Goal: Information Seeking & Learning: Understand process/instructions

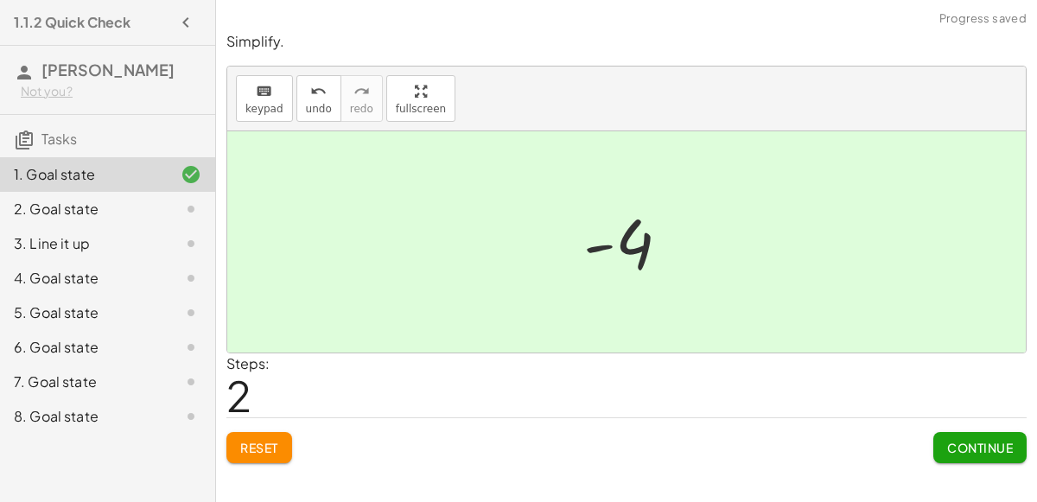
click at [1011, 453] on span "Continue" at bounding box center [980, 448] width 66 height 16
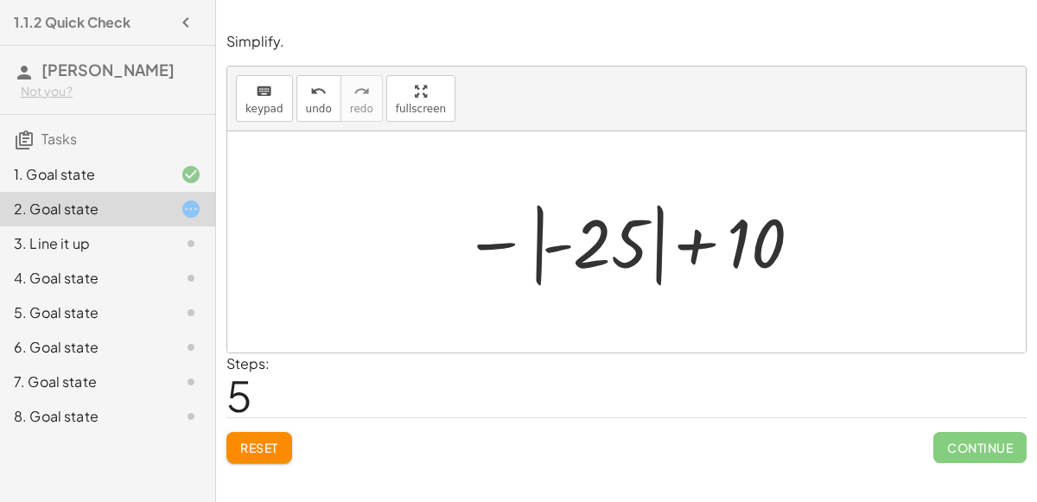
click at [253, 443] on span "Reset" at bounding box center [259, 448] width 38 height 16
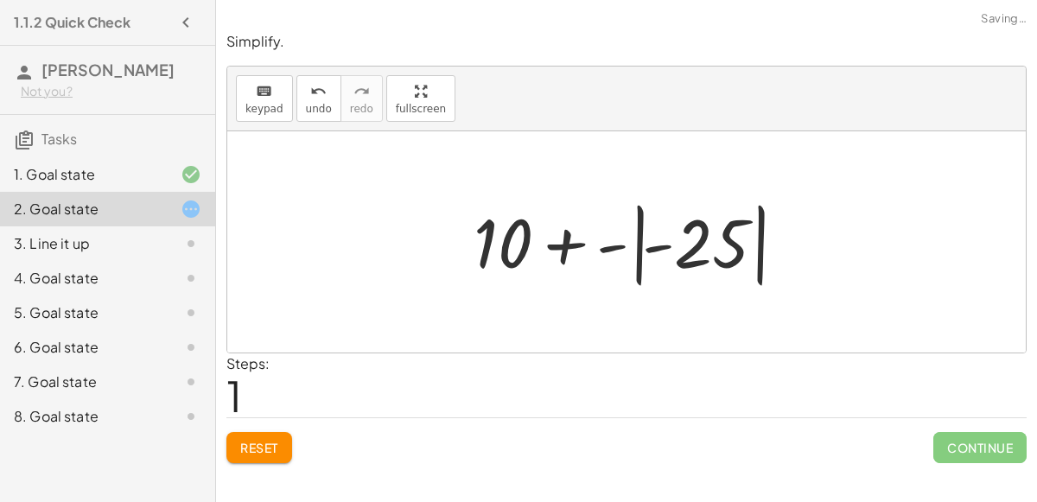
click at [247, 458] on button "Reset" at bounding box center [259, 447] width 66 height 31
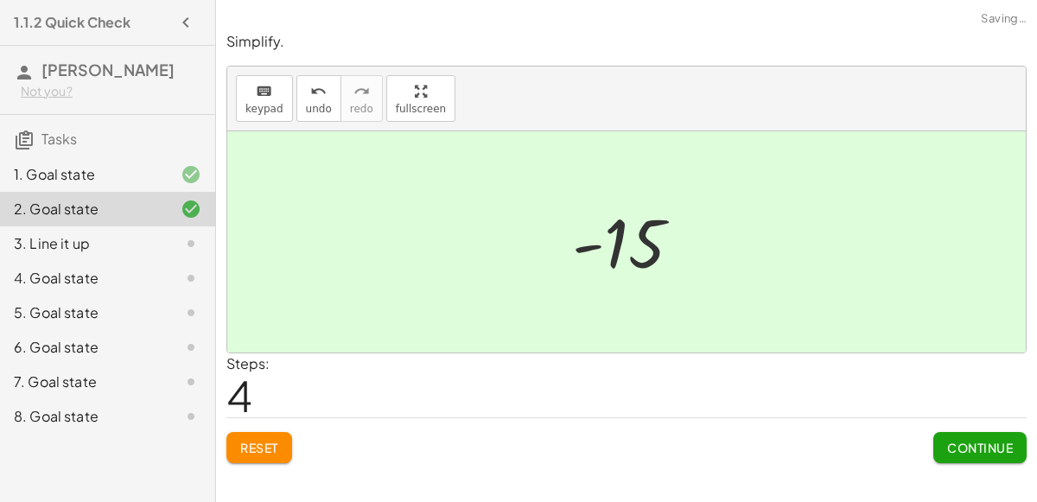
click at [985, 446] on span "Continue" at bounding box center [980, 448] width 66 height 16
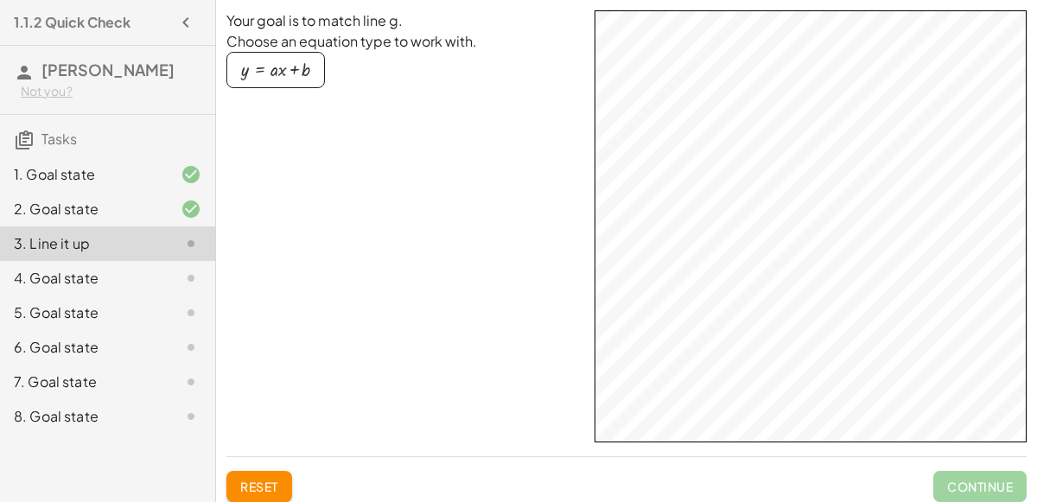
click at [257, 79] on div "button" at bounding box center [275, 69] width 69 height 19
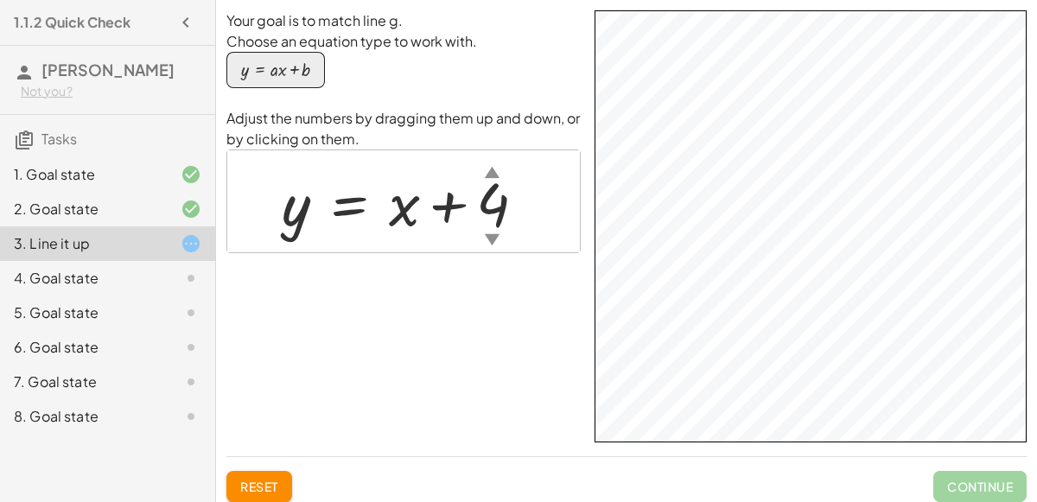
click at [1003, 480] on span "Continue" at bounding box center [979, 486] width 93 height 31
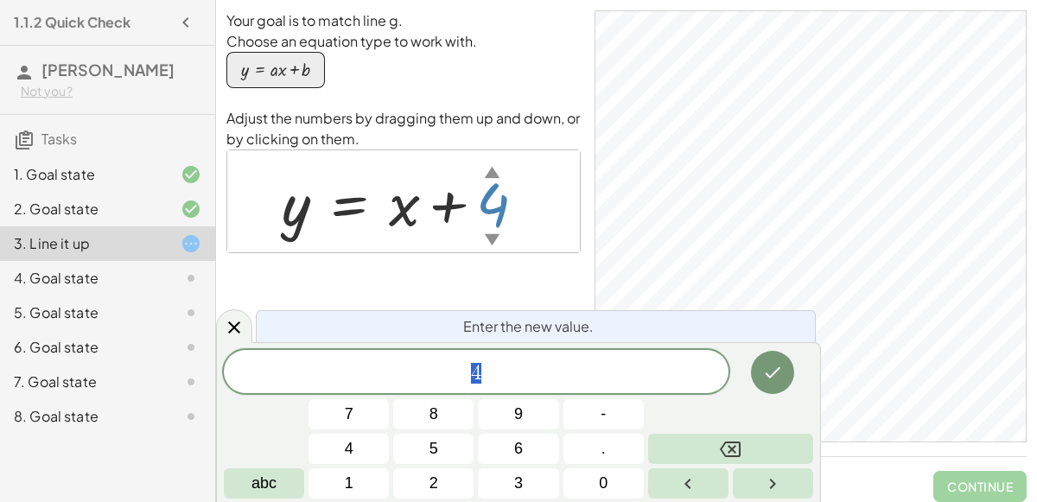
click at [327, 456] on button "4" at bounding box center [348, 449] width 80 height 30
click at [773, 374] on icon "Done" at bounding box center [774, 372] width 16 height 11
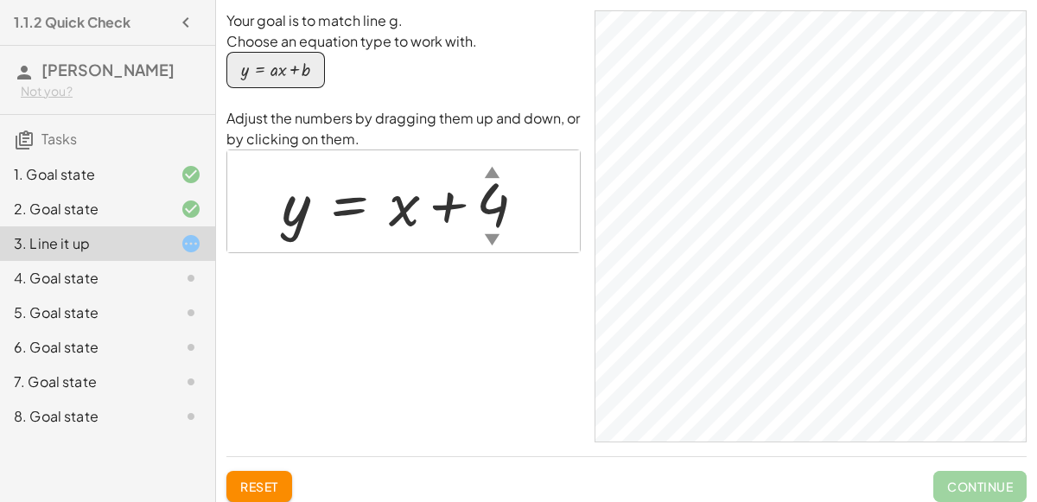
click at [992, 477] on span "Continue" at bounding box center [979, 486] width 93 height 31
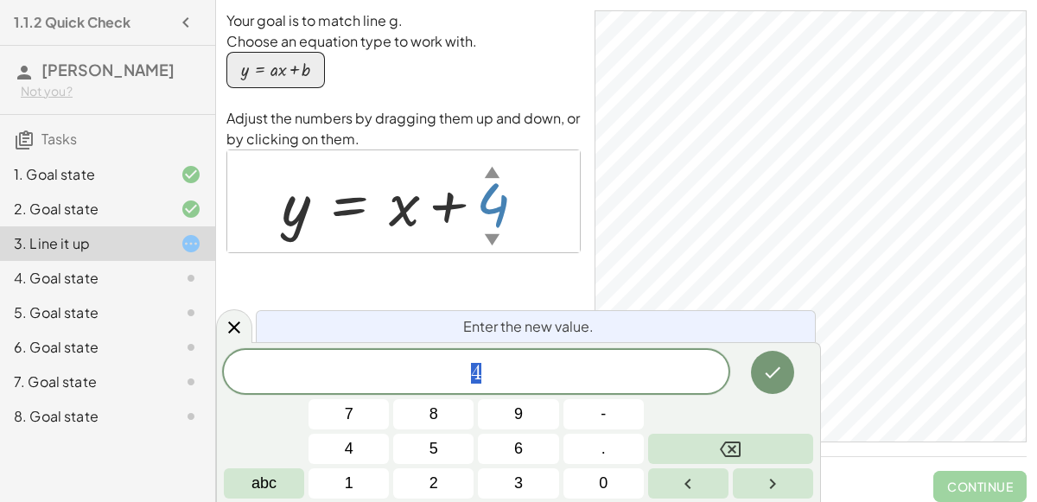
click at [786, 385] on button "Done" at bounding box center [772, 372] width 43 height 43
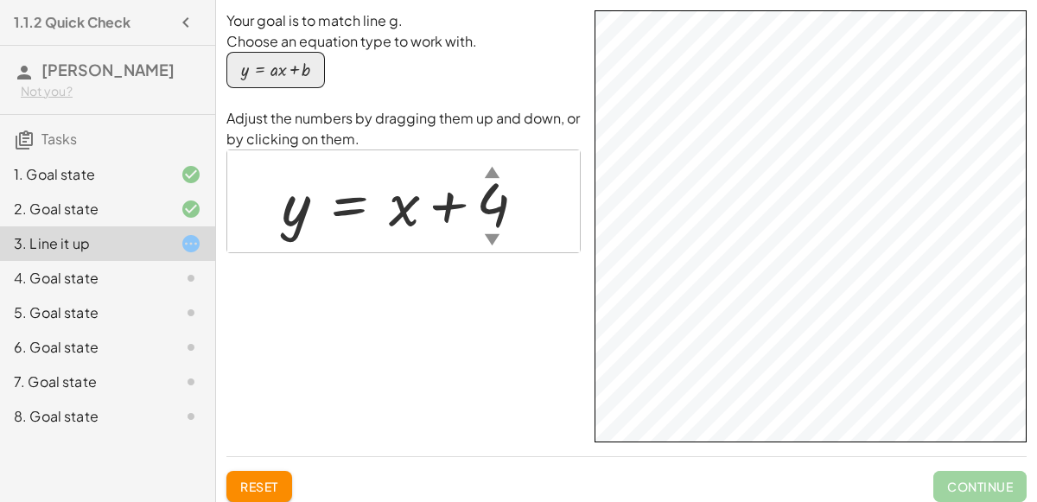
click at [1005, 464] on div "Continue" at bounding box center [979, 479] width 93 height 45
click at [76, 271] on div "4. Goal state" at bounding box center [83, 278] width 139 height 21
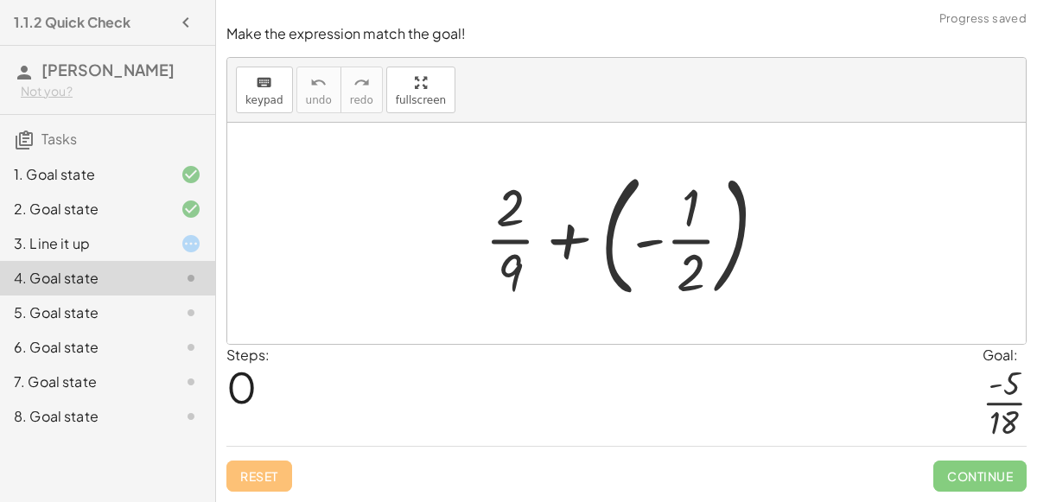
click at [54, 237] on div "3. Line it up" at bounding box center [83, 243] width 139 height 21
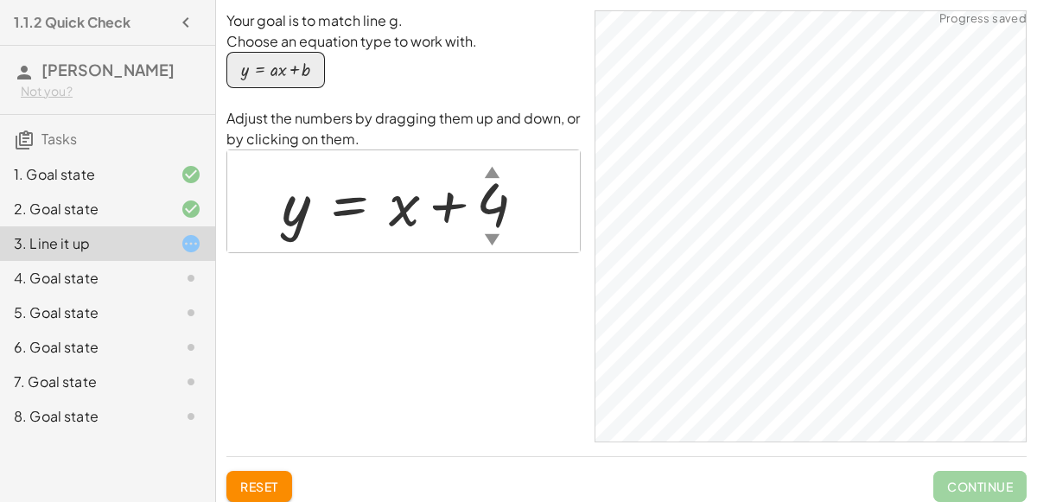
click at [61, 278] on div "4. Goal state" at bounding box center [83, 278] width 139 height 21
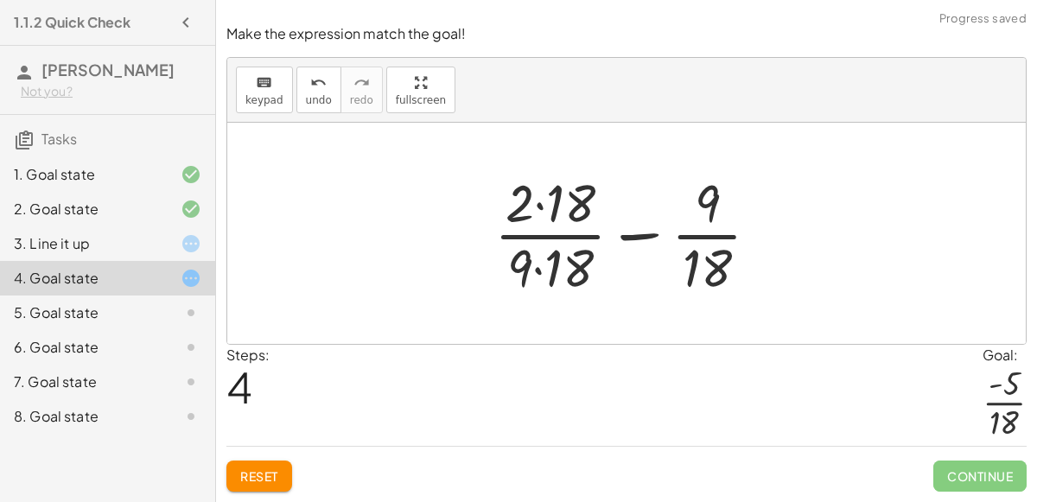
click at [283, 486] on button "Reset" at bounding box center [259, 476] width 66 height 31
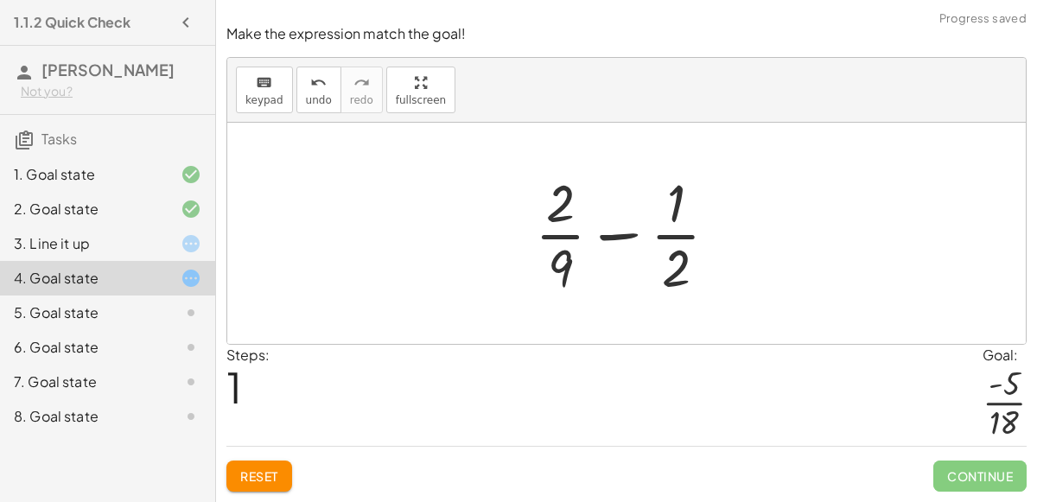
click at [60, 72] on span "[PERSON_NAME]" at bounding box center [107, 70] width 133 height 20
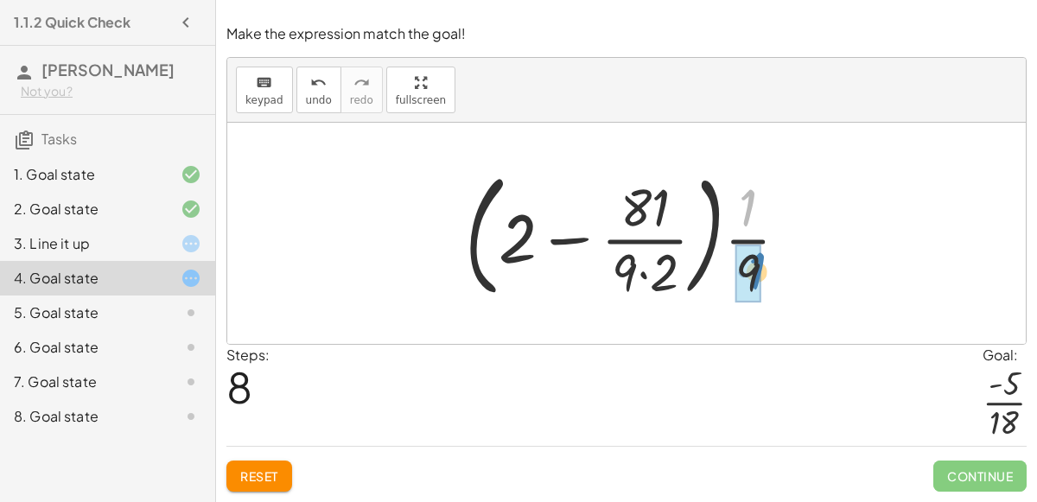
drag, startPoint x: 751, startPoint y: 223, endPoint x: 757, endPoint y: 283, distance: 60.8
click at [291, 480] on button "Reset" at bounding box center [259, 476] width 66 height 31
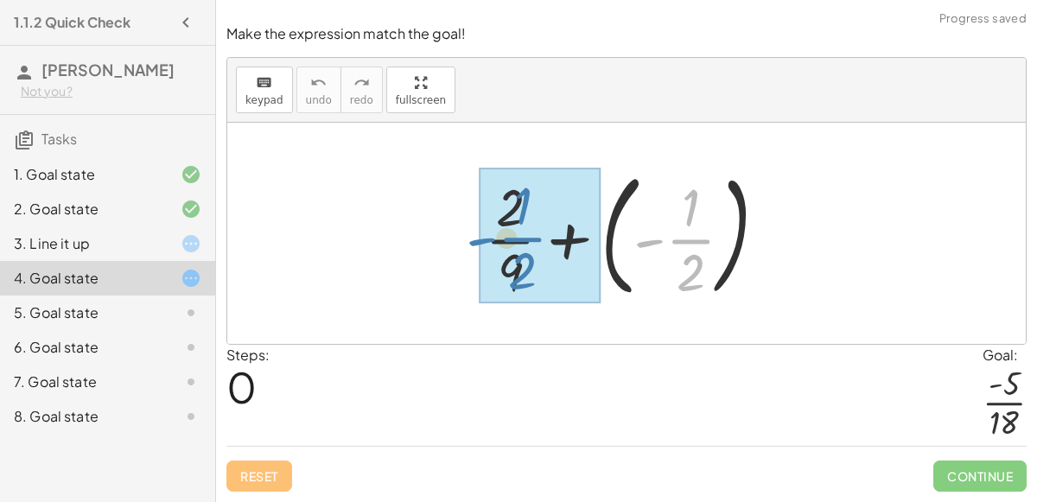
drag, startPoint x: 687, startPoint y: 248, endPoint x: 520, endPoint y: 247, distance: 166.8
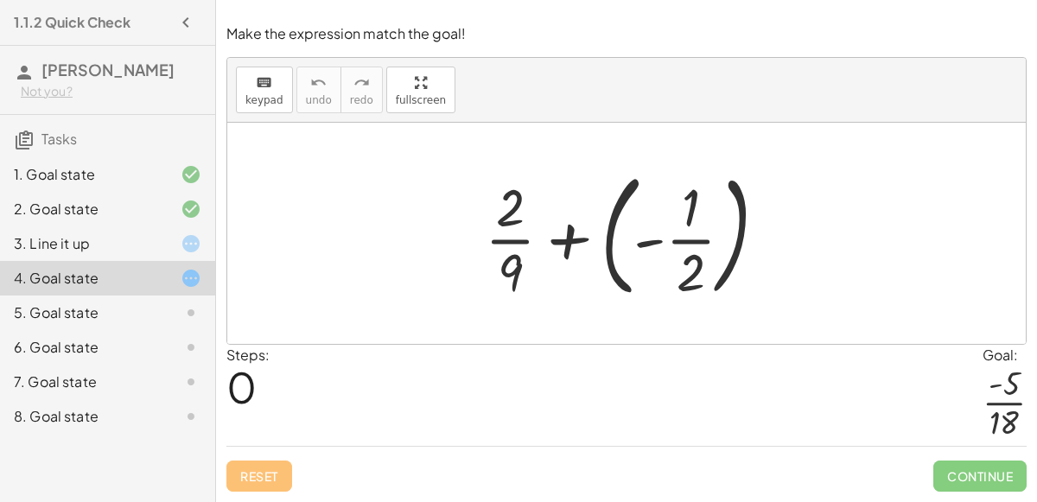
click at [698, 235] on div at bounding box center [633, 233] width 314 height 143
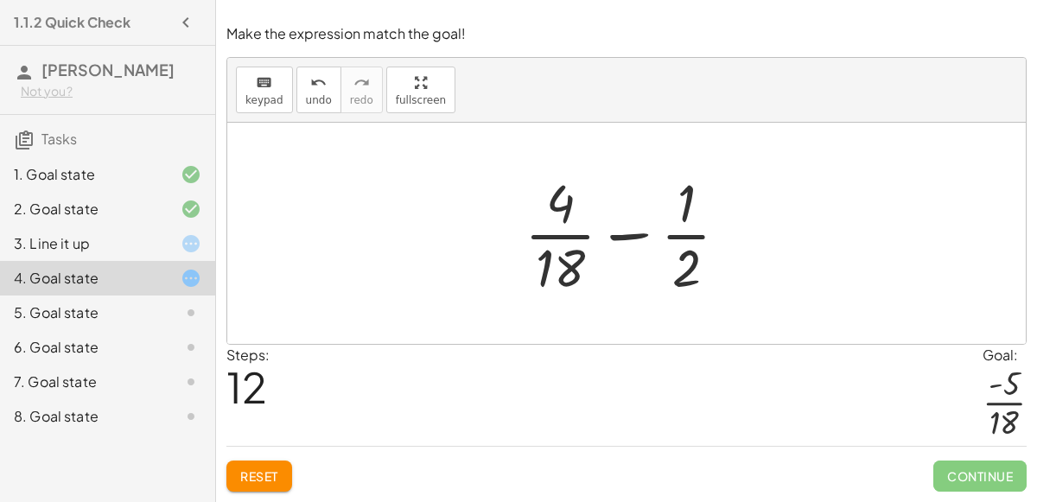
click at [634, 250] on div at bounding box center [633, 233] width 235 height 133
click at [310, 86] on icon "undo" at bounding box center [318, 83] width 16 height 21
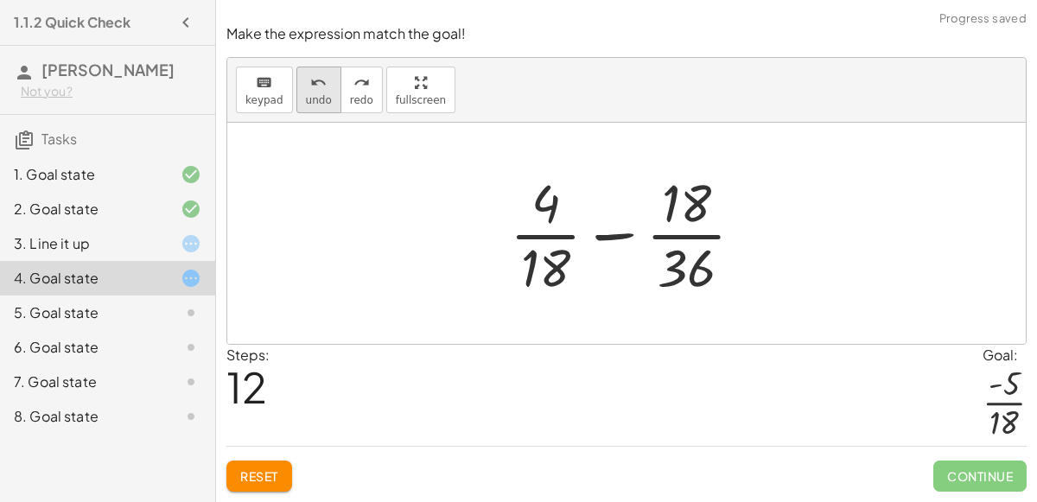
click at [310, 92] on icon "undo" at bounding box center [318, 83] width 16 height 21
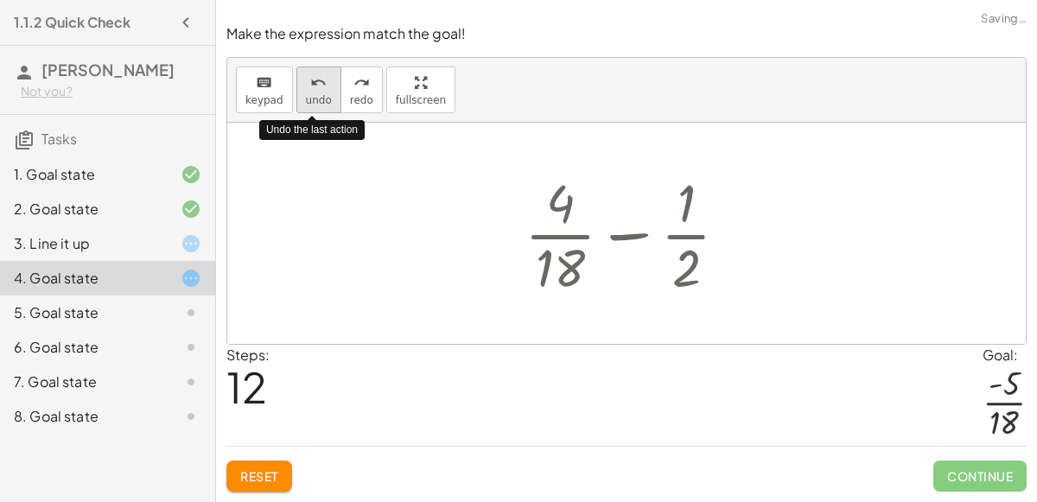
click at [310, 93] on icon "undo" at bounding box center [318, 83] width 16 height 21
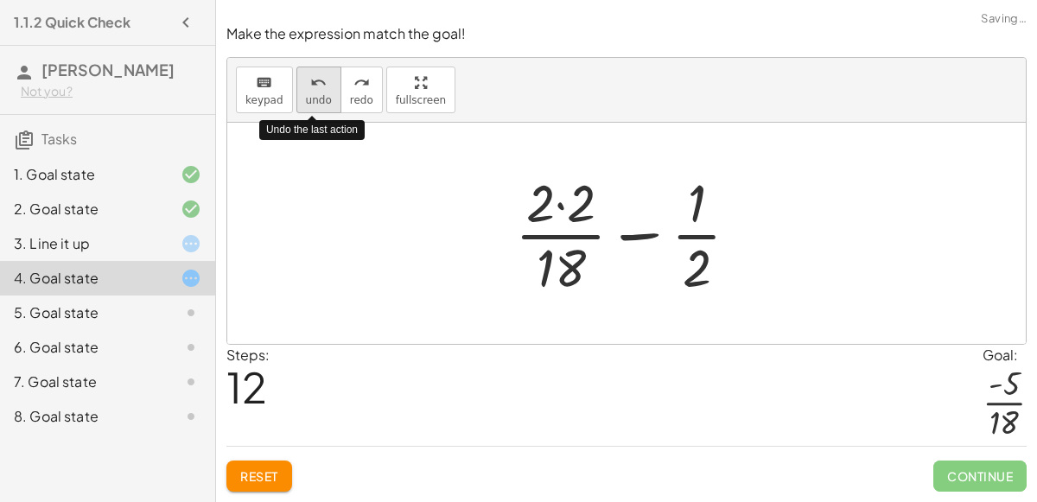
click at [310, 93] on icon "undo" at bounding box center [318, 83] width 16 height 21
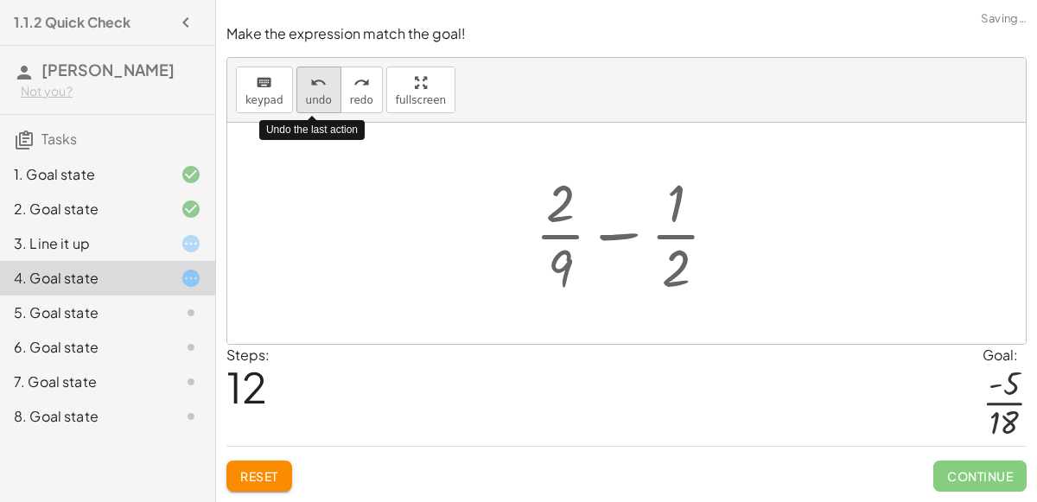
click at [310, 93] on icon "undo" at bounding box center [318, 83] width 16 height 21
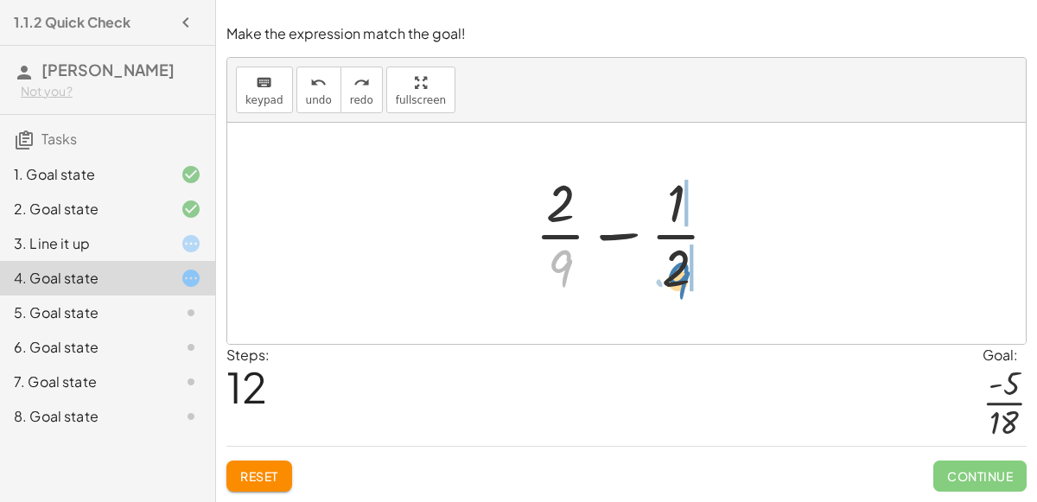
drag, startPoint x: 567, startPoint y: 279, endPoint x: 683, endPoint y: 289, distance: 116.3
click at [683, 289] on div at bounding box center [633, 233] width 214 height 133
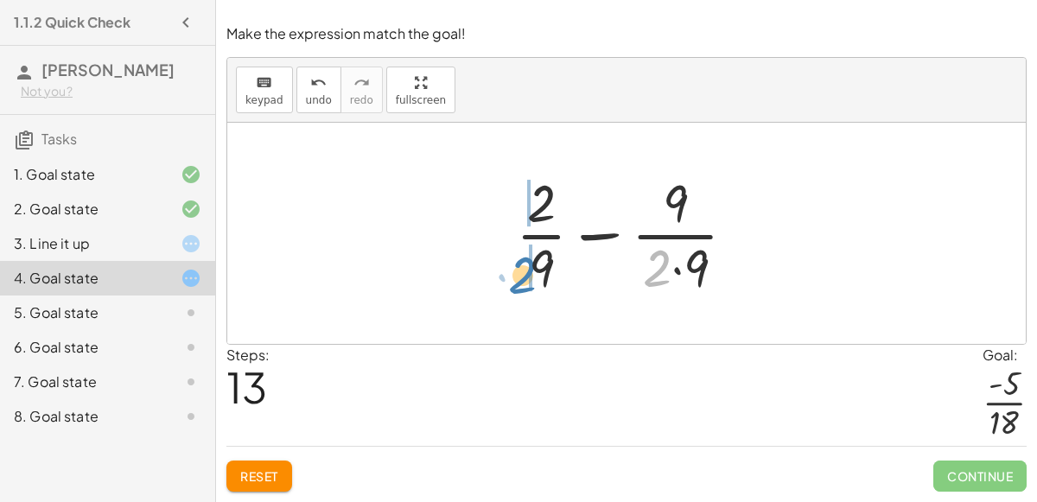
drag, startPoint x: 658, startPoint y: 283, endPoint x: 529, endPoint y: 291, distance: 129.0
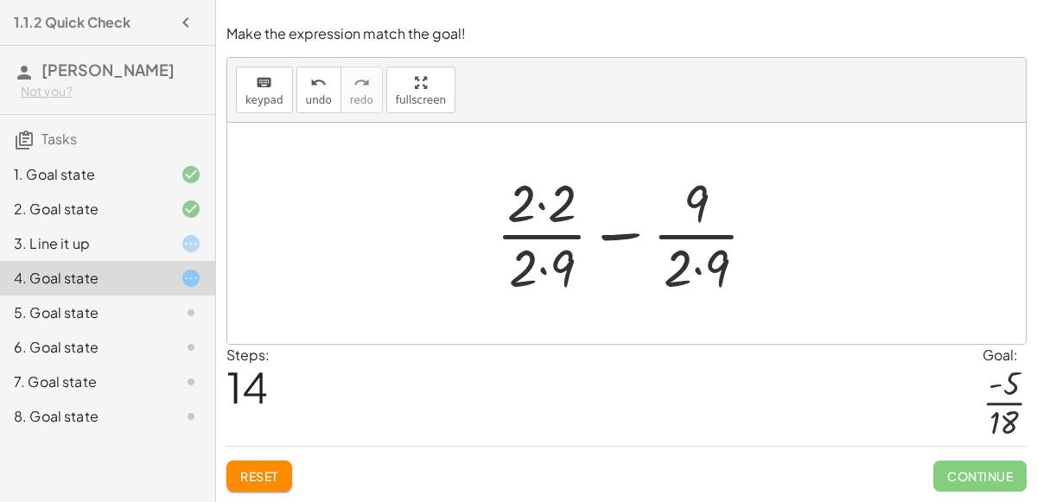
click at [559, 219] on div at bounding box center [633, 233] width 292 height 133
click at [559, 268] on div at bounding box center [633, 233] width 289 height 133
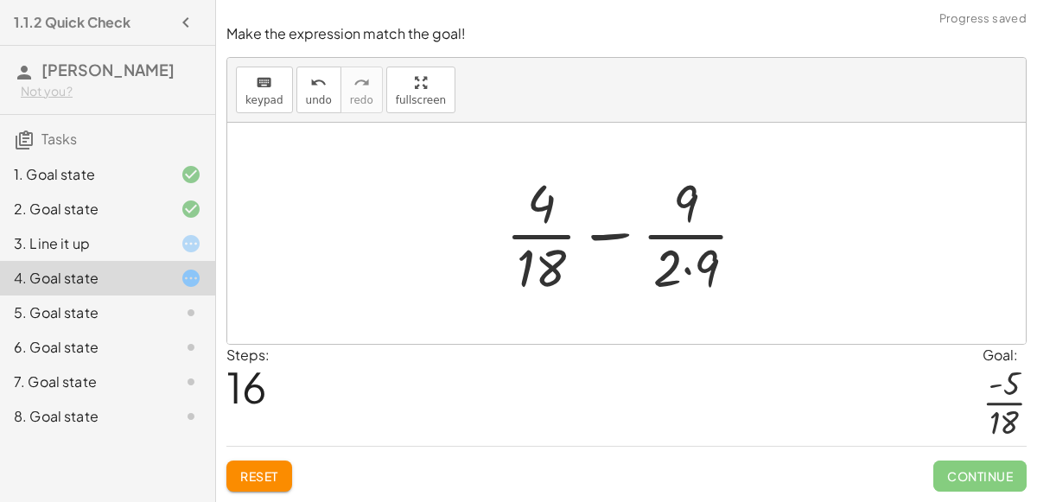
click at [691, 265] on div at bounding box center [633, 233] width 272 height 133
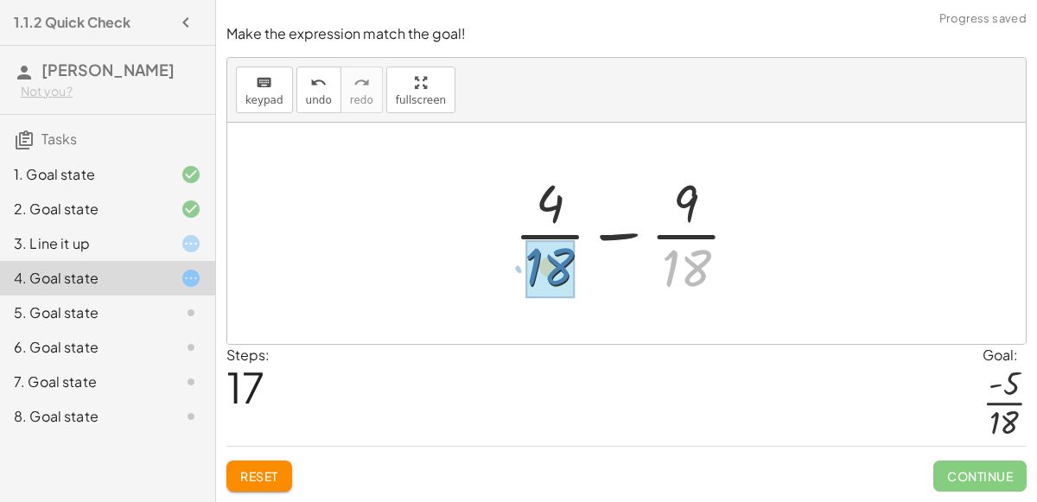
drag, startPoint x: 691, startPoint y: 268, endPoint x: 556, endPoint y: 267, distance: 135.7
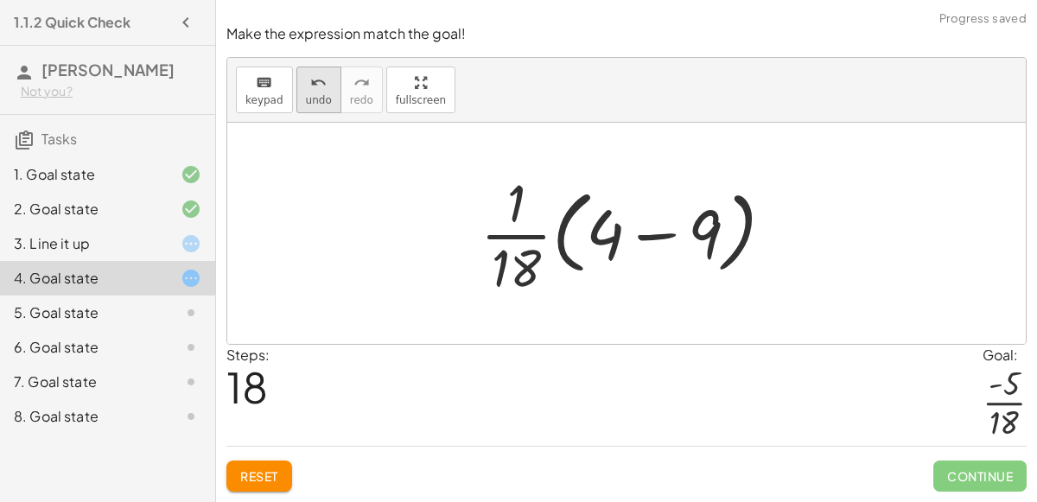
click at [314, 103] on span "undo" at bounding box center [319, 100] width 26 height 12
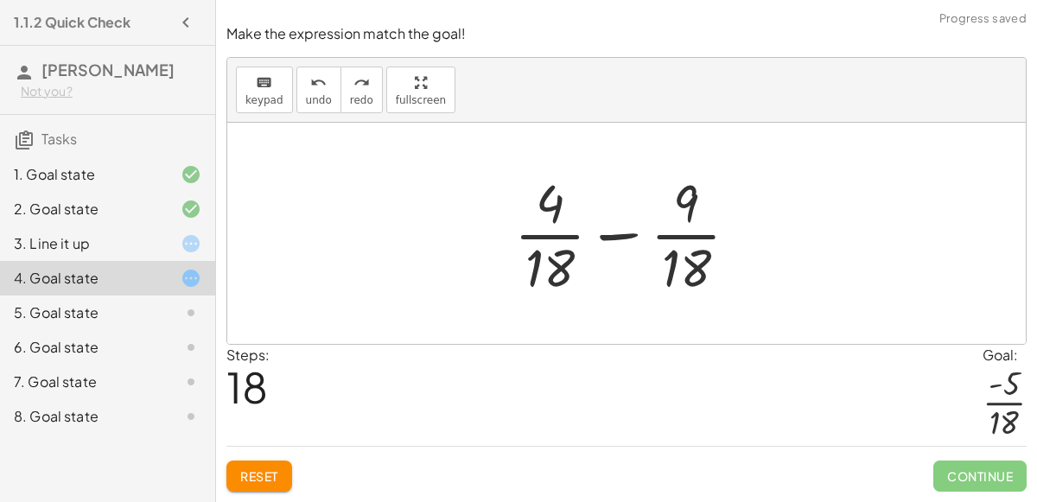
click at [637, 241] on div at bounding box center [632, 233] width 255 height 133
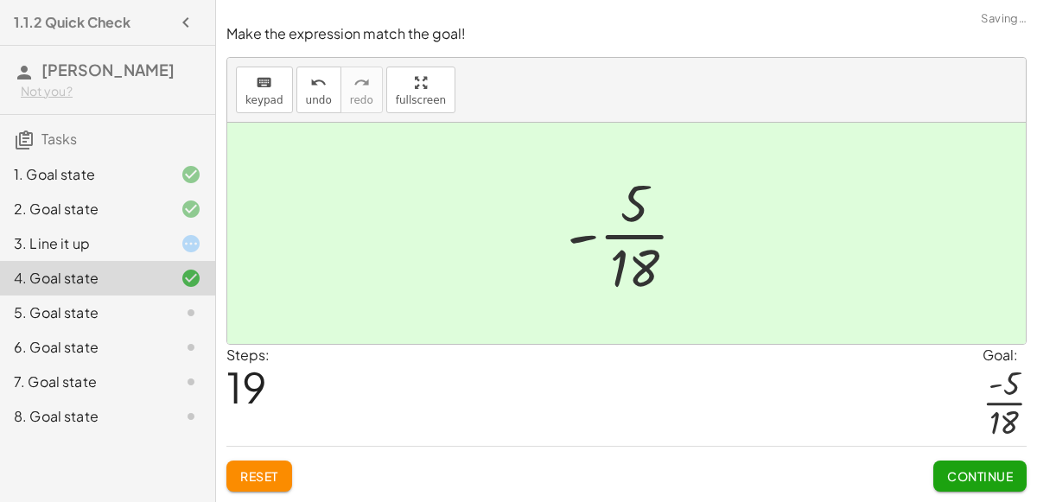
click at [975, 467] on button "Continue" at bounding box center [979, 476] width 93 height 31
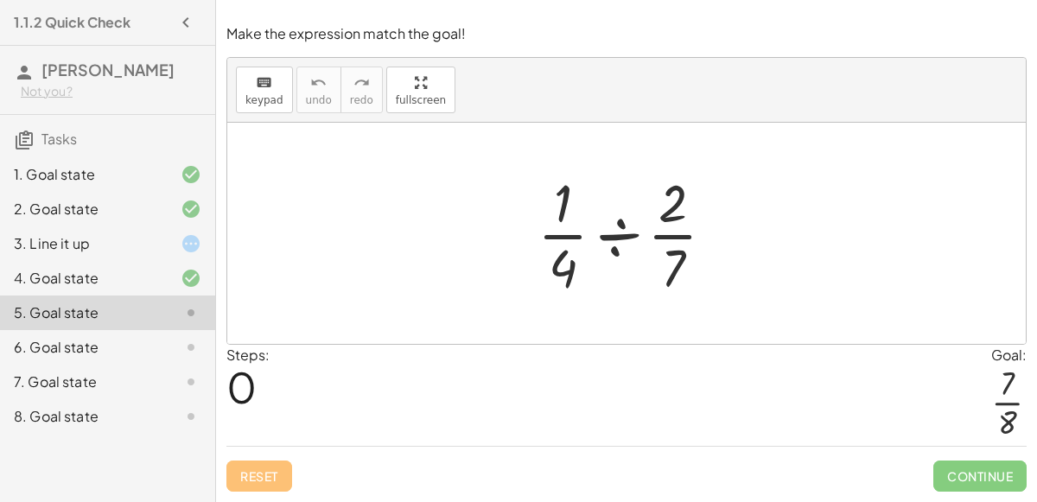
click at [614, 230] on div at bounding box center [633, 233] width 208 height 133
click at [263, 474] on span "Reset" at bounding box center [259, 476] width 38 height 16
drag, startPoint x: 675, startPoint y: 203, endPoint x: 689, endPoint y: 206, distance: 14.1
click at [689, 206] on div at bounding box center [633, 233] width 208 height 133
click at [616, 232] on div at bounding box center [633, 233] width 208 height 133
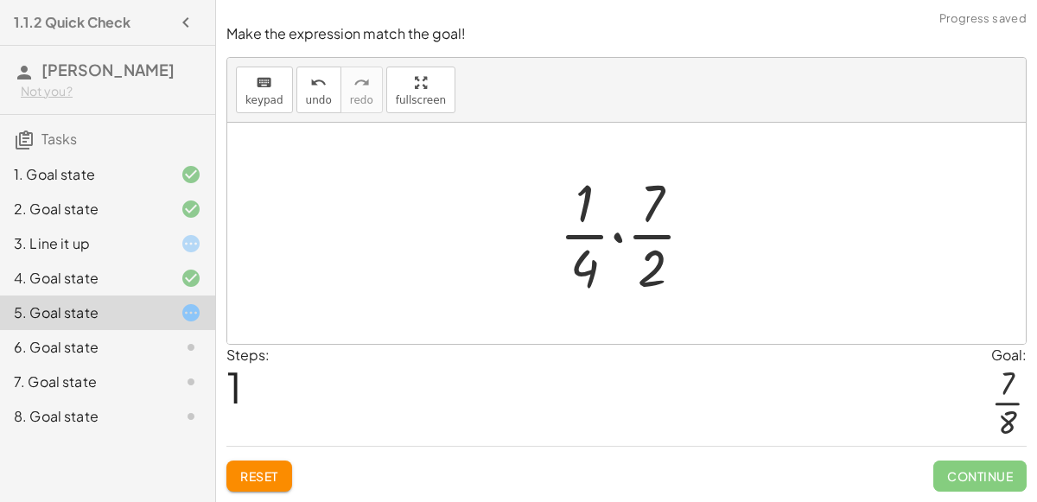
click at [589, 270] on div at bounding box center [633, 233] width 166 height 133
click at [614, 242] on div at bounding box center [633, 233] width 166 height 133
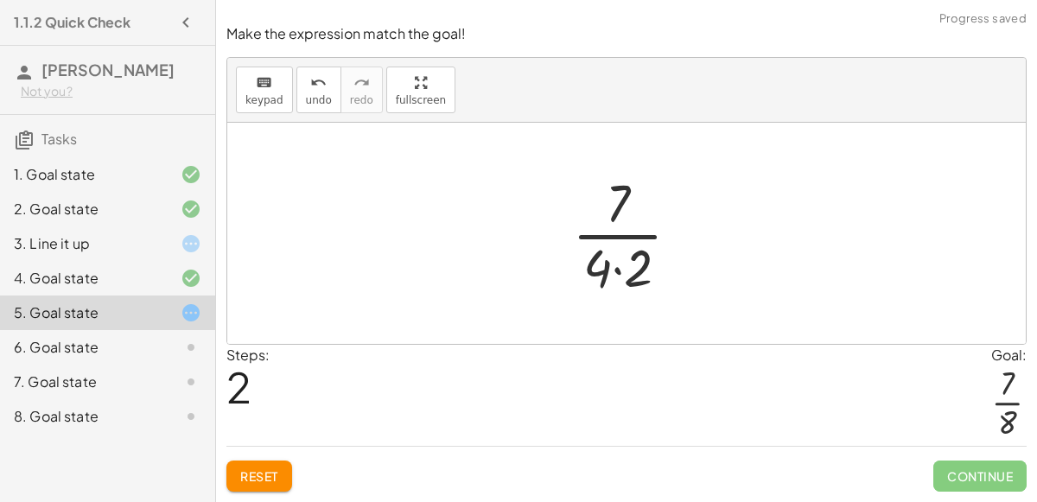
click at [615, 264] on div at bounding box center [632, 233] width 139 height 133
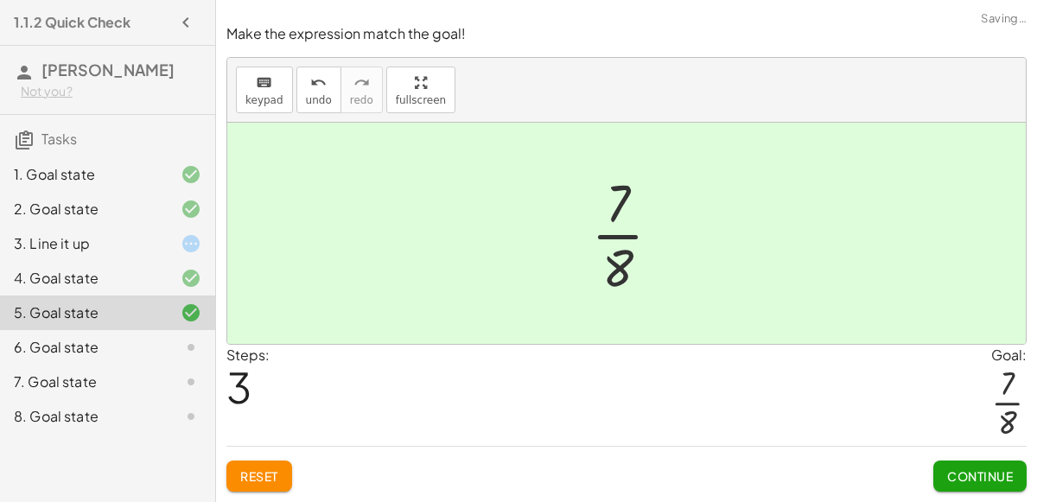
click at [966, 486] on button "Continue" at bounding box center [979, 476] width 93 height 31
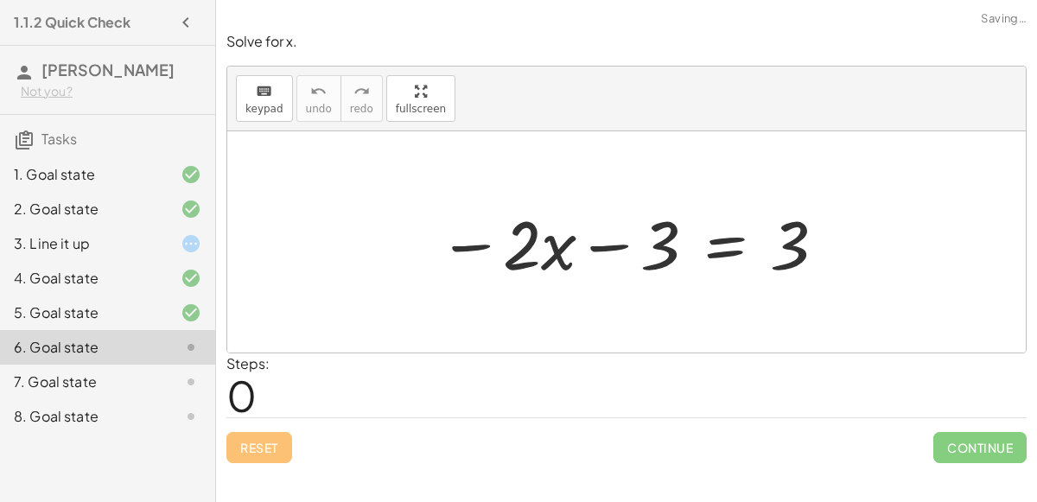
click at [630, 227] on div at bounding box center [632, 242] width 407 height 89
click at [707, 250] on div at bounding box center [632, 242] width 407 height 89
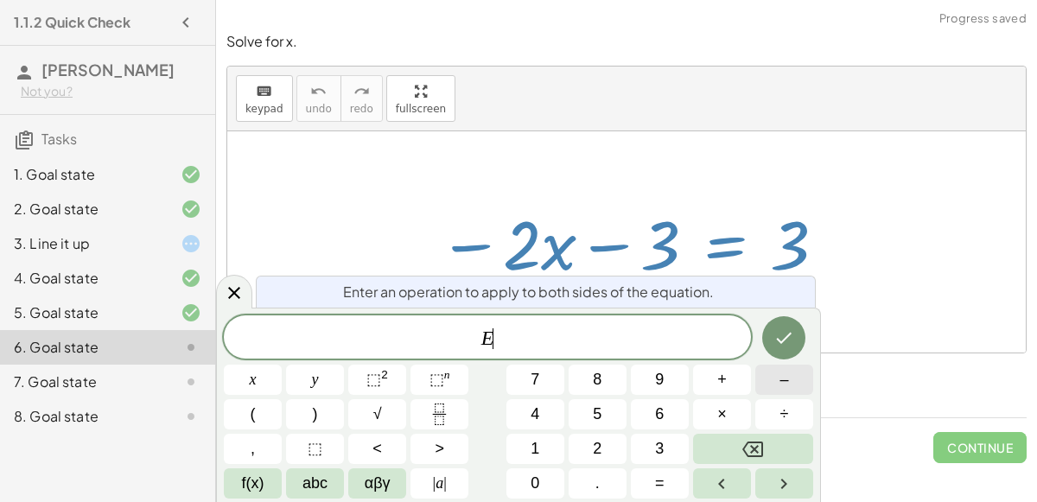
click at [773, 388] on button "–" at bounding box center [784, 380] width 58 height 30
click at [636, 455] on button "3" at bounding box center [660, 449] width 58 height 30
click at [800, 326] on button "Done" at bounding box center [783, 337] width 43 height 43
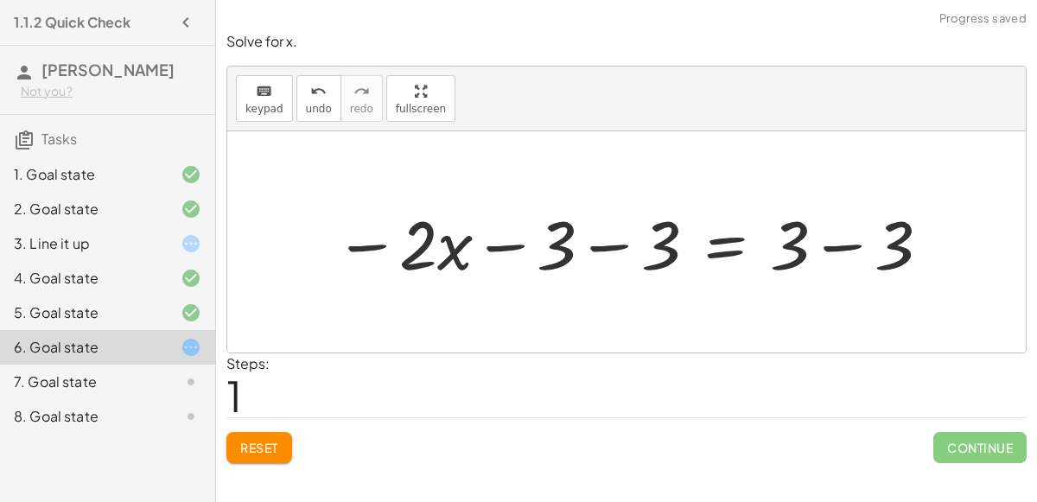
click at [474, 235] on div at bounding box center [633, 242] width 615 height 89
click at [385, 243] on div at bounding box center [633, 242] width 615 height 89
click at [393, 245] on div at bounding box center [633, 242] width 615 height 89
drag, startPoint x: 798, startPoint y: 260, endPoint x: 461, endPoint y: 255, distance: 336.2
click at [461, 255] on div at bounding box center [633, 242] width 615 height 89
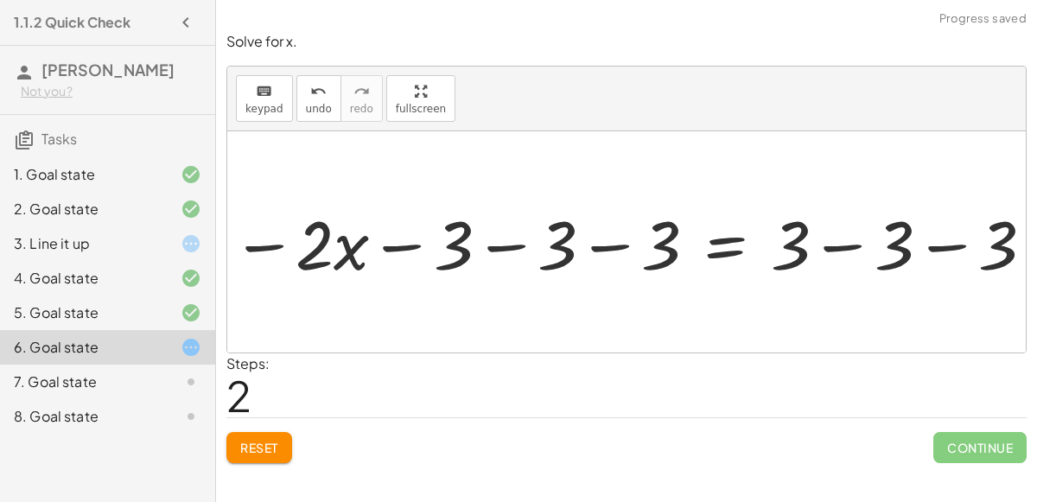
click at [503, 245] on div at bounding box center [655, 242] width 666 height 73
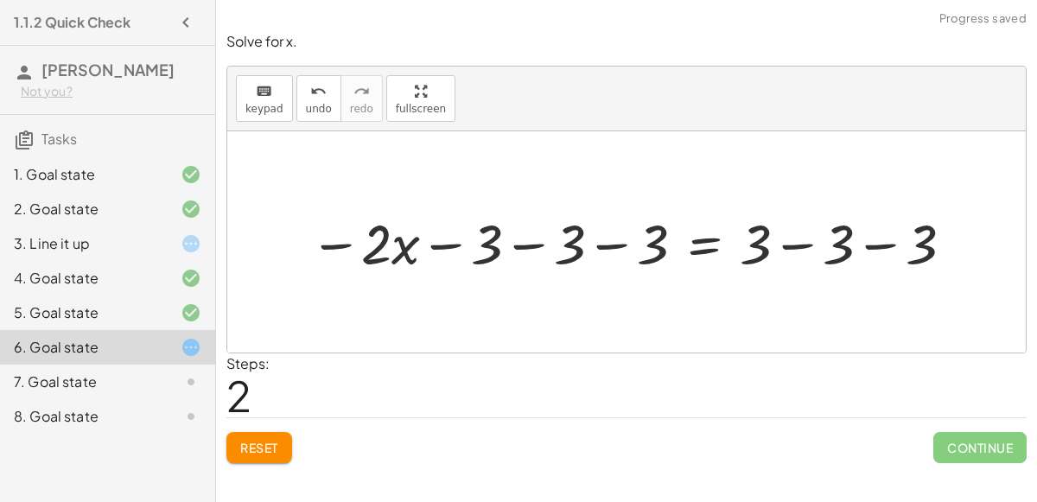
click at [512, 248] on div at bounding box center [634, 242] width 666 height 73
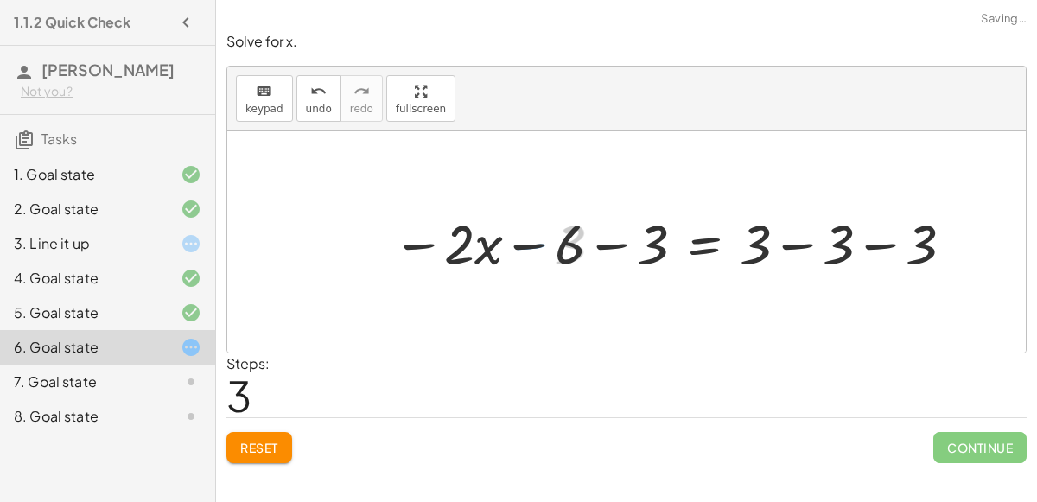
click at [511, 248] on div at bounding box center [676, 242] width 582 height 73
click at [605, 251] on div at bounding box center [676, 242] width 582 height 73
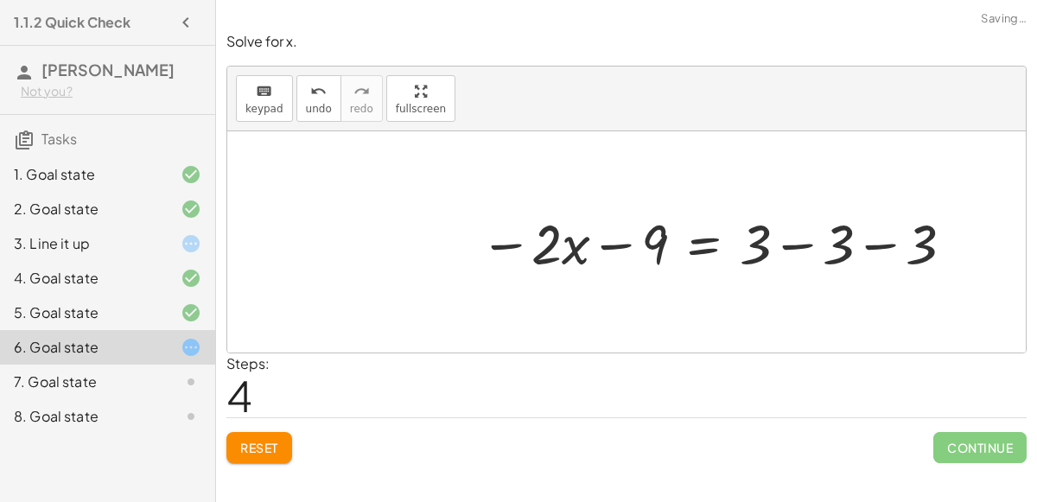
click at [785, 248] on div at bounding box center [719, 242] width 496 height 73
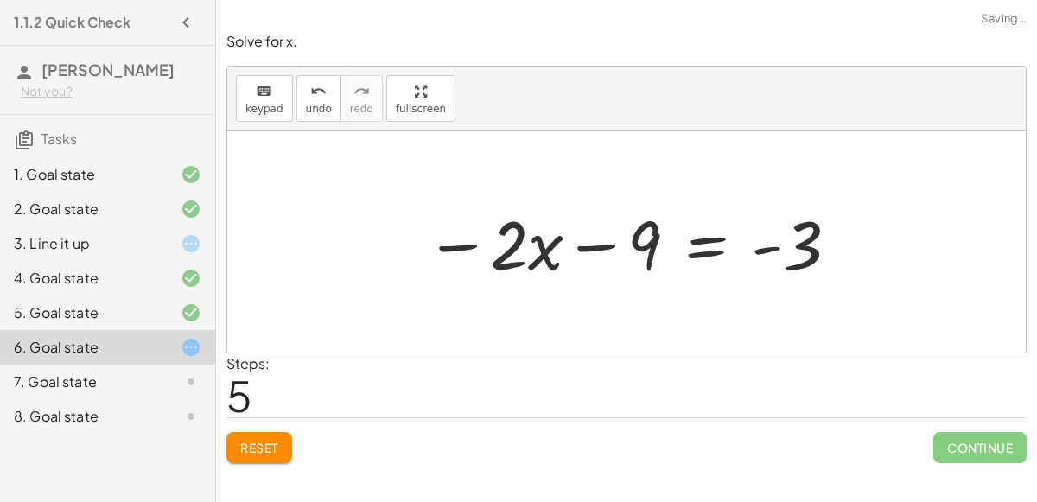
click at [773, 247] on div at bounding box center [632, 242] width 433 height 89
drag, startPoint x: 799, startPoint y: 260, endPoint x: 458, endPoint y: 261, distance: 341.3
click at [458, 261] on div at bounding box center [632, 242] width 433 height 89
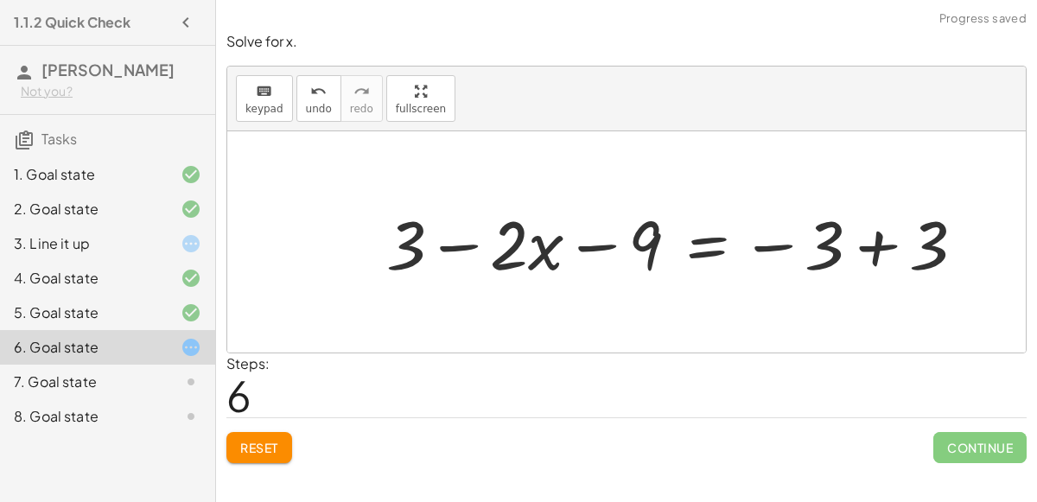
click at [874, 258] on div at bounding box center [682, 242] width 609 height 89
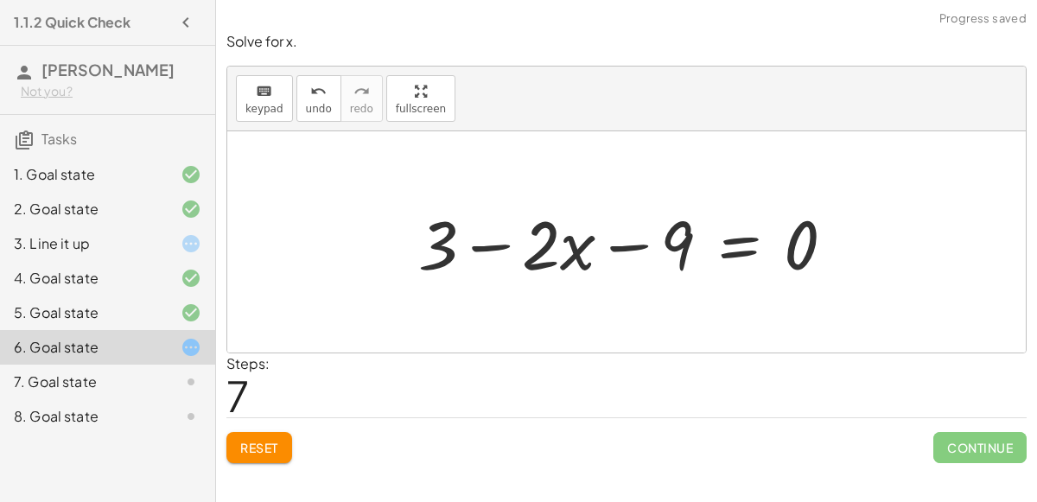
click at [626, 239] on div at bounding box center [634, 242] width 448 height 89
click at [549, 243] on div at bounding box center [634, 242] width 448 height 89
click at [492, 243] on div at bounding box center [634, 242] width 448 height 89
click at [251, 441] on span "Reset" at bounding box center [259, 448] width 38 height 16
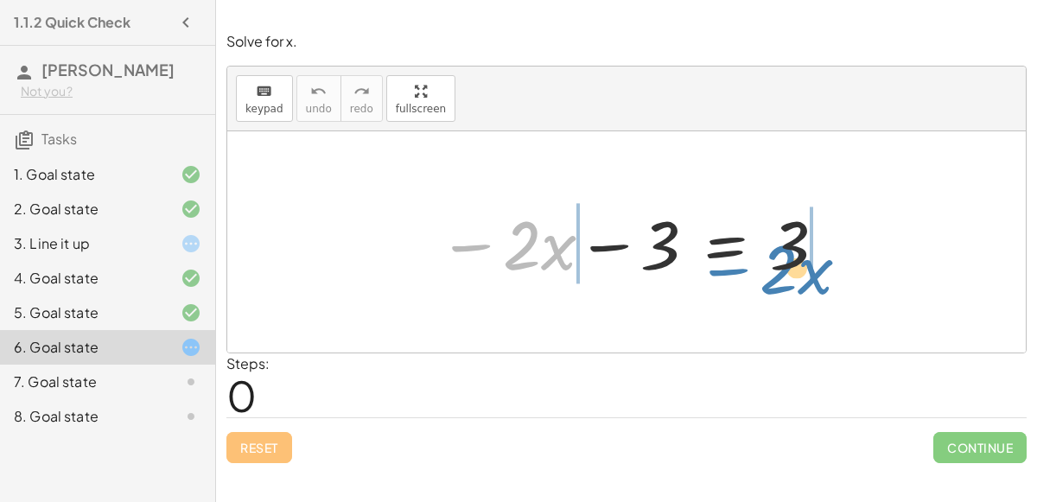
drag, startPoint x: 489, startPoint y: 235, endPoint x: 740, endPoint y: 258, distance: 251.6
click at [740, 258] on div at bounding box center [632, 242] width 407 height 89
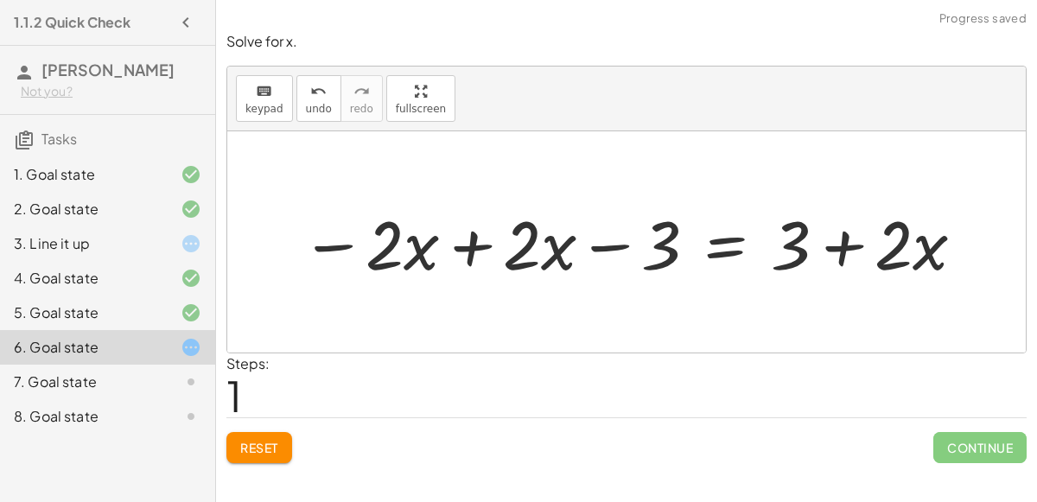
click at [476, 241] on div at bounding box center [633, 242] width 683 height 89
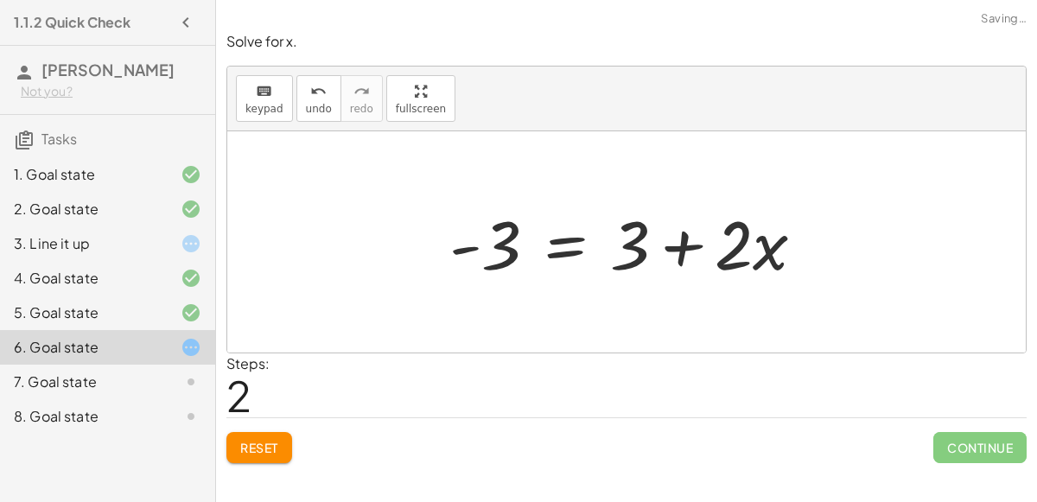
click at [683, 250] on div at bounding box center [634, 242] width 386 height 89
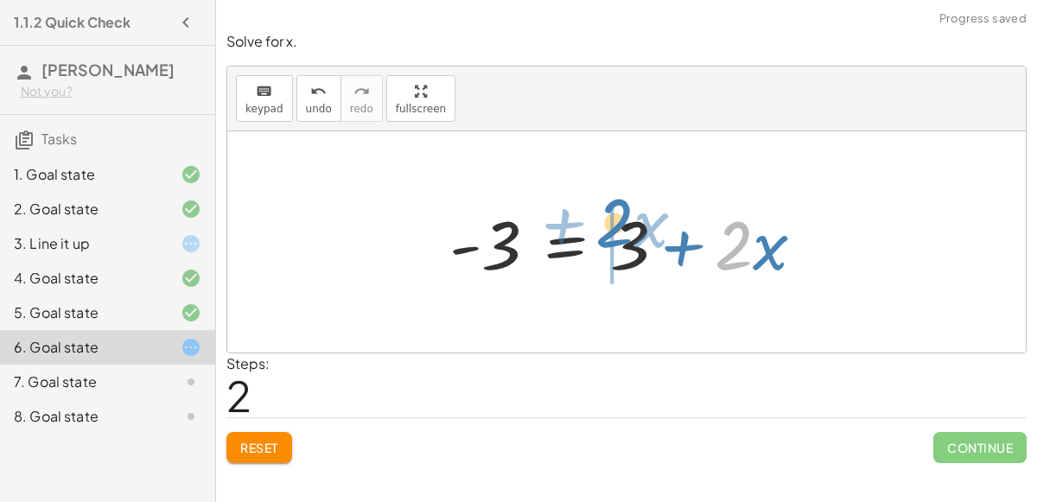
drag, startPoint x: 734, startPoint y: 253, endPoint x: 607, endPoint y: 233, distance: 128.6
click at [607, 233] on div at bounding box center [634, 242] width 386 height 89
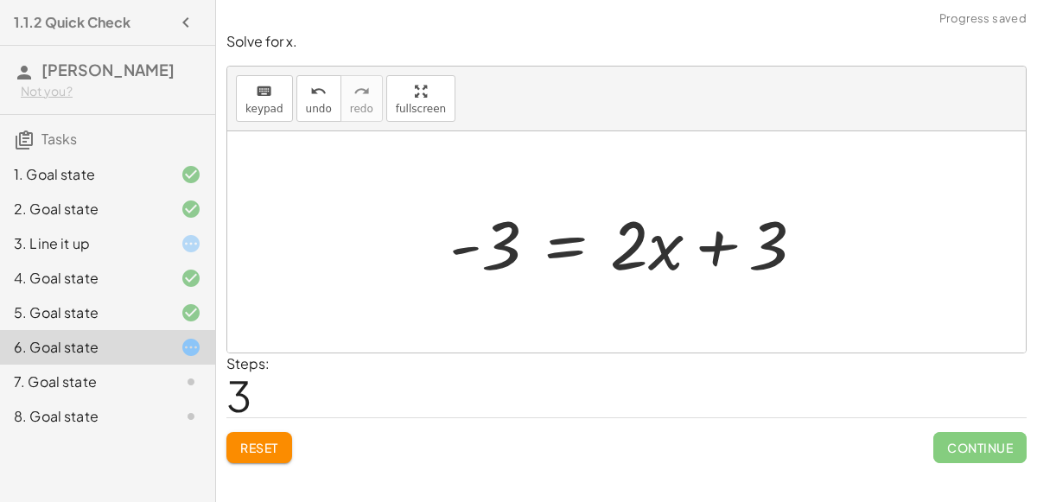
click at [706, 251] on div at bounding box center [634, 242] width 386 height 89
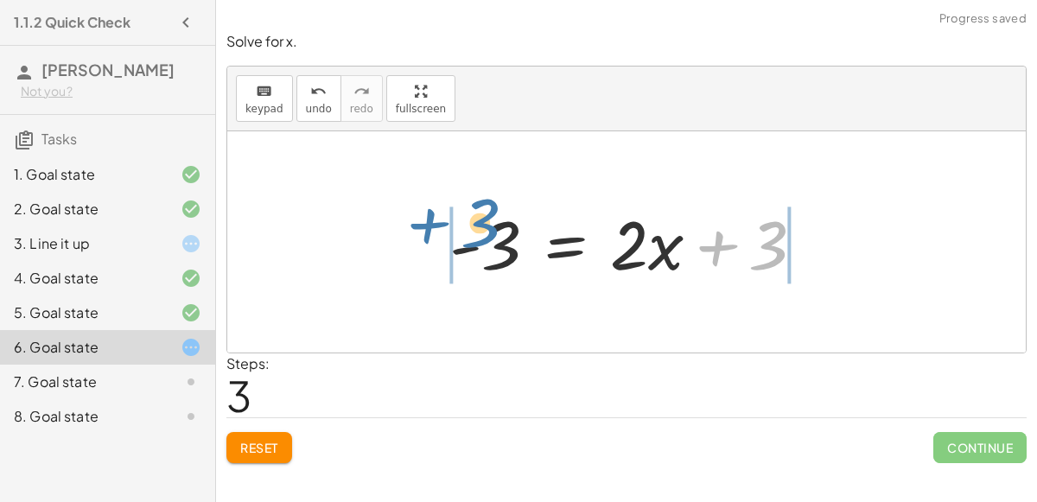
drag, startPoint x: 770, startPoint y: 257, endPoint x: 484, endPoint y: 238, distance: 286.6
click at [484, 238] on div at bounding box center [634, 242] width 386 height 89
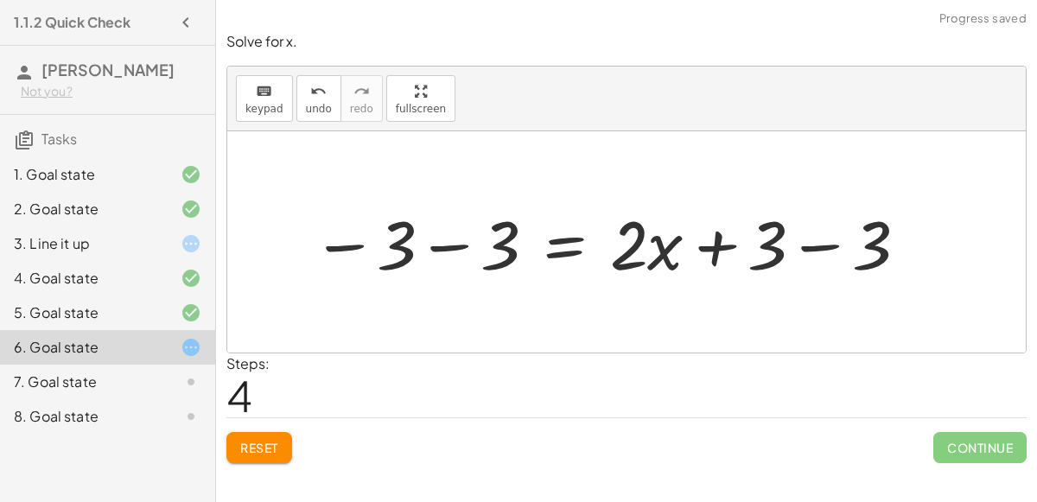
click at [448, 245] on div at bounding box center [610, 242] width 615 height 89
click at [792, 251] on div at bounding box center [686, 242] width 489 height 89
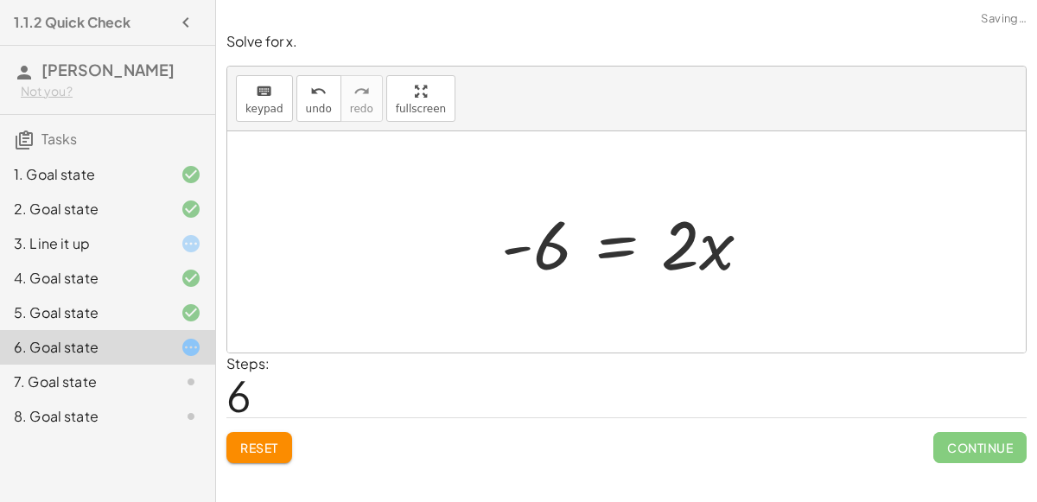
click at [715, 242] on div at bounding box center [633, 242] width 281 height 89
drag, startPoint x: 547, startPoint y: 245, endPoint x: 579, endPoint y: 246, distance: 32.0
click at [579, 246] on div at bounding box center [633, 242] width 281 height 89
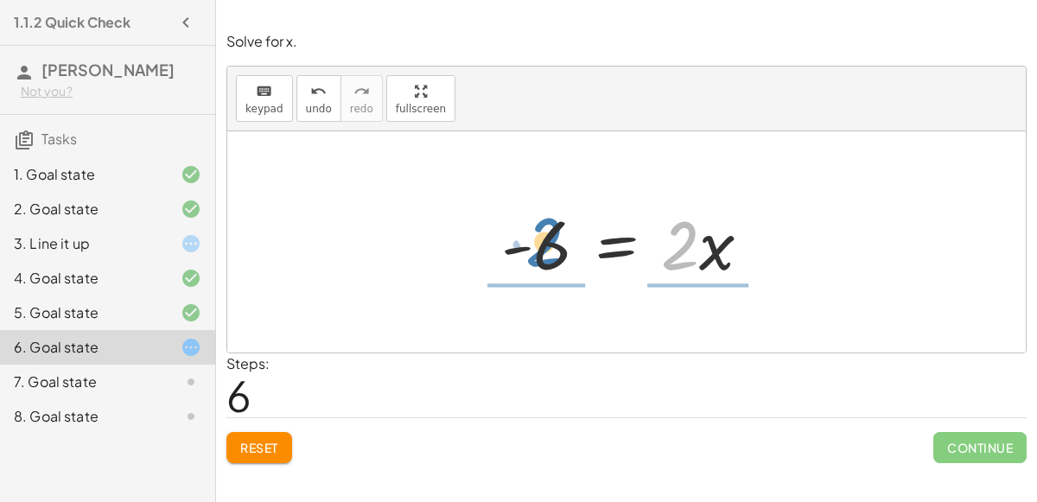
drag, startPoint x: 673, startPoint y: 253, endPoint x: 541, endPoint y: 251, distance: 132.2
click at [541, 251] on div at bounding box center [633, 242] width 281 height 89
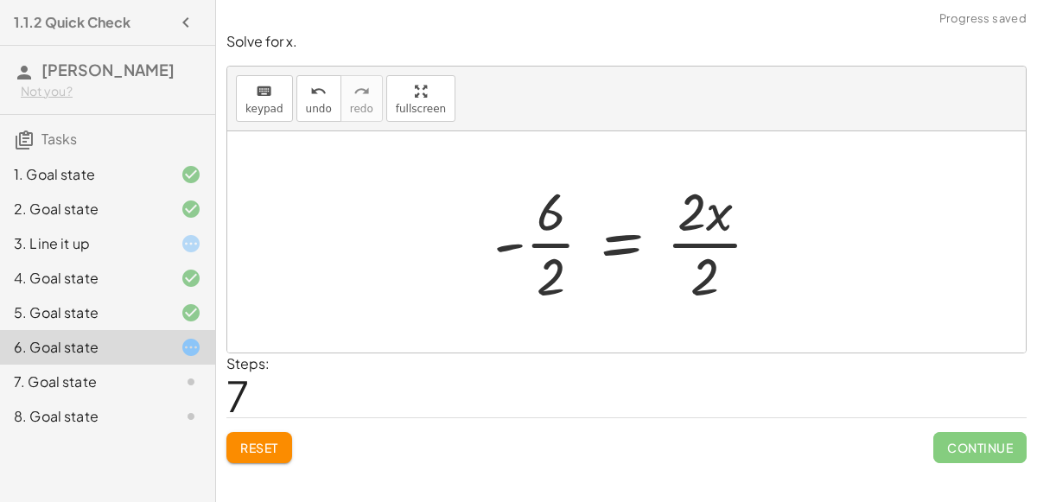
click at [559, 238] on div at bounding box center [634, 241] width 298 height 133
click at [692, 238] on div at bounding box center [639, 241] width 286 height 133
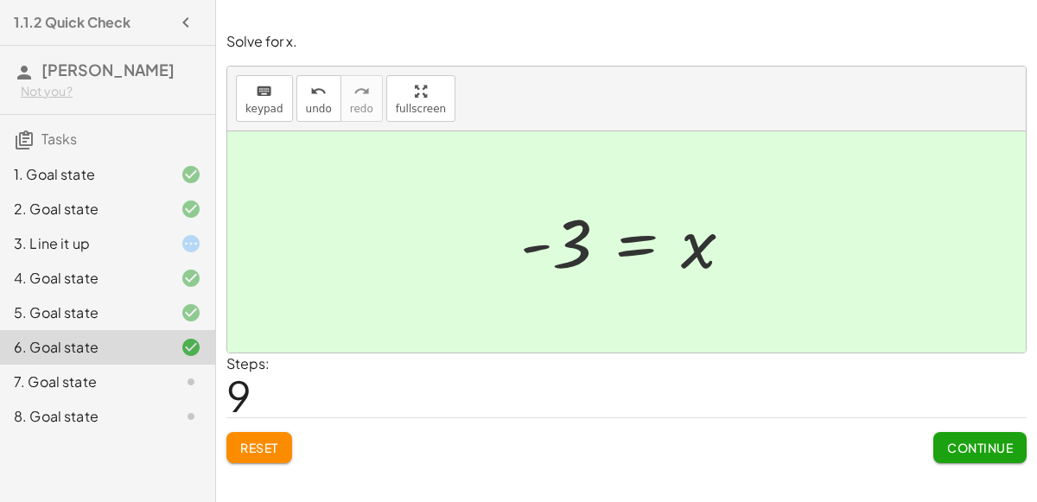
click at [986, 448] on span "Continue" at bounding box center [980, 448] width 66 height 16
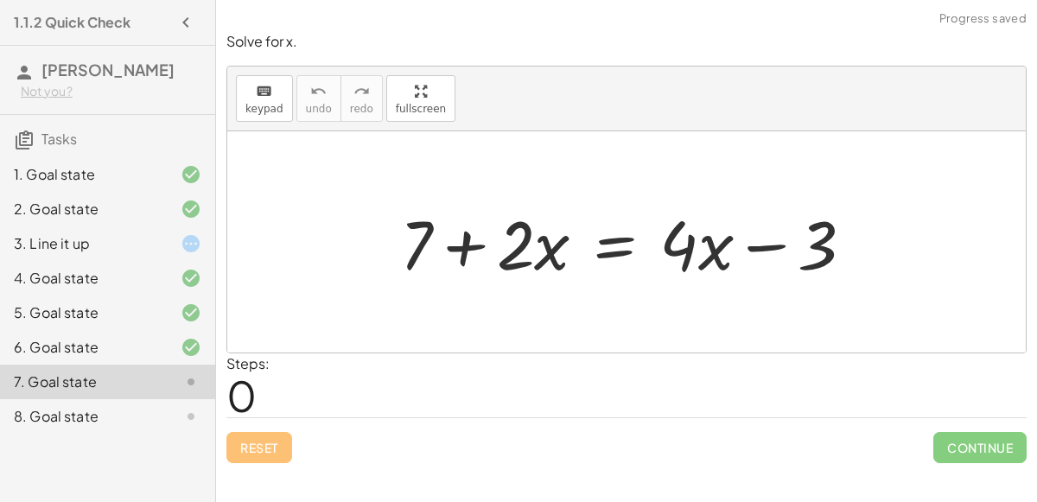
click at [764, 243] on div at bounding box center [633, 242] width 485 height 89
drag, startPoint x: 820, startPoint y: 258, endPoint x: 679, endPoint y: 251, distance: 141.0
click at [679, 251] on div at bounding box center [633, 242] width 485 height 89
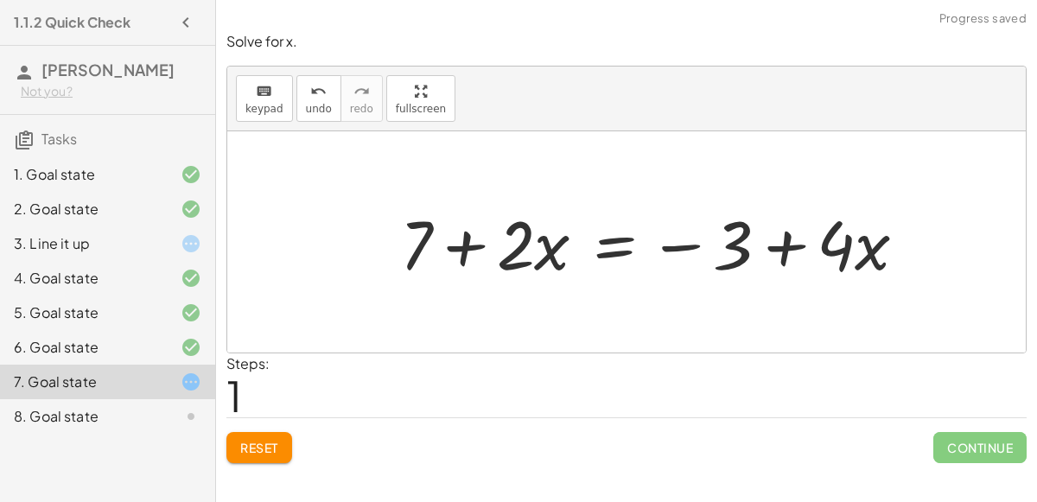
click at [772, 252] on div at bounding box center [659, 242] width 537 height 89
drag, startPoint x: 835, startPoint y: 252, endPoint x: 639, endPoint y: 251, distance: 196.2
click at [639, 251] on div at bounding box center [659, 242] width 537 height 89
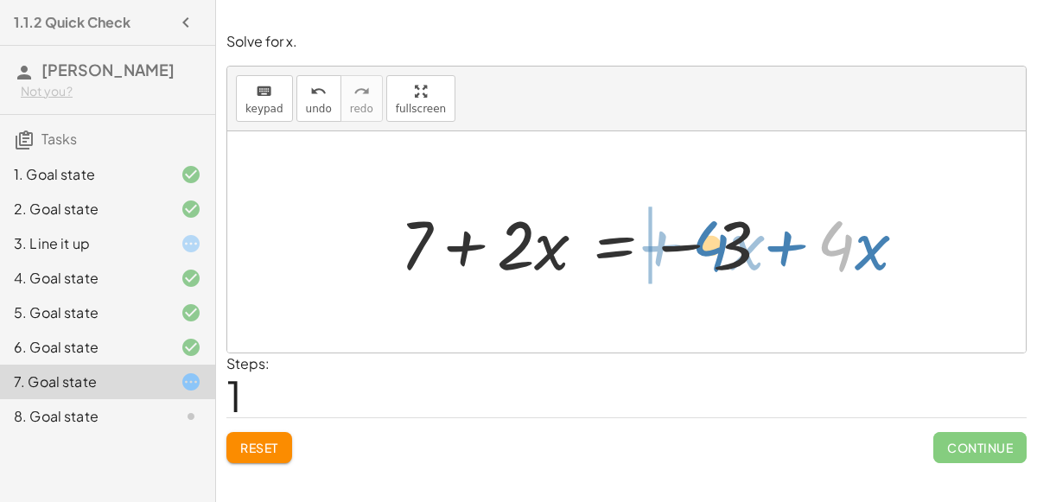
drag, startPoint x: 825, startPoint y: 251, endPoint x: 699, endPoint y: 253, distance: 126.2
click at [699, 253] on div at bounding box center [659, 242] width 537 height 89
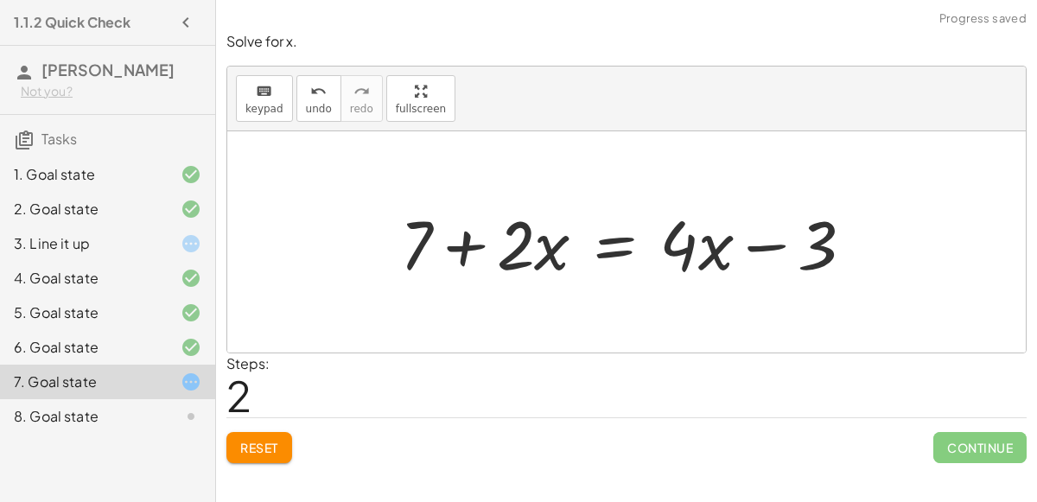
click at [752, 248] on div at bounding box center [633, 242] width 485 height 89
drag, startPoint x: 815, startPoint y: 260, endPoint x: 896, endPoint y: 279, distance: 83.4
click at [896, 279] on div "+ 7 + · 2 · x = + · 4 · x − 3 + 7 + · 2 · x = − 3 + · 4 · x − 3 + 7 + · 2 · x =…" at bounding box center [626, 241] width 798 height 221
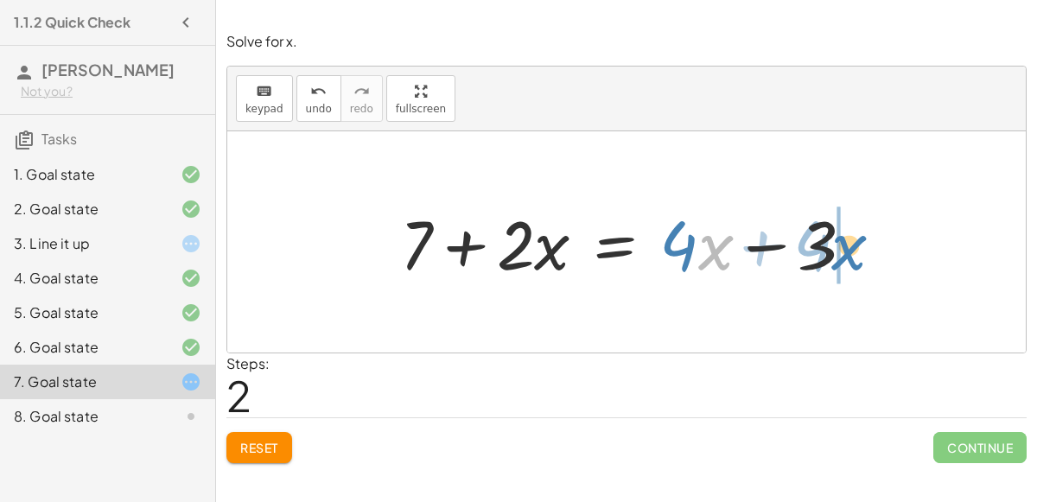
drag, startPoint x: 715, startPoint y: 258, endPoint x: 849, endPoint y: 258, distance: 133.9
click at [849, 258] on div at bounding box center [633, 242] width 485 height 89
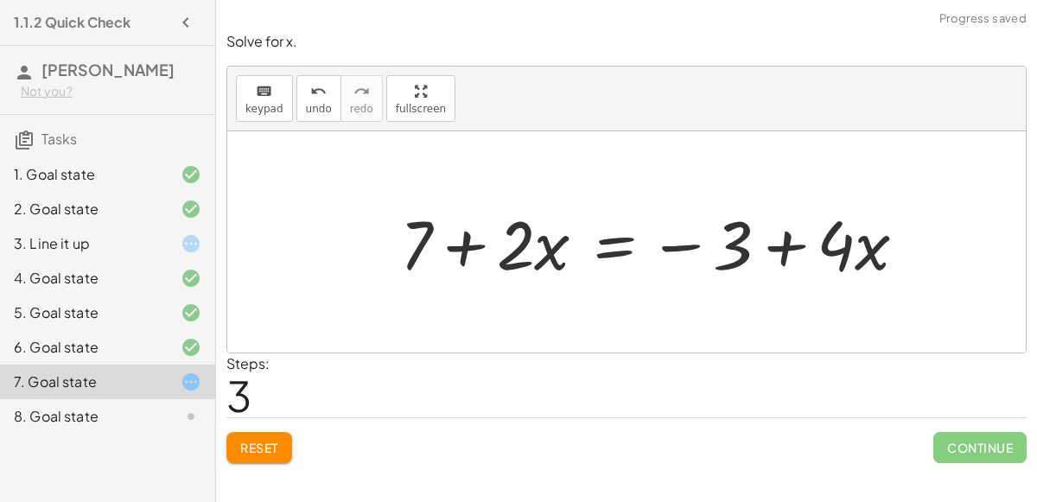
click at [779, 245] on div at bounding box center [659, 242] width 537 height 89
click at [467, 242] on div at bounding box center [659, 242] width 537 height 89
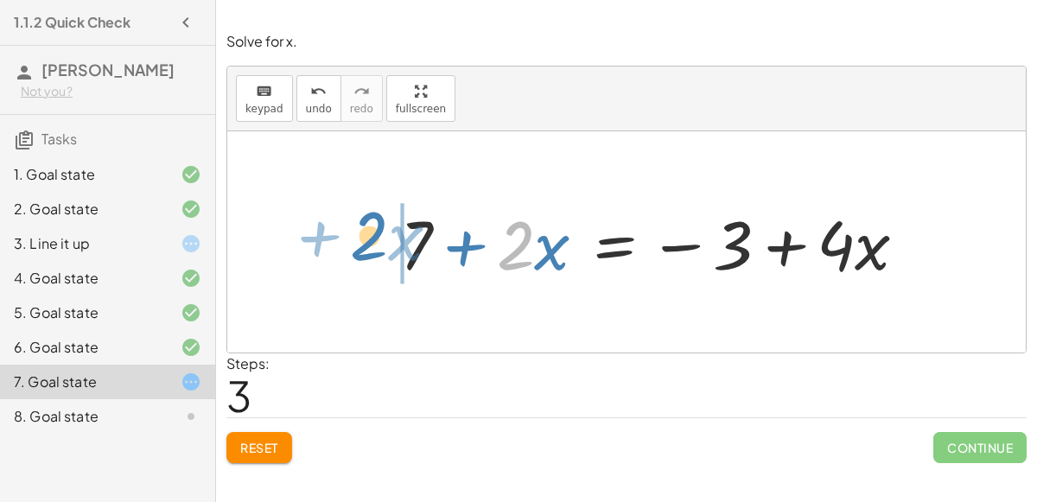
drag, startPoint x: 509, startPoint y: 248, endPoint x: 364, endPoint y: 241, distance: 145.3
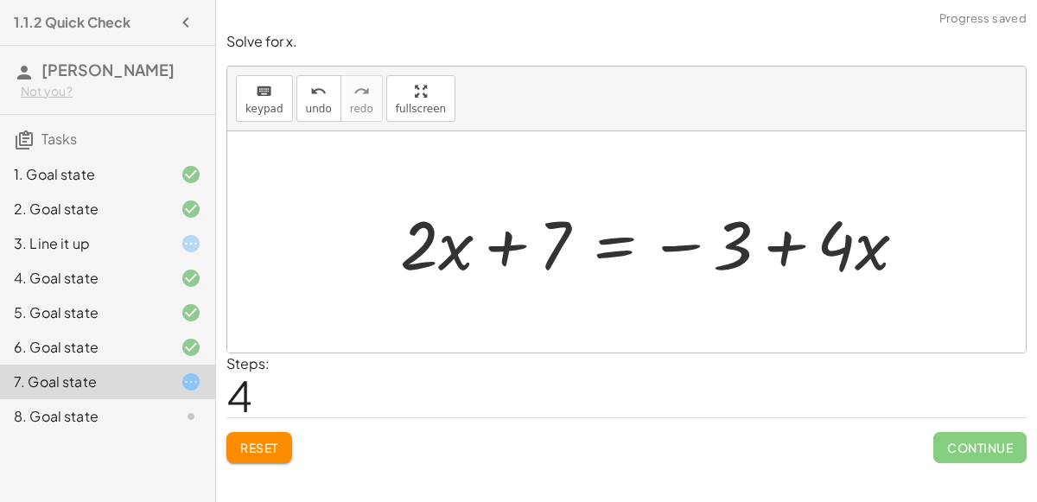
click at [490, 254] on div at bounding box center [659, 242] width 537 height 89
click at [544, 247] on div at bounding box center [659, 242] width 537 height 89
click at [552, 251] on div at bounding box center [659, 242] width 537 height 89
drag, startPoint x: 552, startPoint y: 251, endPoint x: 436, endPoint y: 250, distance: 115.8
click at [436, 250] on div at bounding box center [659, 242] width 537 height 89
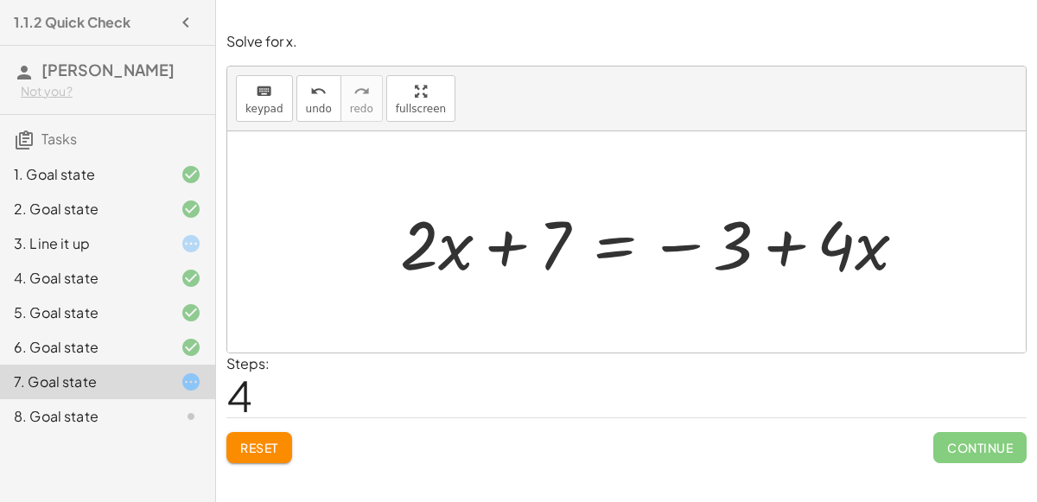
click at [505, 255] on div at bounding box center [659, 242] width 537 height 89
click at [694, 254] on div at bounding box center [659, 242] width 537 height 89
click at [690, 252] on div at bounding box center [659, 242] width 537 height 89
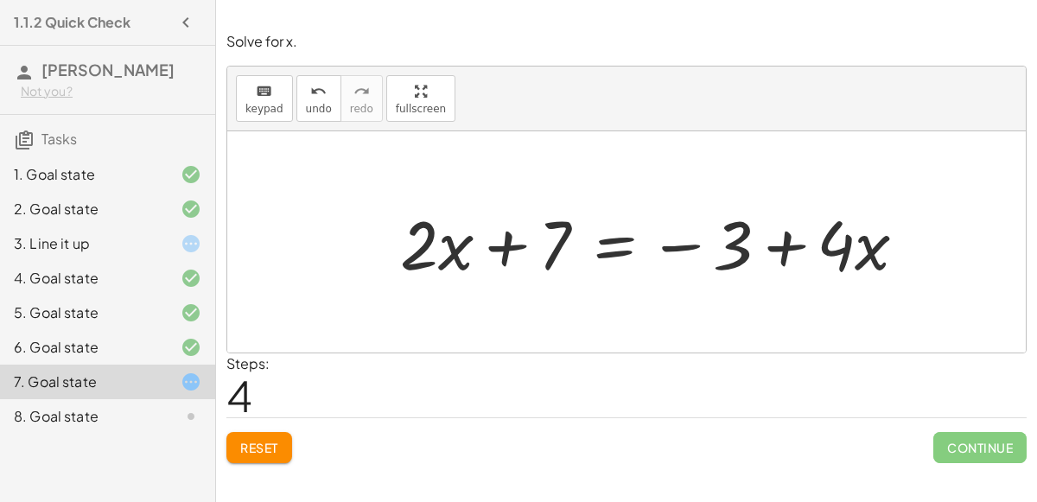
click at [690, 252] on div at bounding box center [659, 242] width 537 height 89
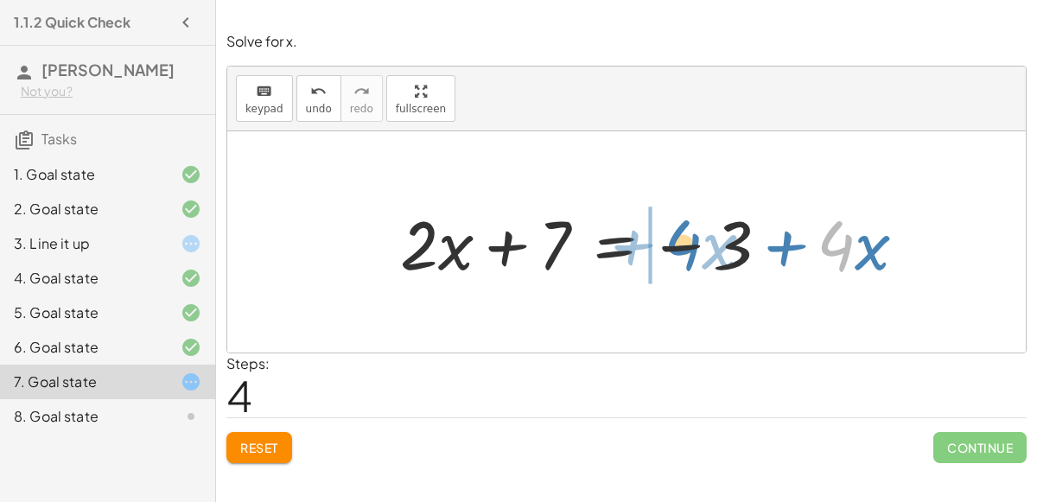
drag, startPoint x: 821, startPoint y: 245, endPoint x: 665, endPoint y: 244, distance: 155.5
click at [665, 244] on div at bounding box center [659, 242] width 537 height 89
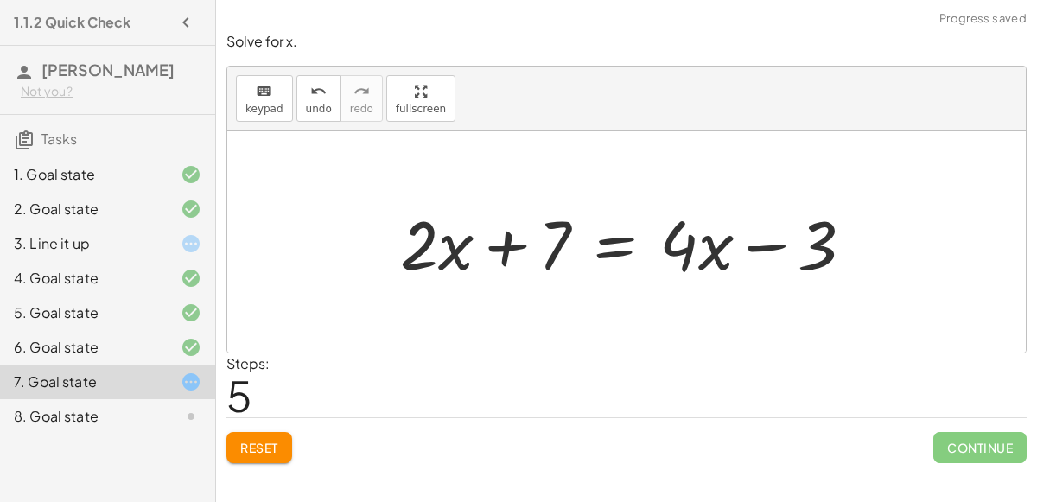
click at [770, 245] on div at bounding box center [633, 242] width 485 height 89
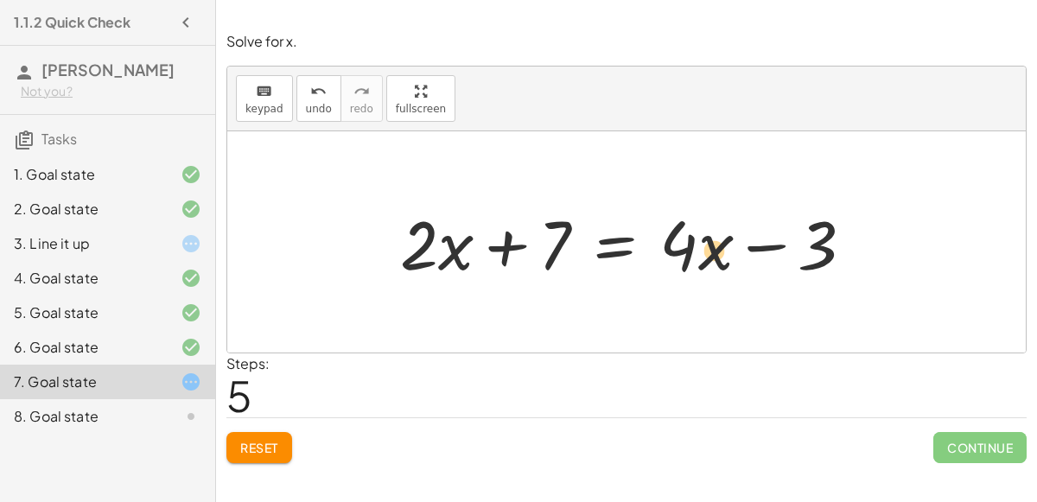
drag, startPoint x: 712, startPoint y: 253, endPoint x: 709, endPoint y: 264, distance: 10.7
click at [709, 264] on div at bounding box center [633, 242] width 485 height 89
click at [276, 448] on span "Reset" at bounding box center [259, 448] width 38 height 16
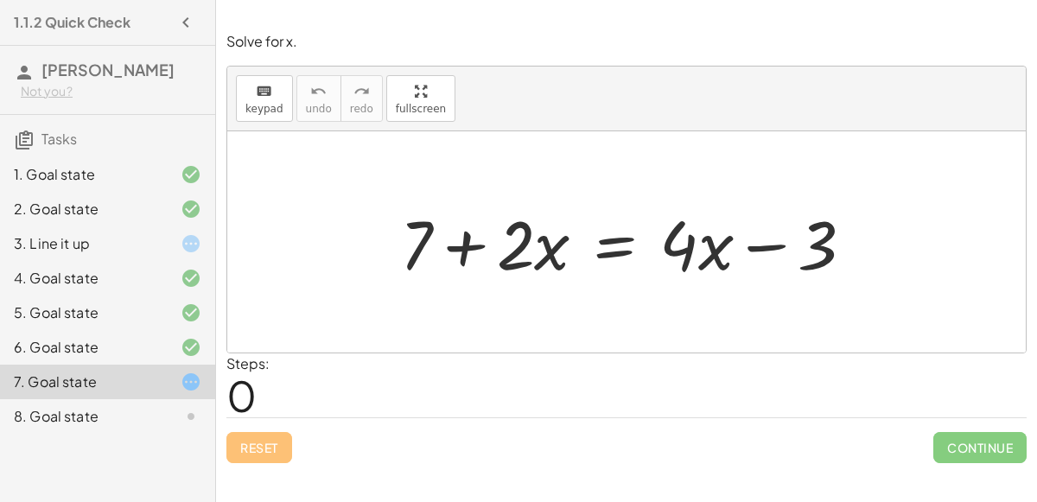
click at [186, 397] on div "7. Goal state" at bounding box center [107, 382] width 215 height 35
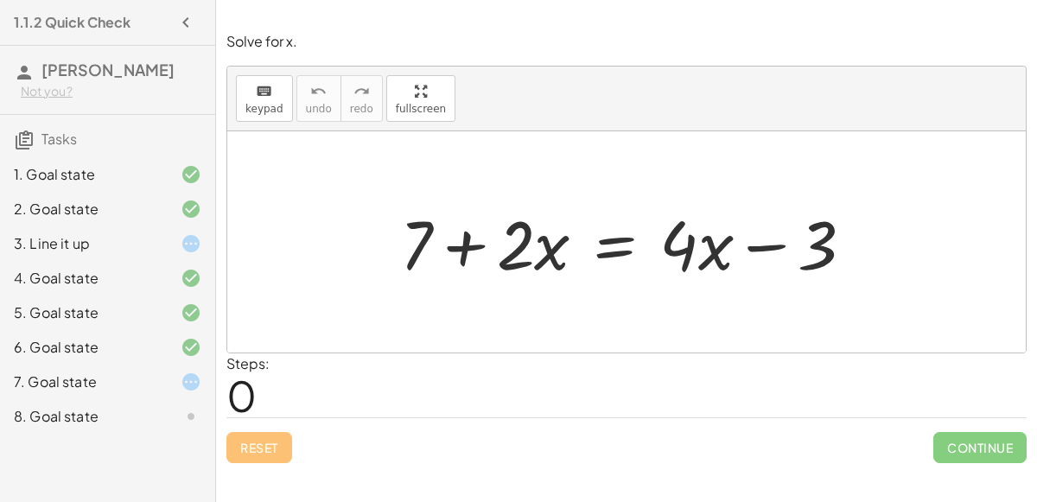
click at [190, 409] on icon at bounding box center [191, 416] width 21 height 21
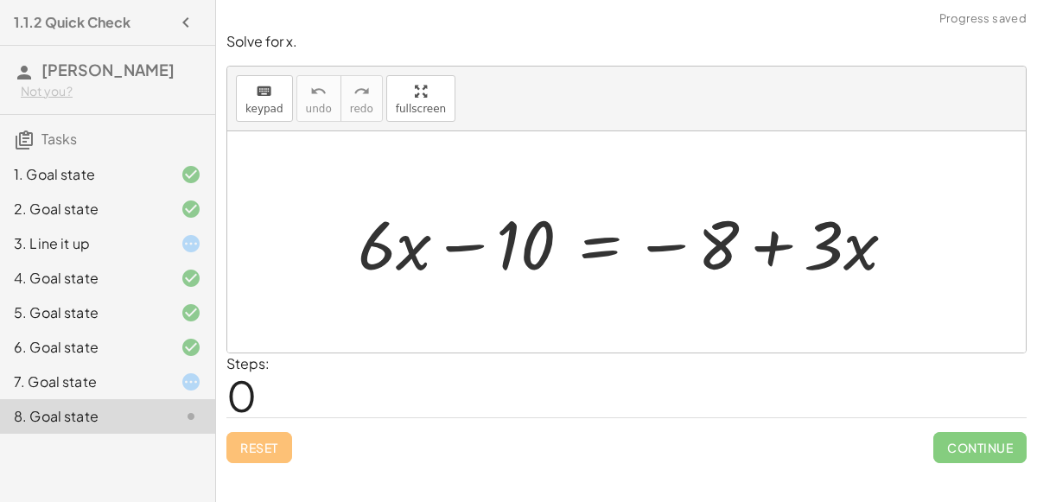
click at [186, 378] on icon at bounding box center [191, 382] width 21 height 21
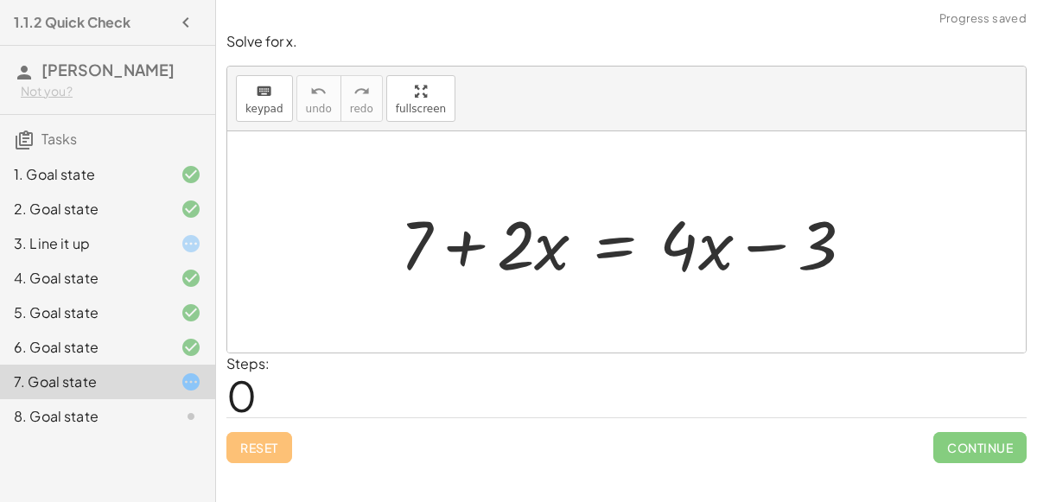
click at [462, 247] on div at bounding box center [633, 242] width 485 height 89
drag, startPoint x: 414, startPoint y: 246, endPoint x: 545, endPoint y: 258, distance: 131.8
click at [545, 258] on div at bounding box center [633, 242] width 485 height 89
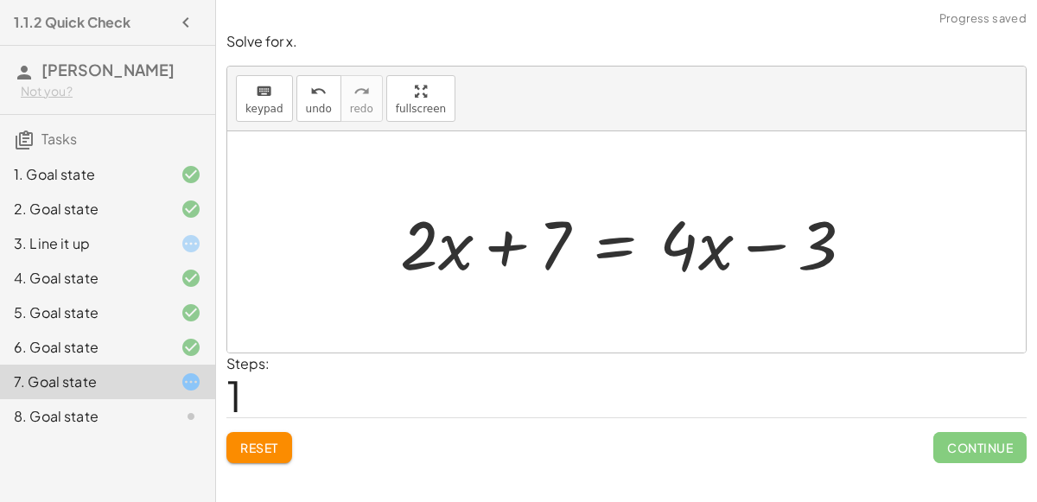
click at [507, 252] on div at bounding box center [633, 242] width 485 height 89
click at [508, 252] on div at bounding box center [633, 242] width 485 height 89
click at [593, 252] on div at bounding box center [633, 242] width 485 height 89
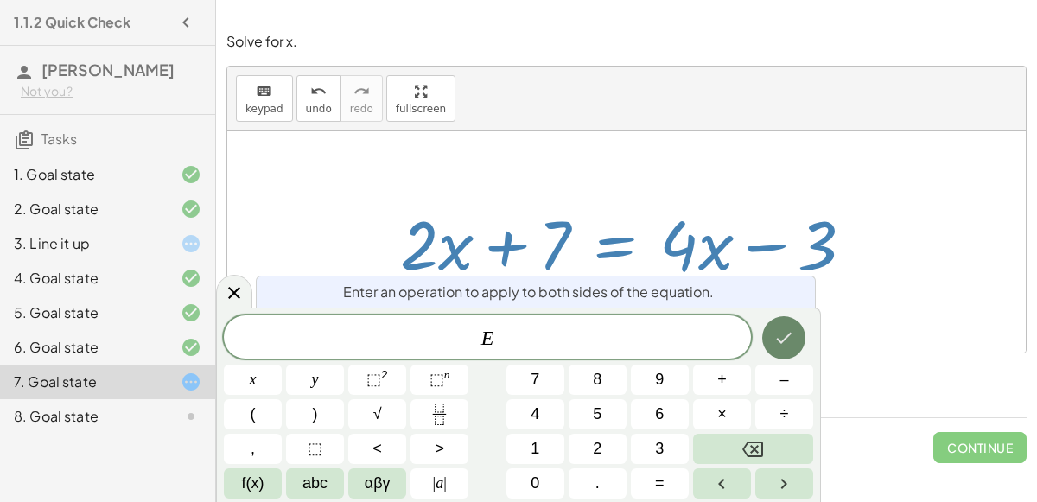
click at [792, 332] on icon "Done" at bounding box center [783, 337] width 21 height 21
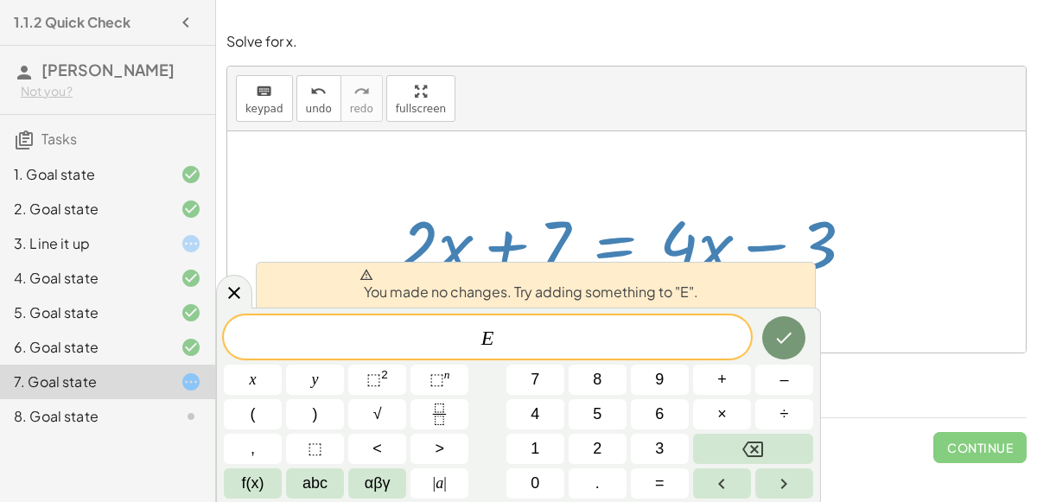
click at [769, 267] on div "You made no changes. Try adding something to "E"." at bounding box center [536, 285] width 560 height 46
click at [229, 289] on icon at bounding box center [234, 293] width 12 height 12
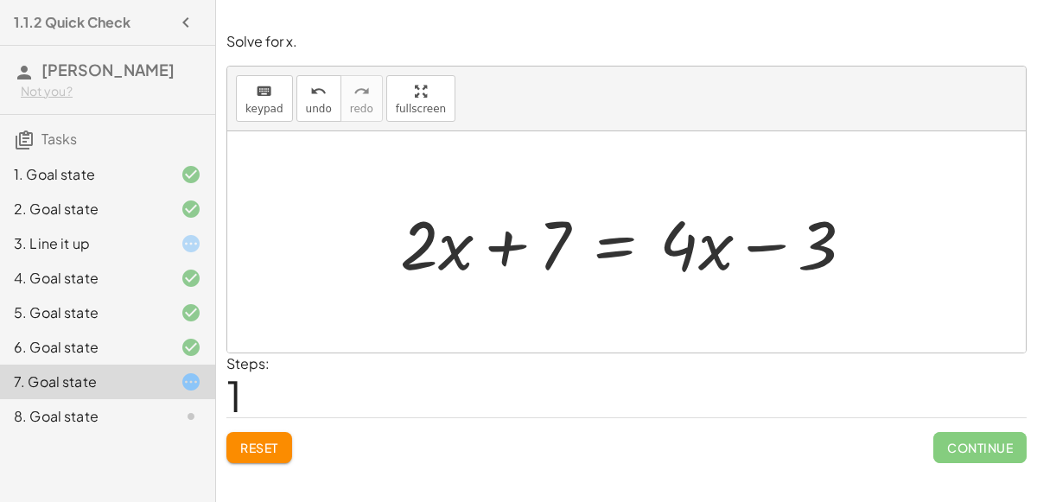
click at [753, 245] on div at bounding box center [633, 242] width 485 height 89
drag, startPoint x: 821, startPoint y: 247, endPoint x: 693, endPoint y: 245, distance: 127.9
click at [693, 245] on div at bounding box center [633, 242] width 485 height 89
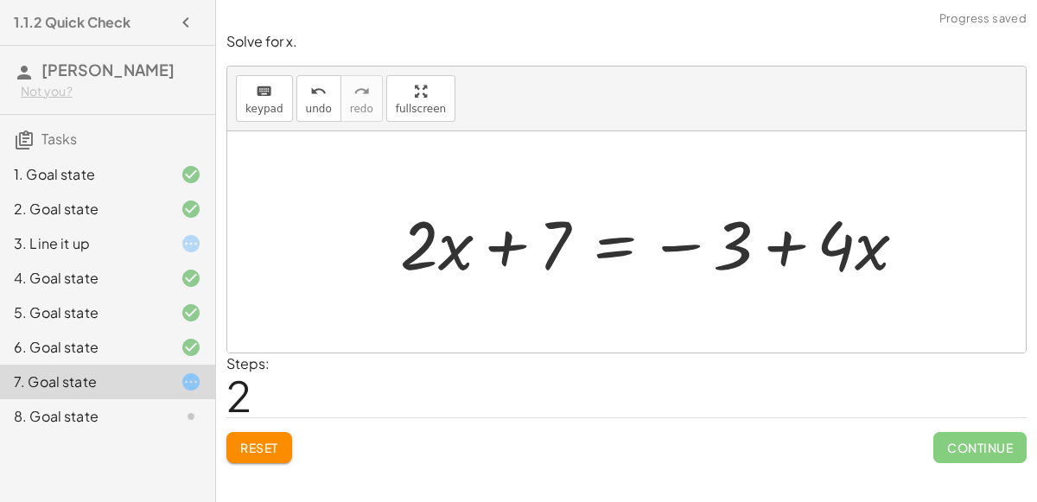
click at [755, 249] on div at bounding box center [659, 242] width 537 height 89
click at [770, 249] on div at bounding box center [659, 242] width 537 height 89
drag, startPoint x: 685, startPoint y: 243, endPoint x: 833, endPoint y: 246, distance: 147.8
click at [833, 246] on div at bounding box center [659, 242] width 537 height 89
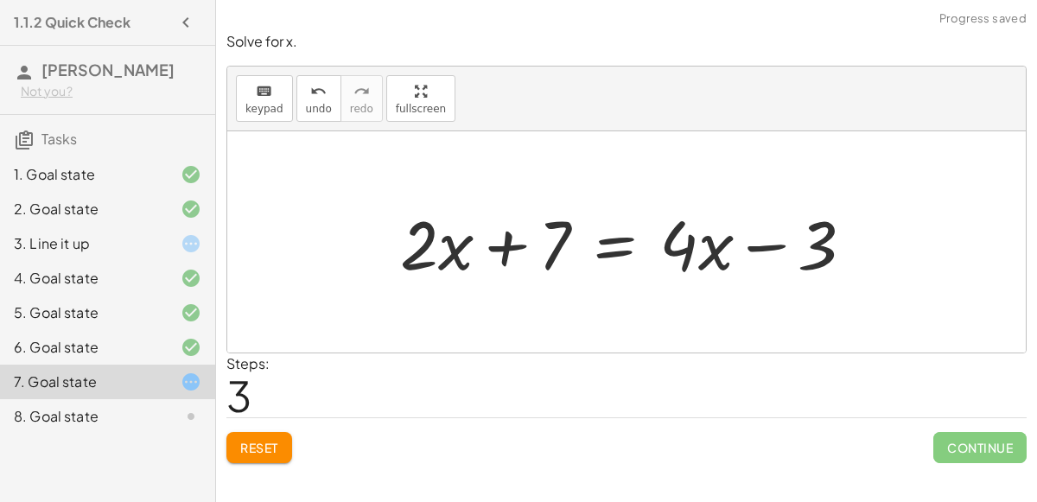
click at [785, 242] on div at bounding box center [633, 242] width 485 height 89
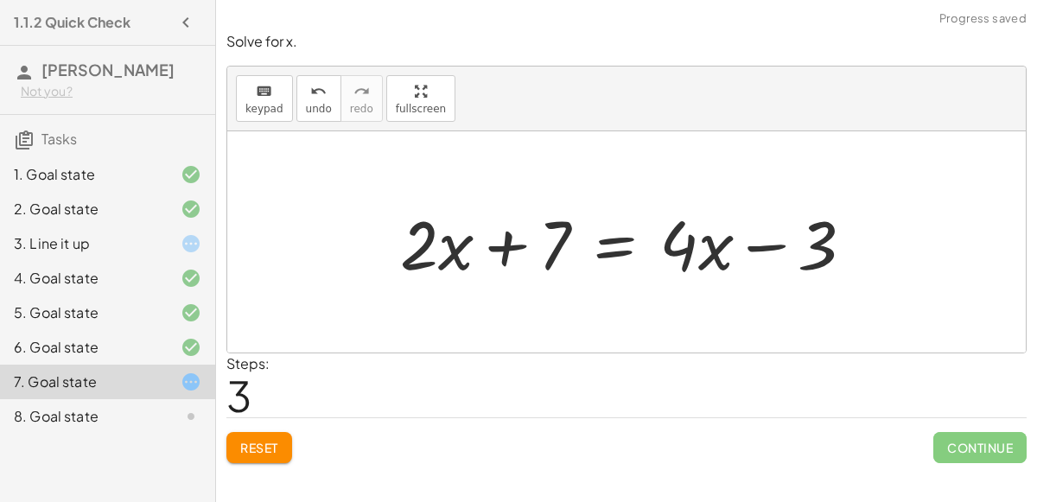
click at [233, 447] on button "Reset" at bounding box center [259, 447] width 66 height 31
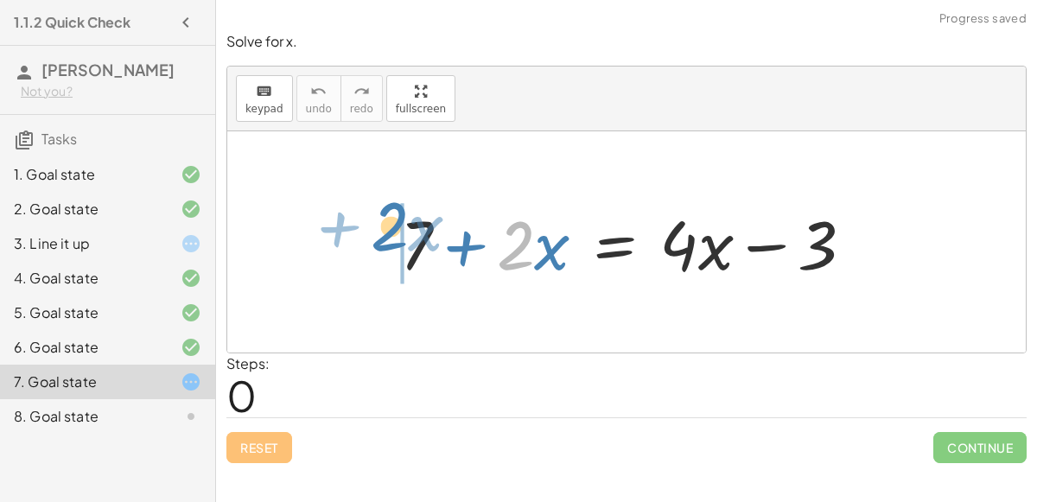
drag, startPoint x: 515, startPoint y: 264, endPoint x: 390, endPoint y: 246, distance: 126.5
click at [390, 246] on div "· 2 + · x + 7 + · 2 · x = + · 4 · x − 3" at bounding box center [627, 243] width 506 height 98
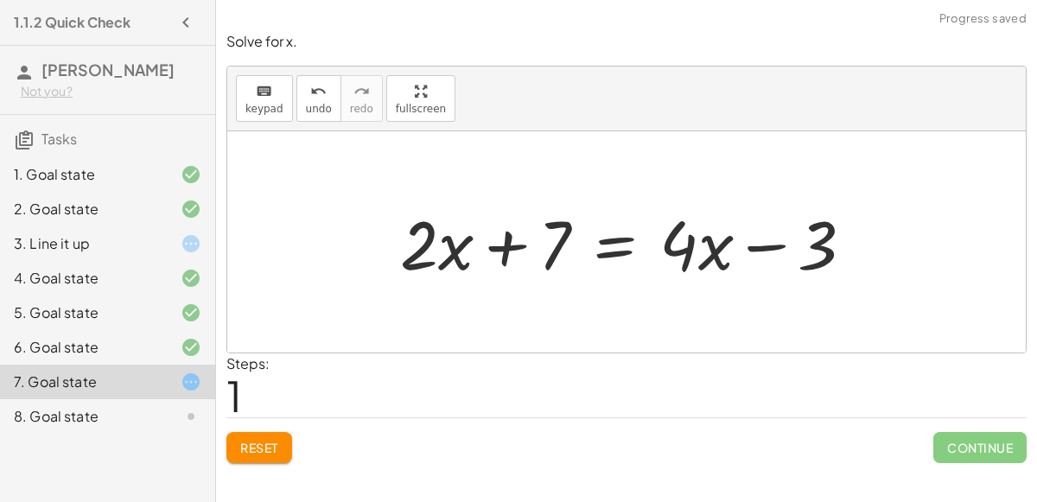
click at [489, 255] on div at bounding box center [633, 242] width 485 height 89
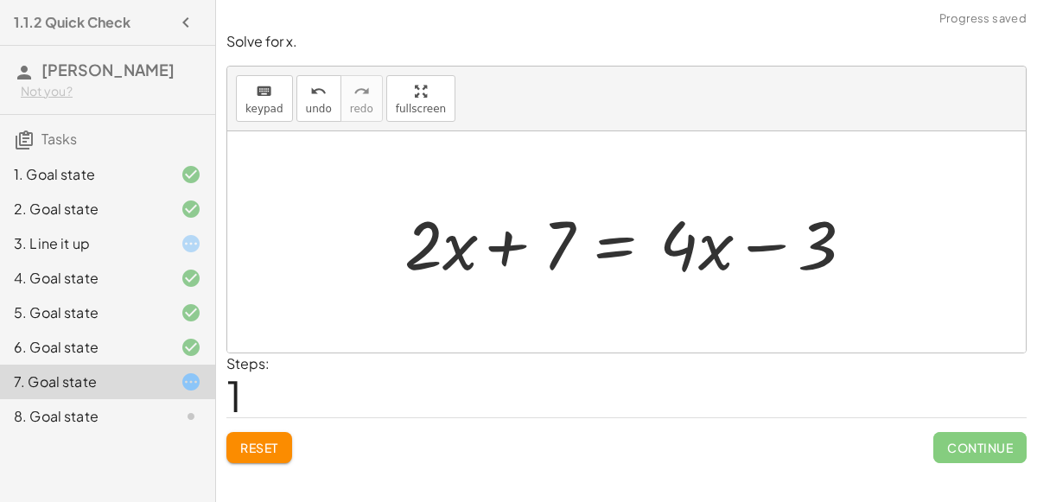
click at [489, 255] on div at bounding box center [633, 242] width 485 height 89
drag, startPoint x: 552, startPoint y: 261, endPoint x: 486, endPoint y: 275, distance: 68.0
click at [486, 275] on div at bounding box center [633, 242] width 485 height 89
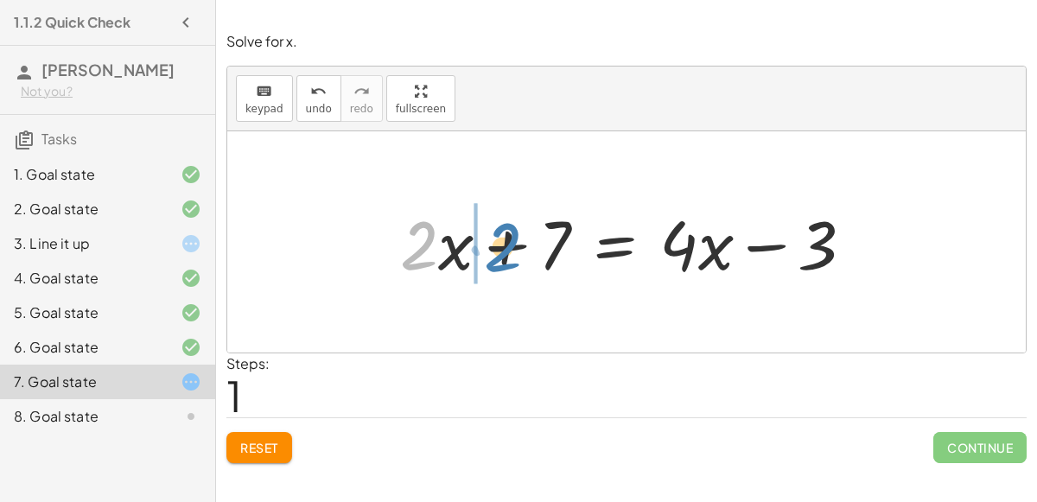
drag, startPoint x: 434, startPoint y: 258, endPoint x: 517, endPoint y: 259, distance: 83.0
click at [517, 259] on div at bounding box center [633, 242] width 485 height 89
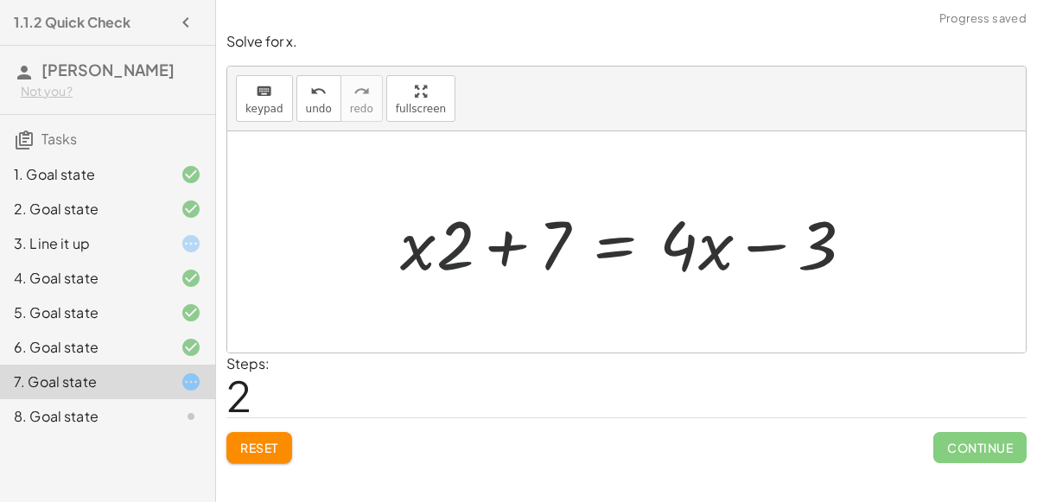
click at [515, 258] on div at bounding box center [633, 242] width 485 height 89
click at [512, 255] on div at bounding box center [633, 242] width 485 height 89
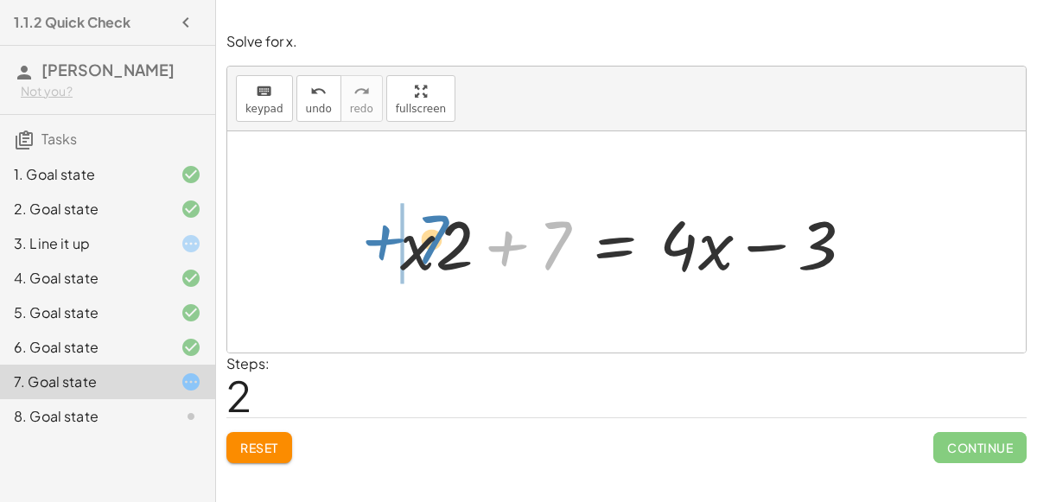
drag, startPoint x: 548, startPoint y: 258, endPoint x: 425, endPoint y: 251, distance: 122.9
click at [425, 251] on div at bounding box center [633, 242] width 485 height 89
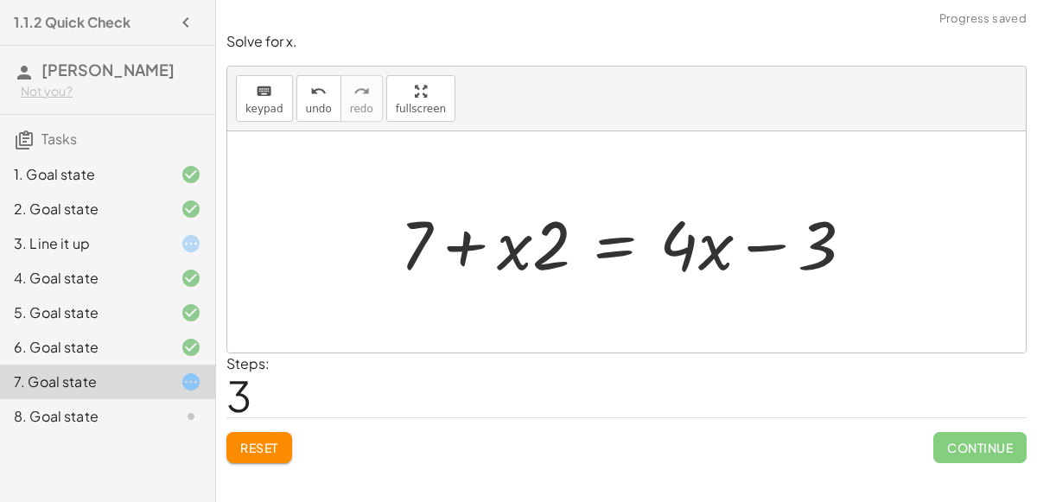
click at [462, 249] on div at bounding box center [633, 242] width 485 height 89
drag, startPoint x: 552, startPoint y: 258, endPoint x: 502, endPoint y: 255, distance: 50.2
click at [502, 255] on div at bounding box center [633, 242] width 485 height 89
click at [467, 246] on div at bounding box center [633, 242] width 485 height 89
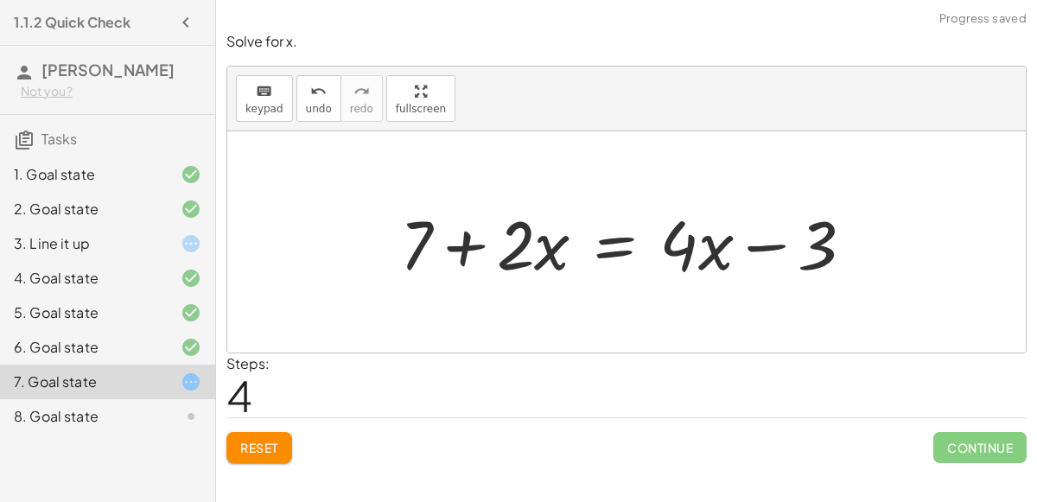
click at [626, 248] on div at bounding box center [633, 242] width 485 height 89
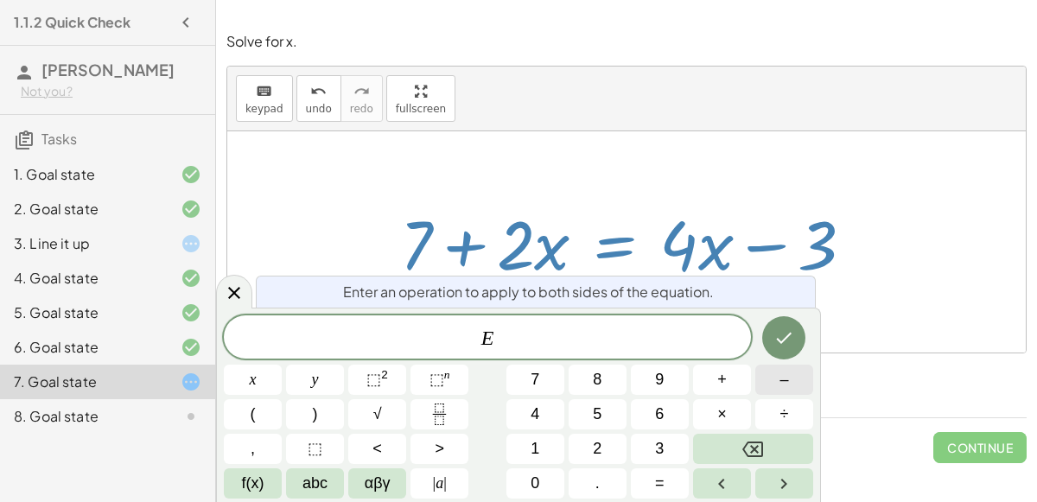
click at [788, 383] on span "–" at bounding box center [783, 379] width 9 height 23
click at [611, 446] on button "2" at bounding box center [598, 449] width 58 height 30
click at [252, 382] on span "x" at bounding box center [253, 379] width 7 height 23
click at [783, 341] on icon "Done" at bounding box center [785, 338] width 16 height 11
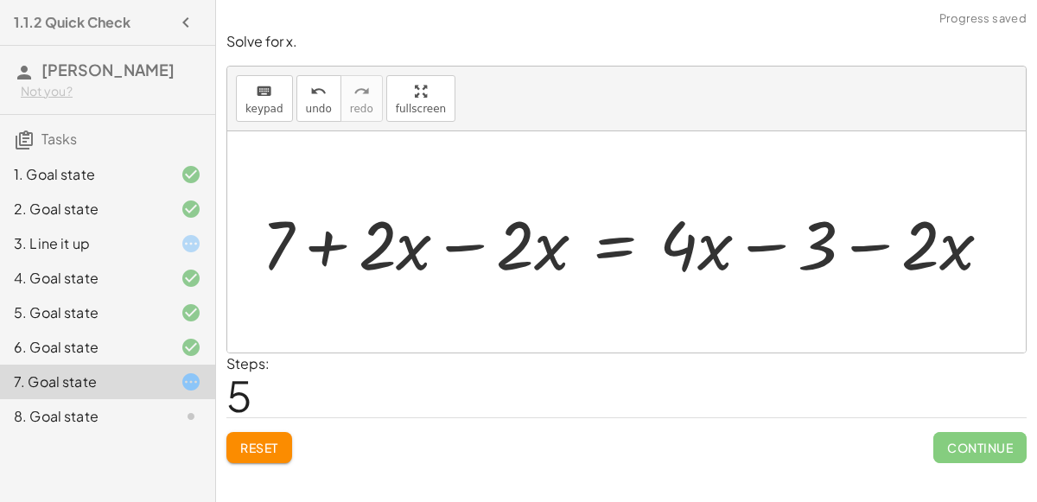
click at [452, 249] on div at bounding box center [633, 242] width 760 height 89
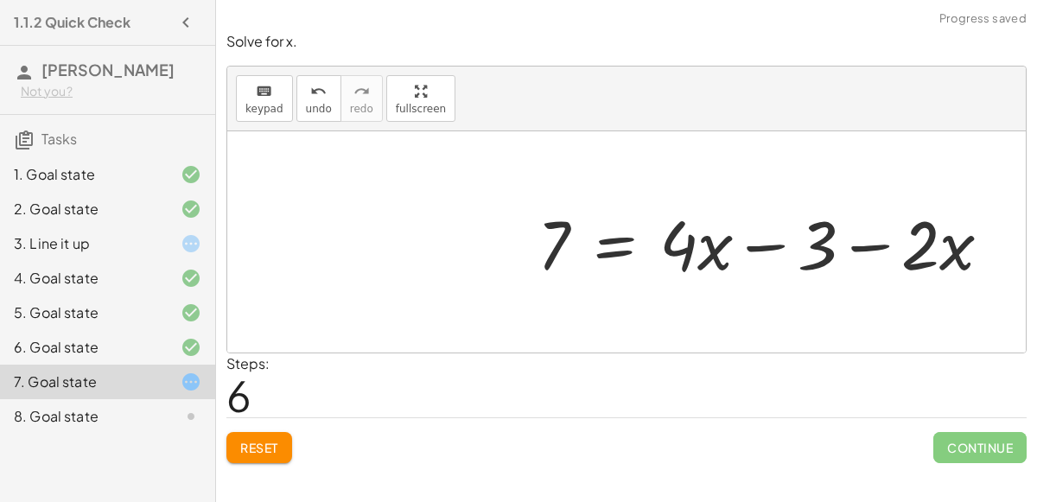
click at [849, 249] on div at bounding box center [771, 242] width 485 height 89
click at [760, 247] on div at bounding box center [771, 242] width 485 height 89
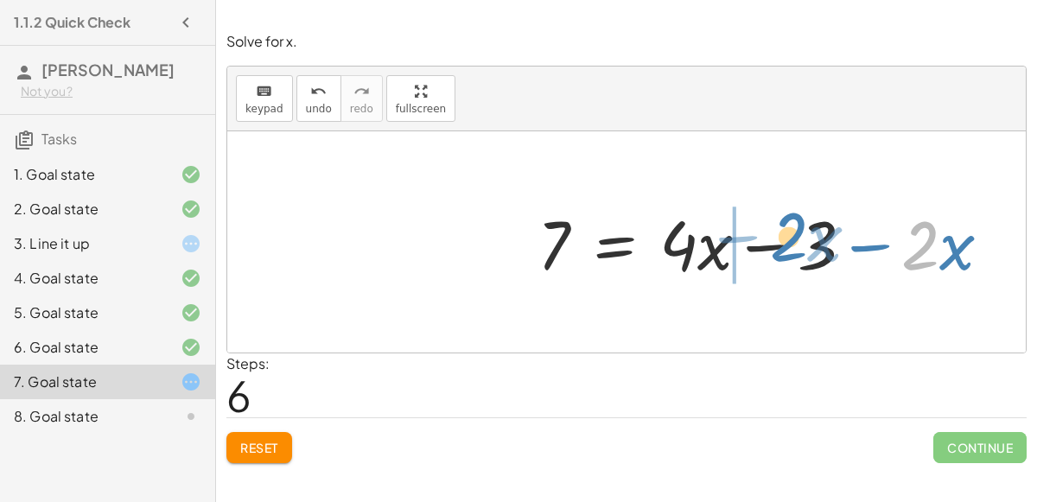
drag, startPoint x: 924, startPoint y: 258, endPoint x: 788, endPoint y: 249, distance: 135.9
click at [788, 249] on div at bounding box center [771, 242] width 485 height 89
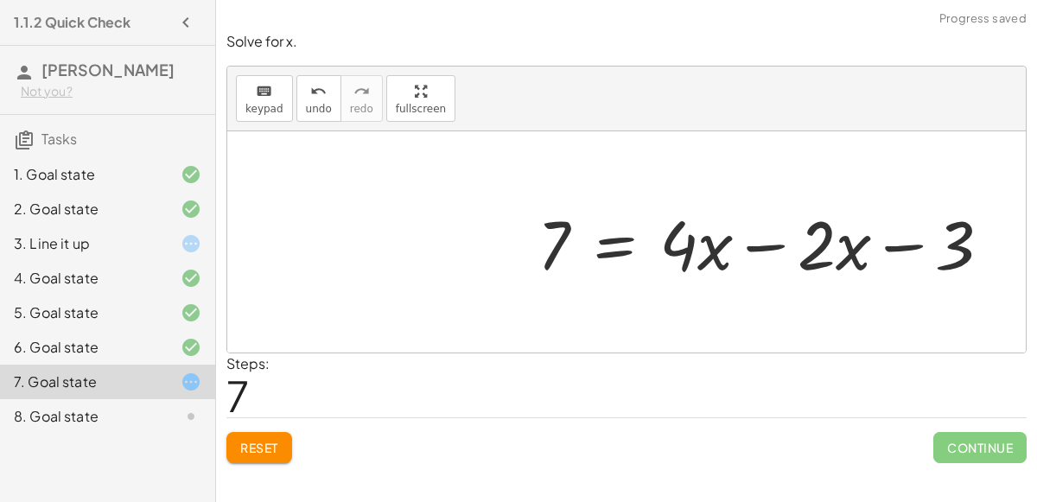
click at [891, 258] on div at bounding box center [771, 242] width 485 height 89
click at [772, 247] on div at bounding box center [771, 242] width 485 height 89
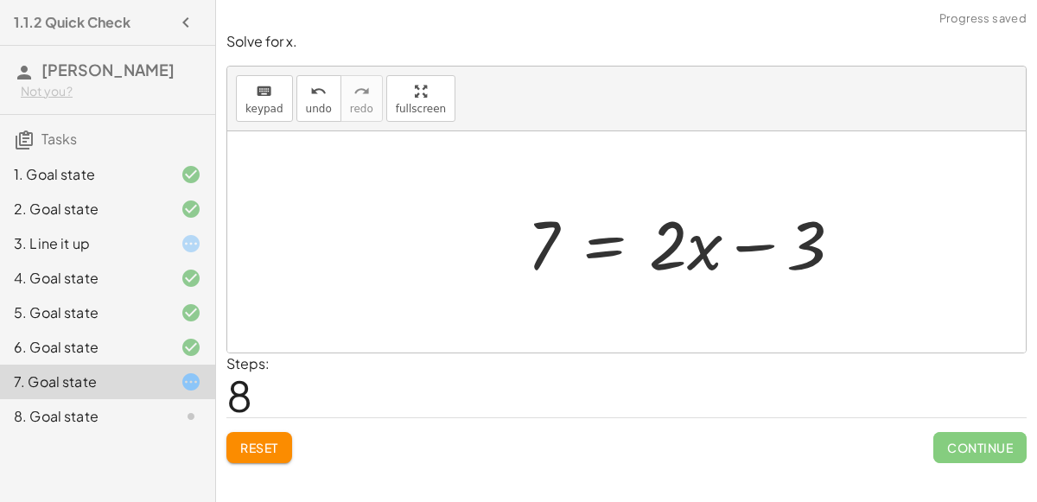
click at [752, 251] on div at bounding box center [691, 242] width 347 height 89
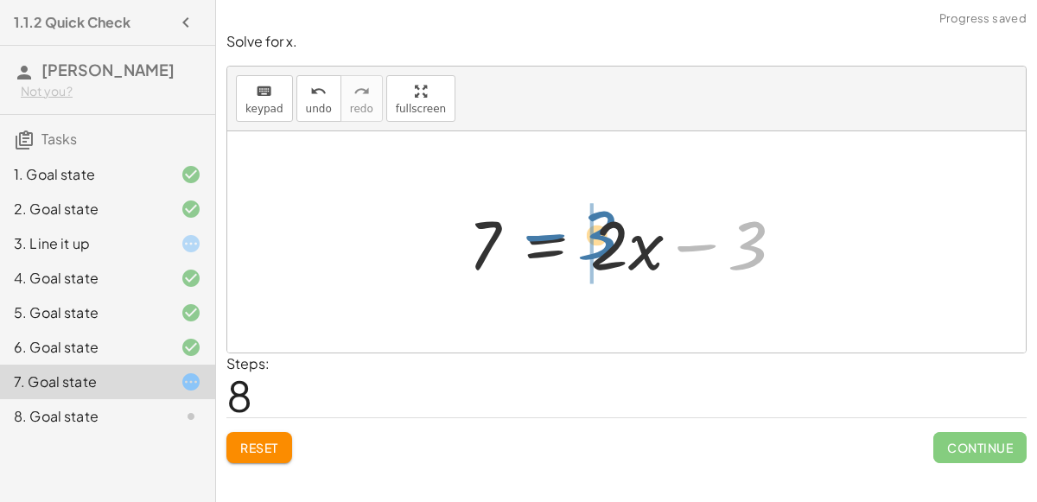
drag, startPoint x: 748, startPoint y: 250, endPoint x: 595, endPoint y: 241, distance: 153.2
click at [595, 241] on div at bounding box center [633, 242] width 347 height 89
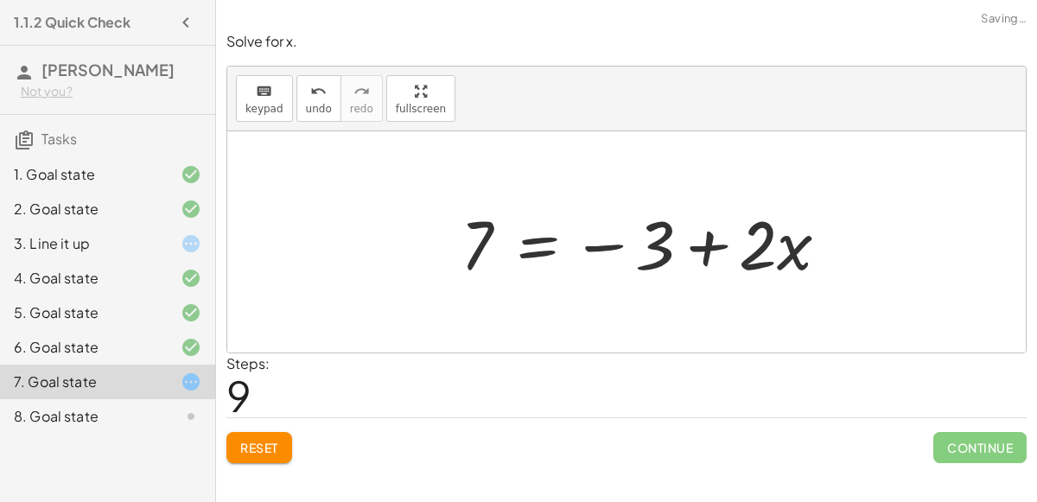
click at [716, 254] on div at bounding box center [651, 242] width 399 height 89
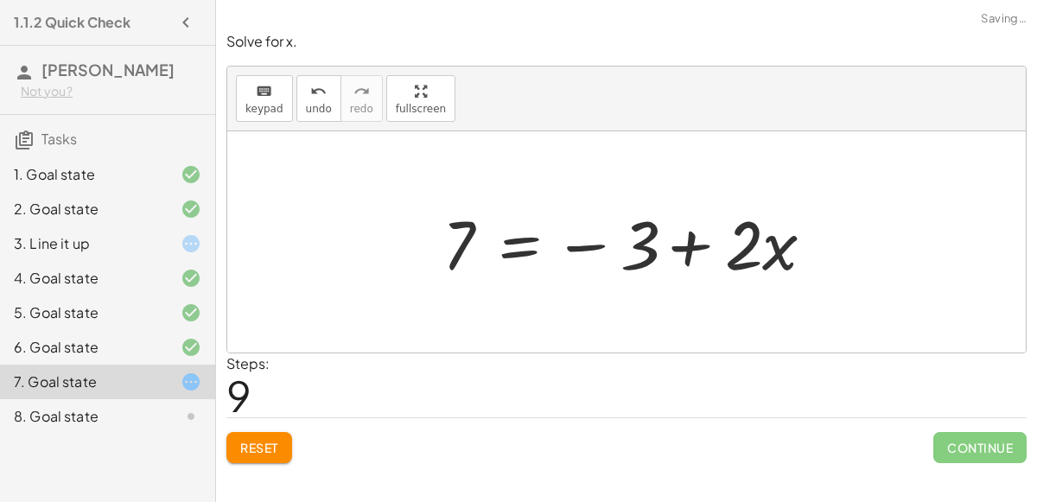
click at [689, 239] on div at bounding box center [633, 242] width 399 height 89
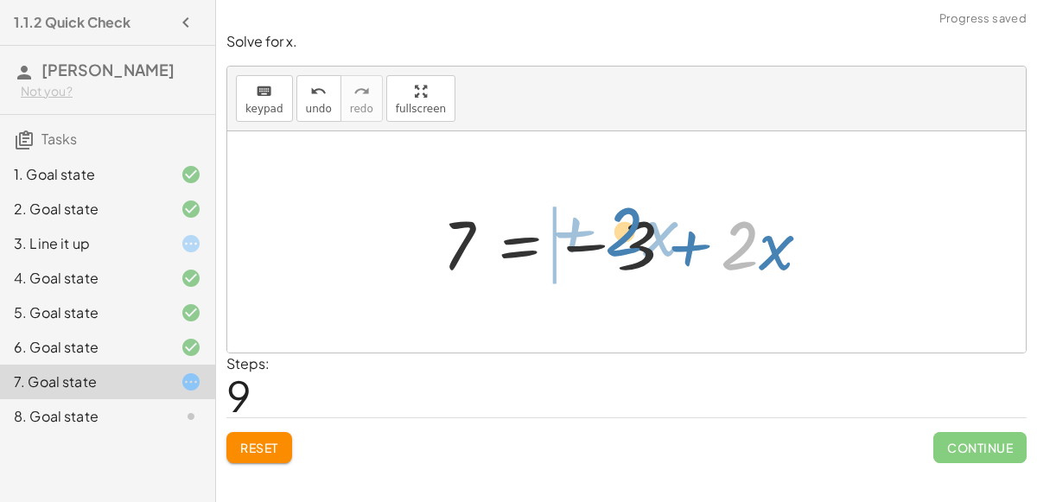
drag, startPoint x: 741, startPoint y: 253, endPoint x: 625, endPoint y: 240, distance: 116.5
click at [625, 240] on div at bounding box center [633, 242] width 399 height 89
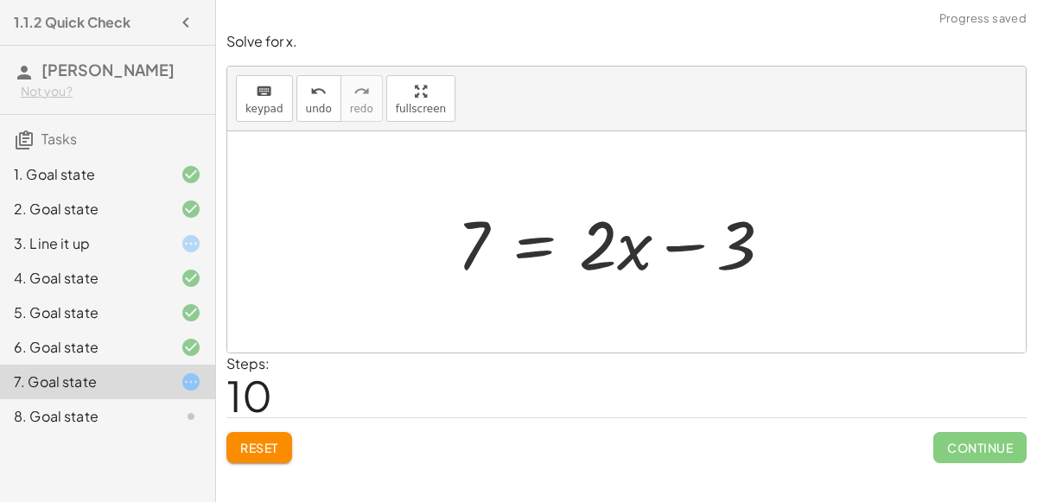
click at [656, 252] on div at bounding box center [621, 242] width 347 height 89
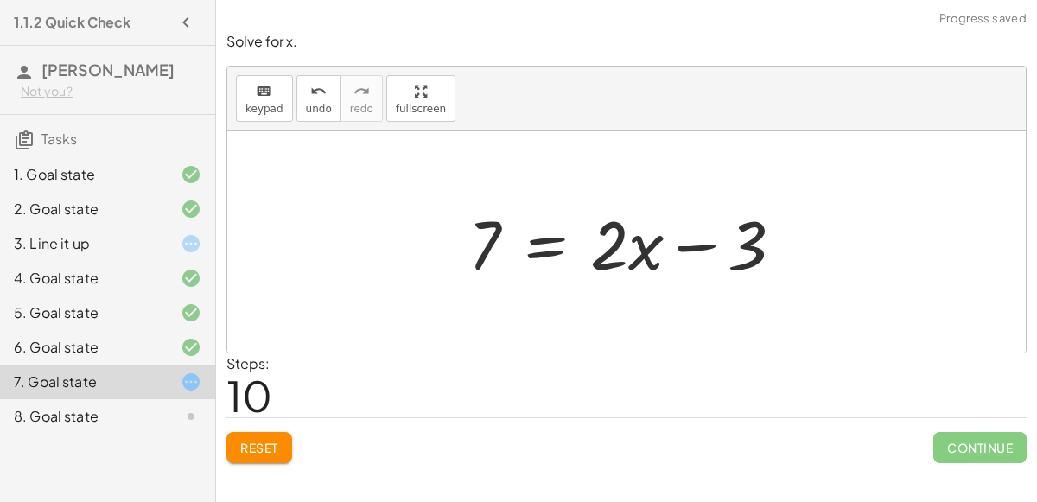
click at [678, 255] on div at bounding box center [633, 242] width 347 height 89
click at [531, 252] on div at bounding box center [633, 242] width 347 height 89
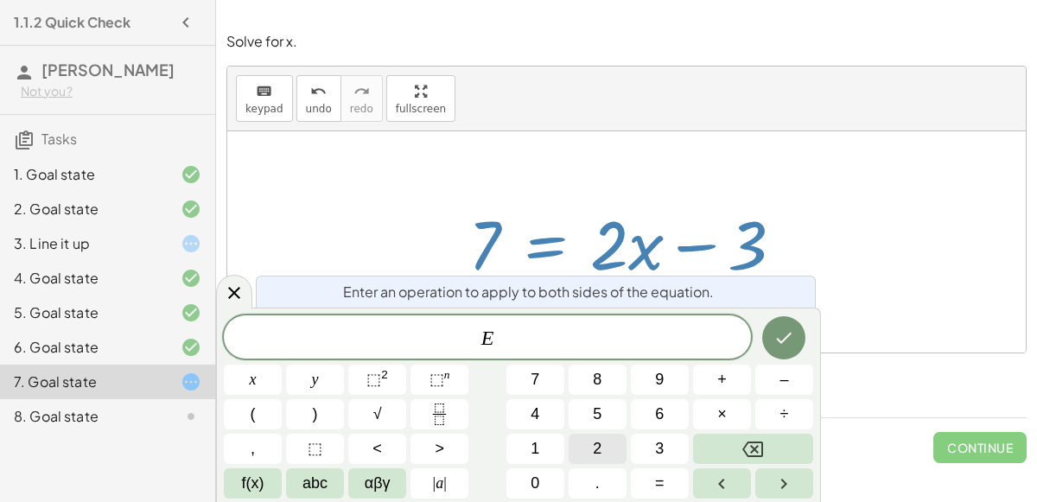
click at [605, 438] on button "2" at bounding box center [598, 449] width 58 height 30
click at [277, 378] on button "x" at bounding box center [253, 380] width 58 height 30
click at [795, 342] on button "Done" at bounding box center [783, 337] width 43 height 43
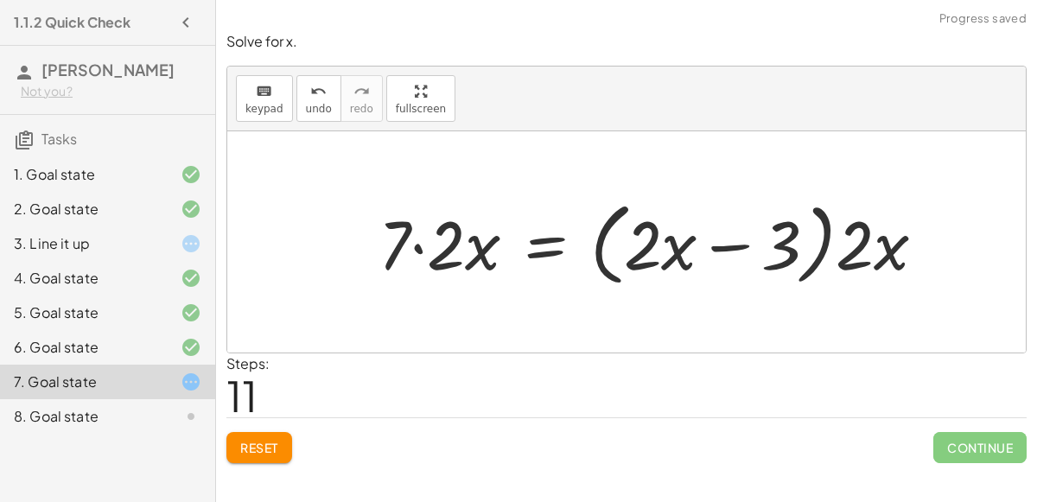
click at [850, 252] on div at bounding box center [659, 242] width 578 height 99
click at [888, 253] on div at bounding box center [659, 242] width 578 height 99
click at [416, 246] on div at bounding box center [659, 242] width 578 height 99
click at [474, 251] on div at bounding box center [671, 242] width 554 height 99
click at [628, 249] on div at bounding box center [671, 242] width 554 height 99
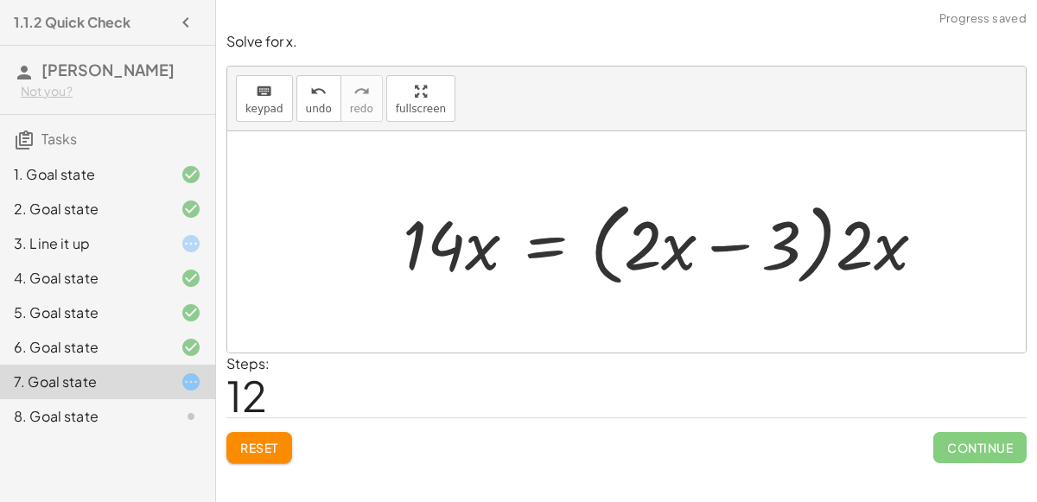
click at [734, 250] on div at bounding box center [671, 242] width 554 height 99
drag, startPoint x: 853, startPoint y: 255, endPoint x: 748, endPoint y: 240, distance: 105.6
click at [748, 240] on div at bounding box center [671, 242] width 554 height 99
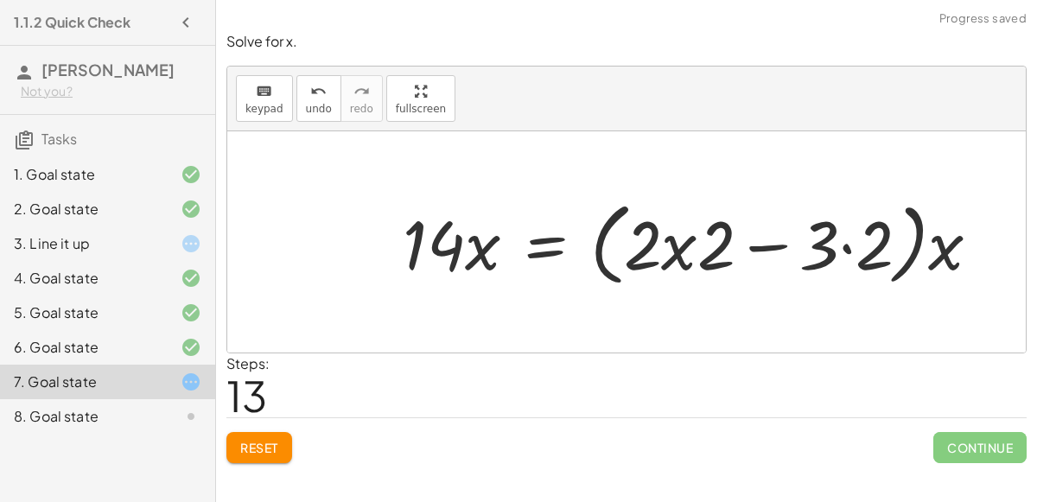
click at [753, 245] on div at bounding box center [698, 242] width 608 height 99
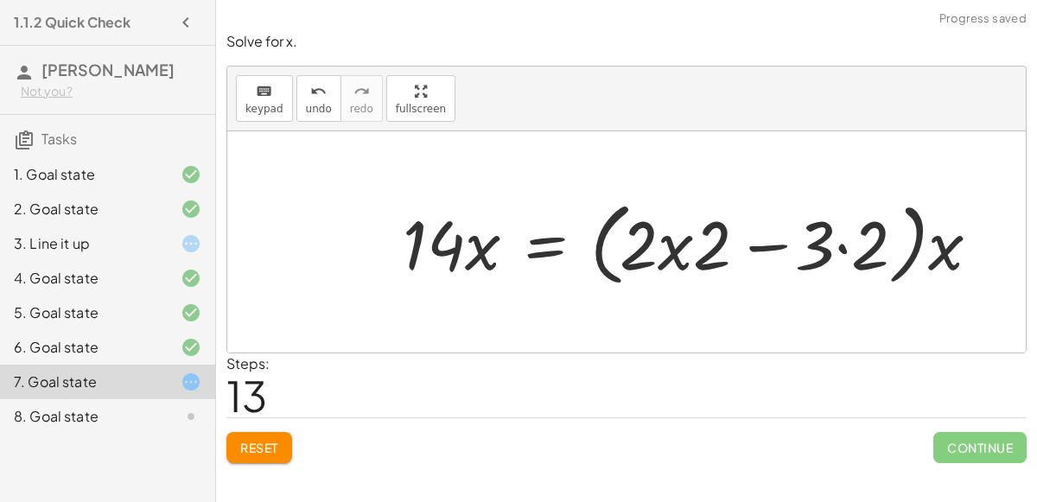
click at [753, 246] on div at bounding box center [698, 242] width 608 height 99
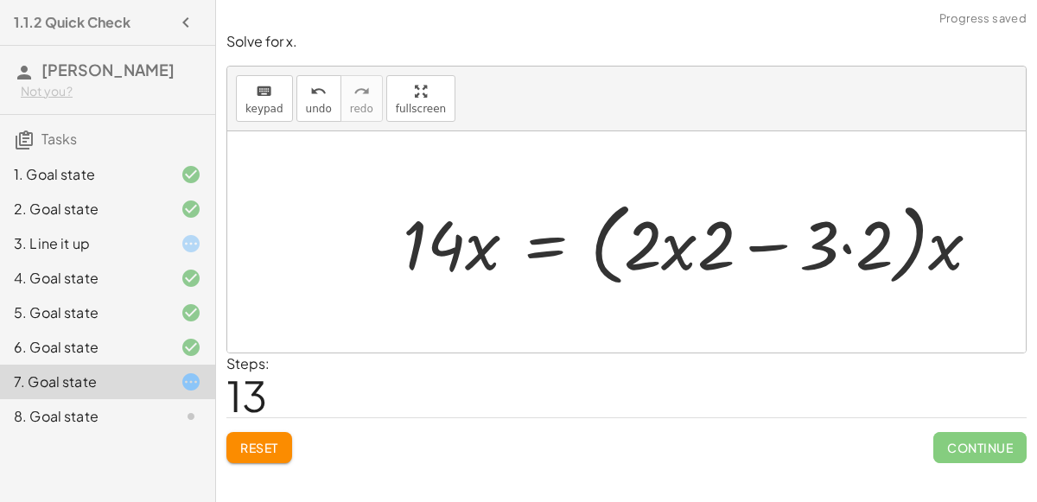
click at [699, 251] on div at bounding box center [698, 242] width 608 height 99
click at [685, 254] on div at bounding box center [698, 242] width 608 height 99
drag, startPoint x: 719, startPoint y: 258, endPoint x: 776, endPoint y: 253, distance: 57.3
click at [776, 253] on div at bounding box center [698, 242] width 608 height 99
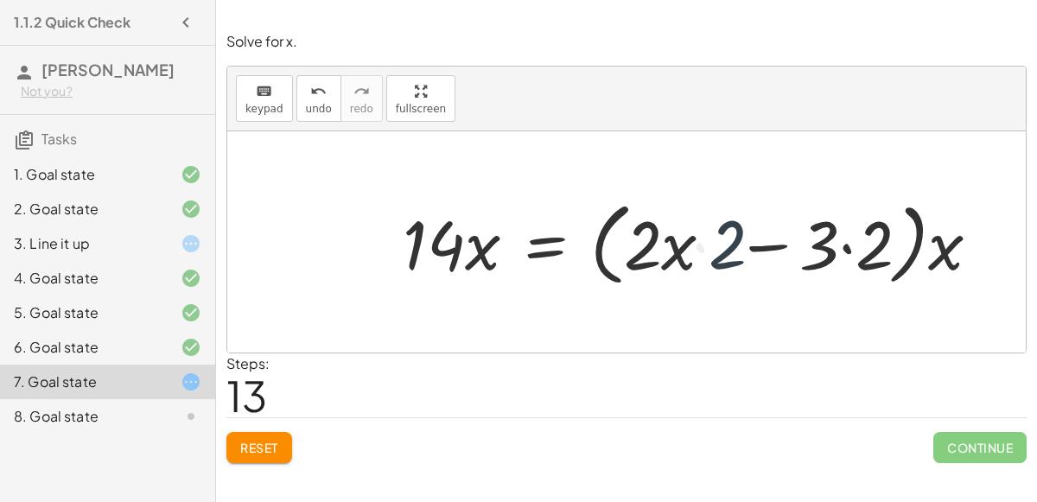
click at [849, 251] on div at bounding box center [698, 242] width 608 height 99
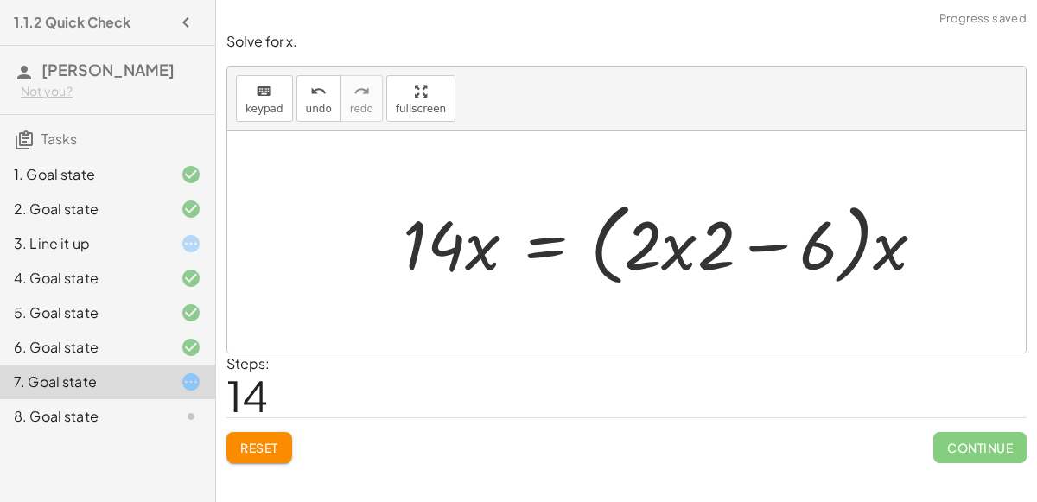
click at [779, 248] on div at bounding box center [670, 242] width 553 height 99
drag, startPoint x: 693, startPoint y: 256, endPoint x: 652, endPoint y: 248, distance: 42.2
click at [652, 248] on div at bounding box center [670, 242] width 553 height 99
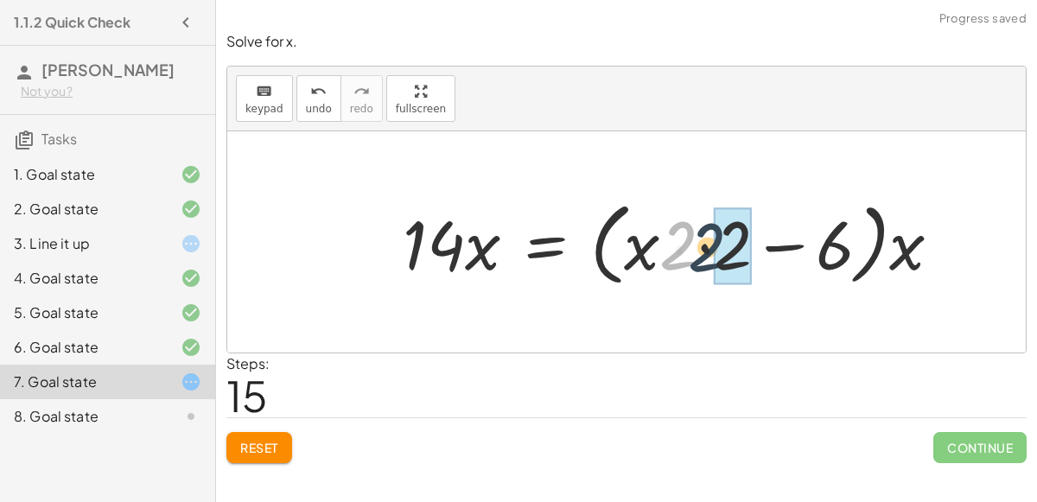
drag, startPoint x: 675, startPoint y: 251, endPoint x: 715, endPoint y: 253, distance: 40.6
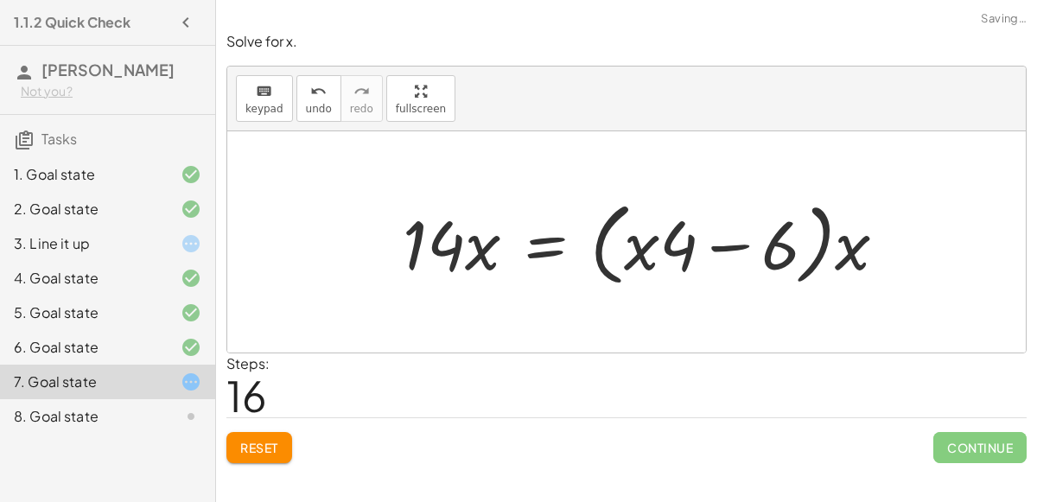
click at [676, 251] on div at bounding box center [651, 242] width 515 height 99
click at [731, 254] on div at bounding box center [651, 242] width 515 height 99
drag, startPoint x: 642, startPoint y: 253, endPoint x: 682, endPoint y: 251, distance: 39.8
click at [682, 251] on div at bounding box center [651, 242] width 515 height 99
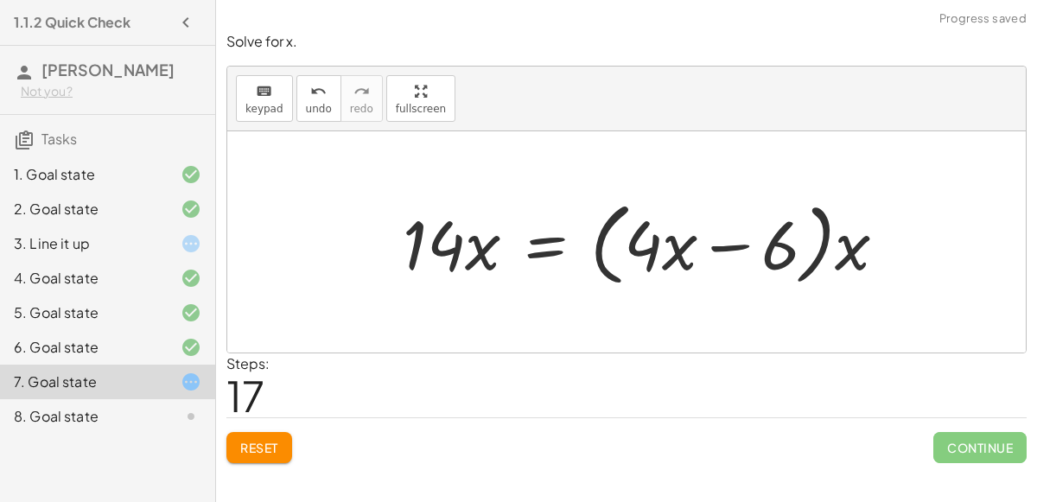
click at [722, 240] on div at bounding box center [651, 242] width 515 height 99
drag, startPoint x: 842, startPoint y: 256, endPoint x: 786, endPoint y: 254, distance: 56.2
click at [786, 254] on div at bounding box center [651, 242] width 515 height 99
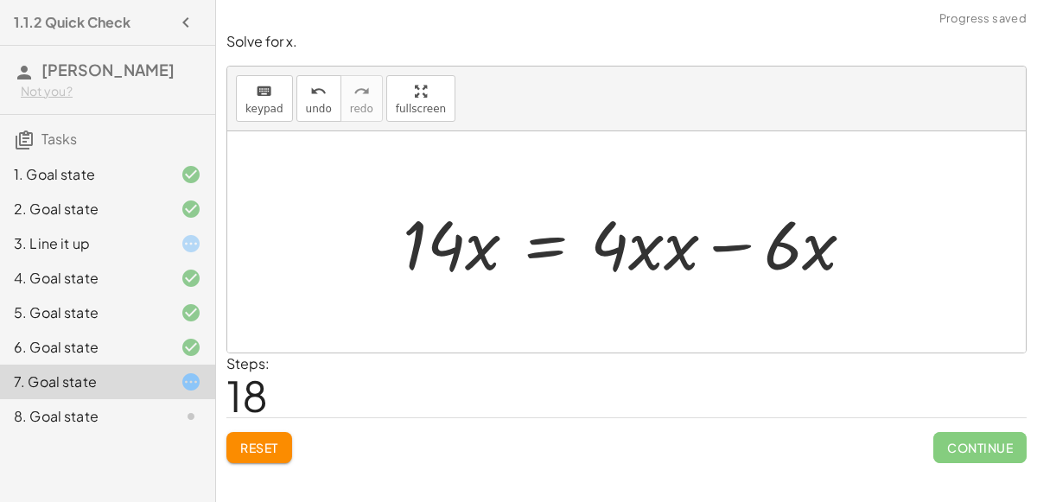
click at [719, 250] on div at bounding box center [635, 242] width 482 height 89
click at [277, 440] on span "Reset" at bounding box center [259, 448] width 38 height 16
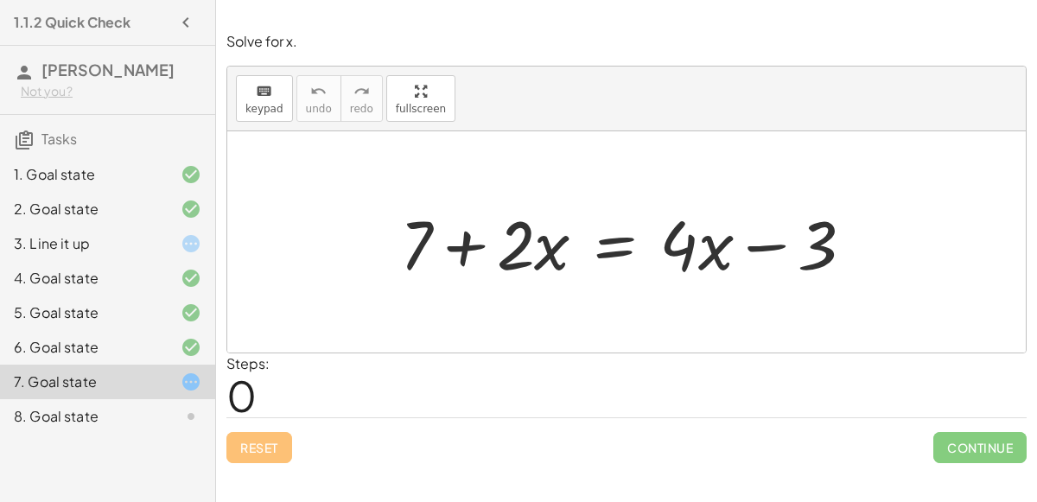
click at [464, 242] on div at bounding box center [633, 242] width 485 height 89
click at [621, 256] on div at bounding box center [633, 242] width 485 height 89
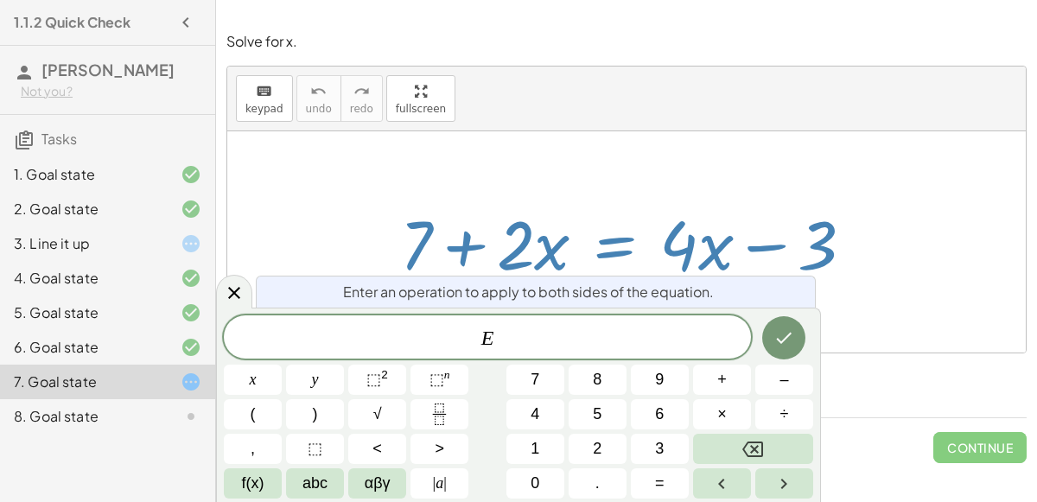
click at [621, 256] on div at bounding box center [633, 242] width 485 height 89
click at [226, 293] on icon at bounding box center [234, 293] width 21 height 21
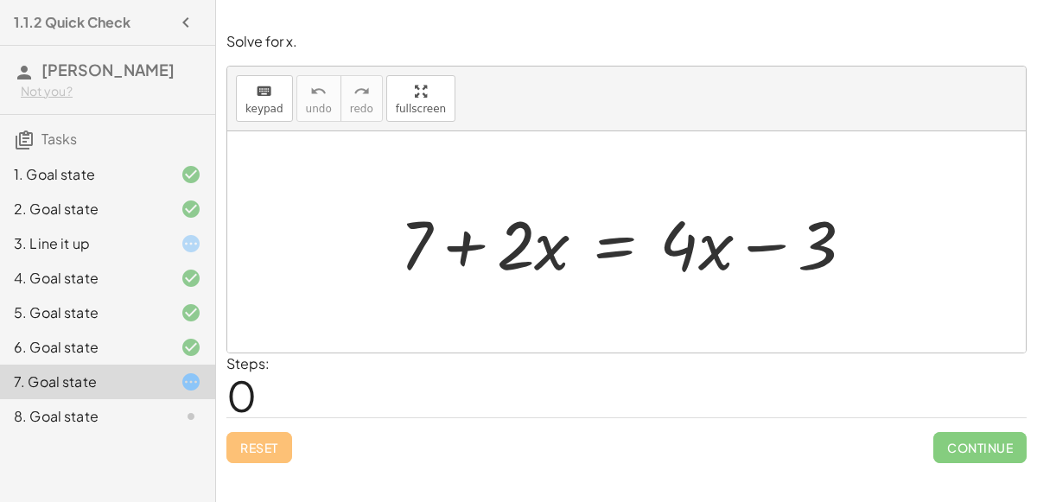
click at [196, 401] on div "8. Goal state" at bounding box center [107, 416] width 215 height 35
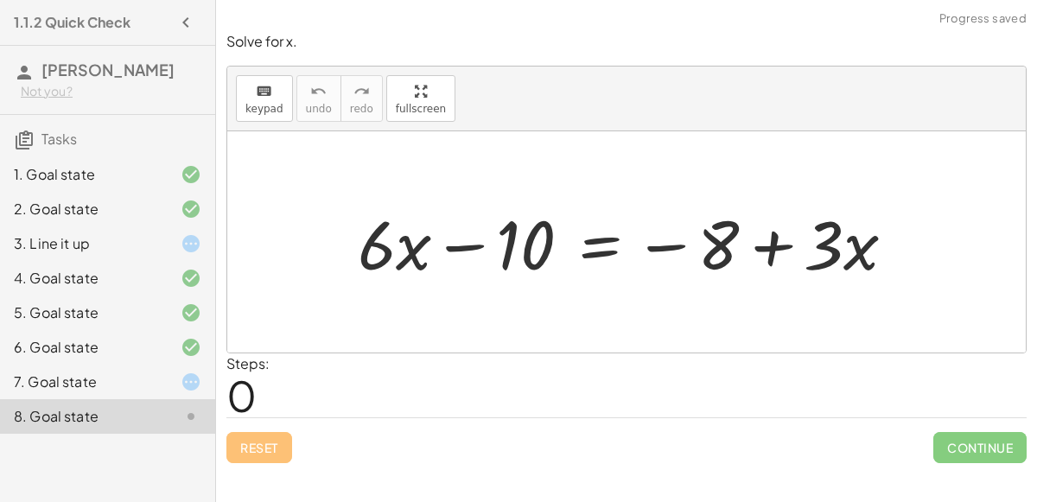
click at [454, 255] on div at bounding box center [633, 242] width 569 height 89
click at [658, 251] on div at bounding box center [633, 242] width 569 height 89
click at [779, 257] on div at bounding box center [633, 242] width 569 height 89
click at [175, 385] on div at bounding box center [177, 382] width 48 height 21
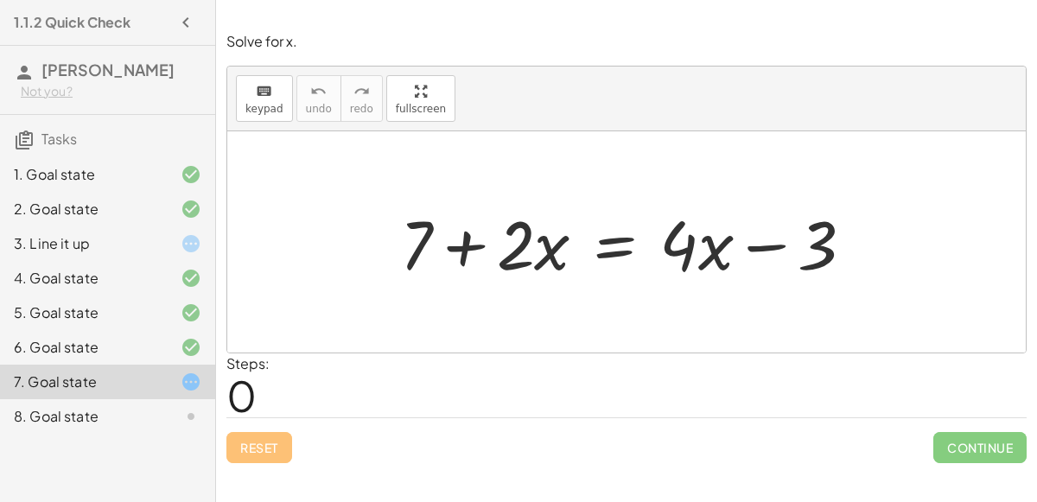
click at [600, 238] on div at bounding box center [633, 242] width 485 height 89
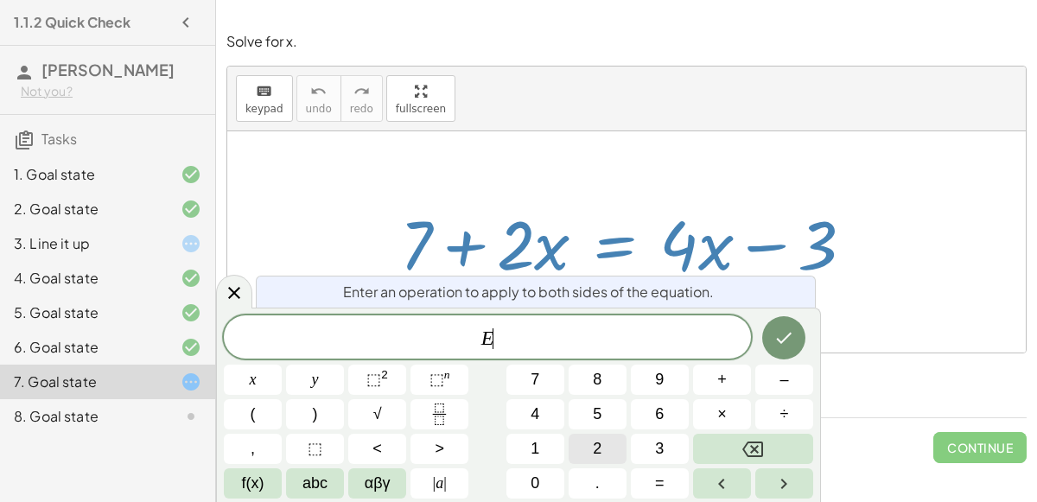
click at [608, 448] on button "2" at bounding box center [598, 449] width 58 height 30
click at [248, 373] on button "x" at bounding box center [253, 380] width 58 height 30
click at [796, 345] on button "Done" at bounding box center [783, 337] width 43 height 43
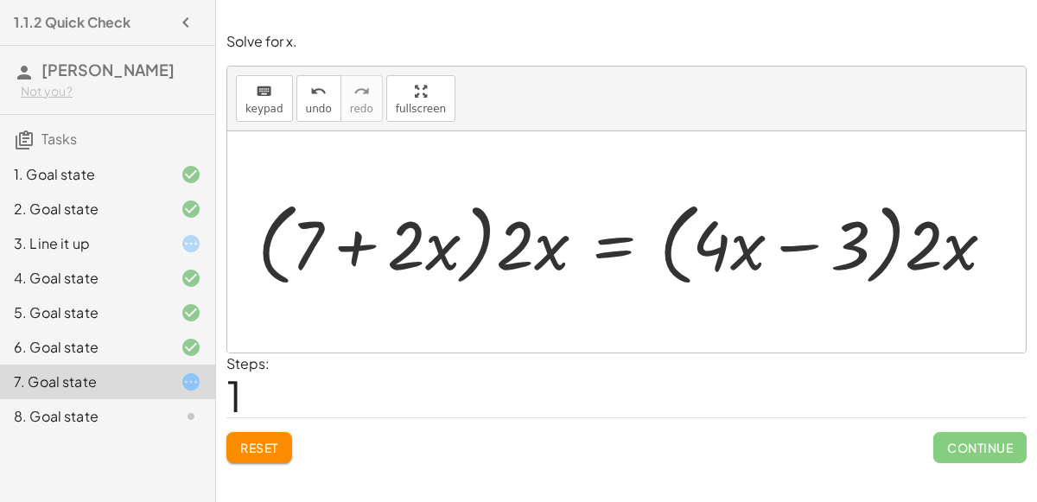
click at [366, 246] on div at bounding box center [633, 242] width 768 height 99
click at [284, 436] on button "Reset" at bounding box center [259, 447] width 66 height 31
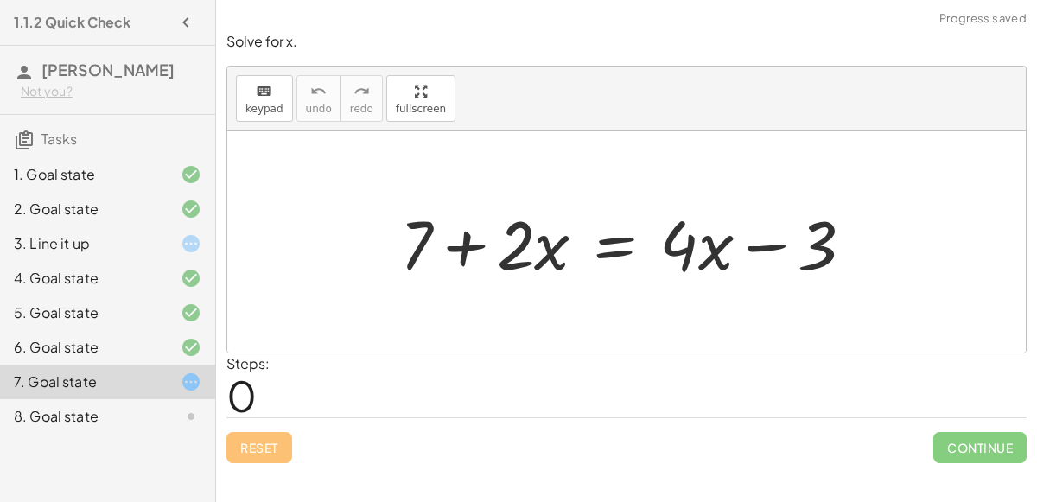
click at [646, 249] on div at bounding box center [633, 242] width 485 height 89
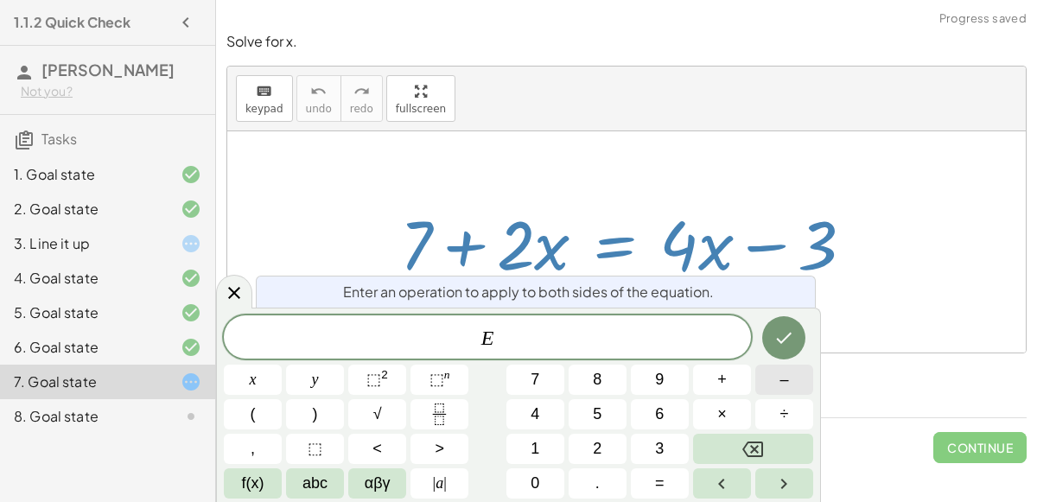
click at [762, 370] on button "–" at bounding box center [784, 380] width 58 height 30
click at [603, 448] on button "2" at bounding box center [598, 449] width 58 height 30
click at [251, 391] on button "x" at bounding box center [253, 380] width 58 height 30
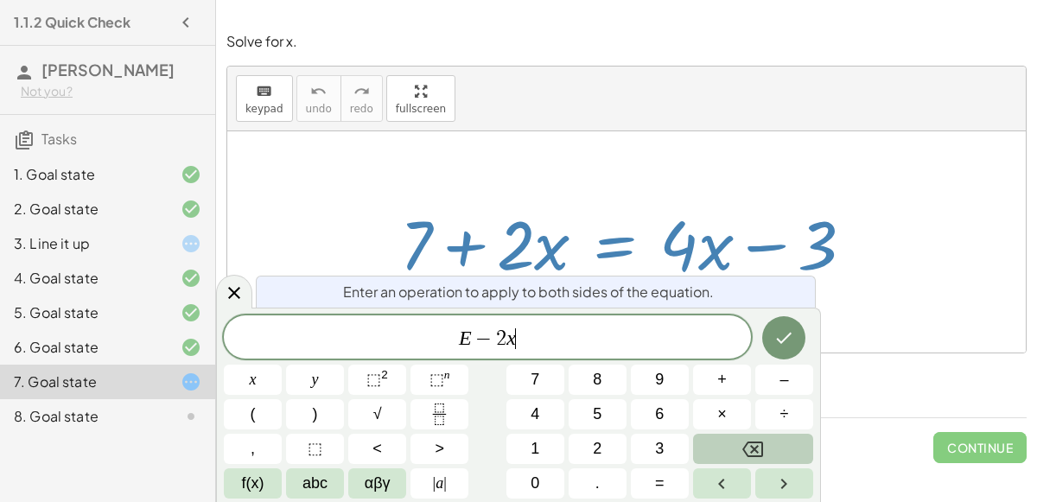
click at [759, 453] on icon "Backspace" at bounding box center [752, 449] width 21 height 21
click at [777, 393] on button "–" at bounding box center [784, 380] width 58 height 30
click at [606, 457] on button "2" at bounding box center [598, 449] width 58 height 30
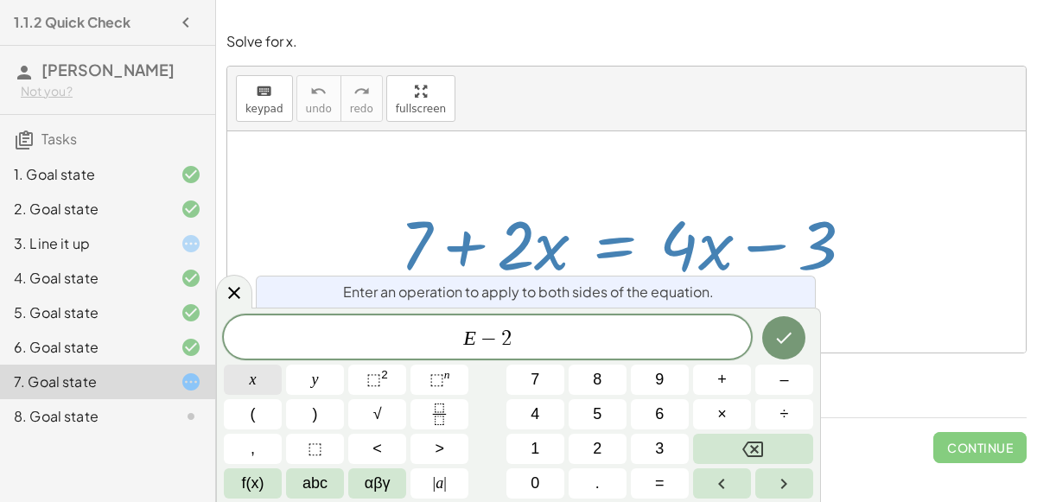
click at [238, 385] on button "x" at bounding box center [253, 380] width 58 height 30
click at [784, 339] on icon "Done" at bounding box center [783, 337] width 21 height 21
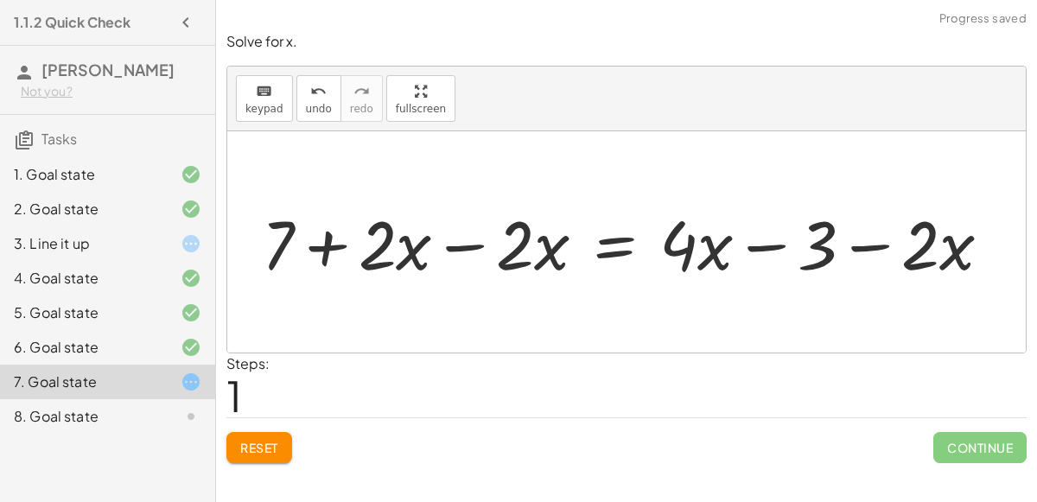
click at [454, 249] on div at bounding box center [633, 242] width 760 height 89
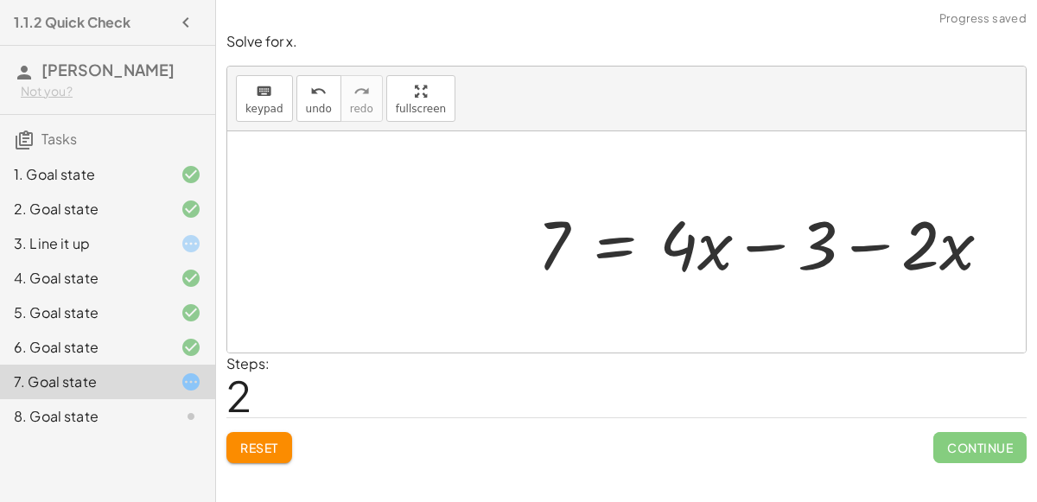
click at [848, 245] on div at bounding box center [771, 242] width 485 height 89
drag, startPoint x: 822, startPoint y: 240, endPoint x: 988, endPoint y: 263, distance: 167.4
click at [988, 263] on div at bounding box center [771, 242] width 485 height 89
click at [757, 240] on div at bounding box center [771, 242] width 485 height 89
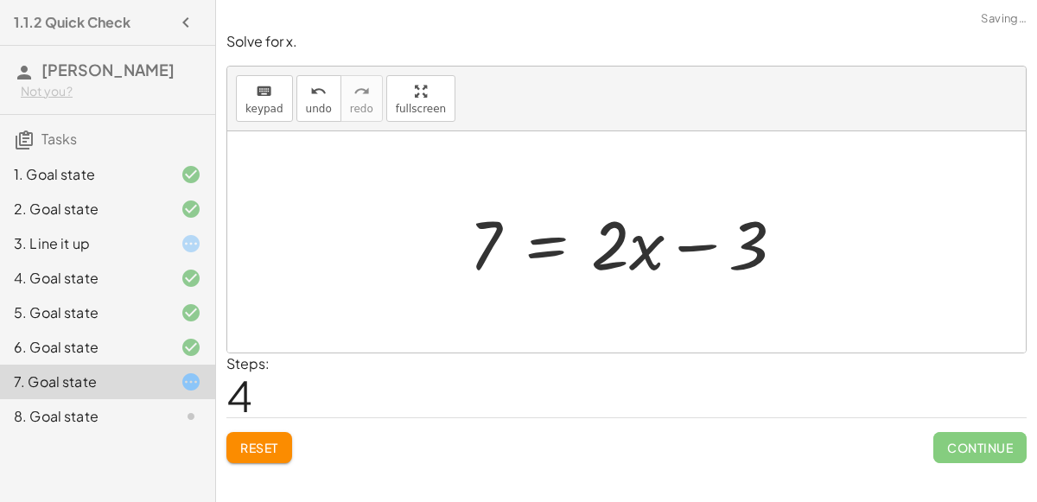
click at [757, 241] on div at bounding box center [634, 242] width 347 height 89
click at [710, 241] on div at bounding box center [633, 242] width 347 height 89
drag, startPoint x: 759, startPoint y: 257, endPoint x: 614, endPoint y: 243, distance: 145.0
click at [614, 243] on div at bounding box center [633, 242] width 347 height 89
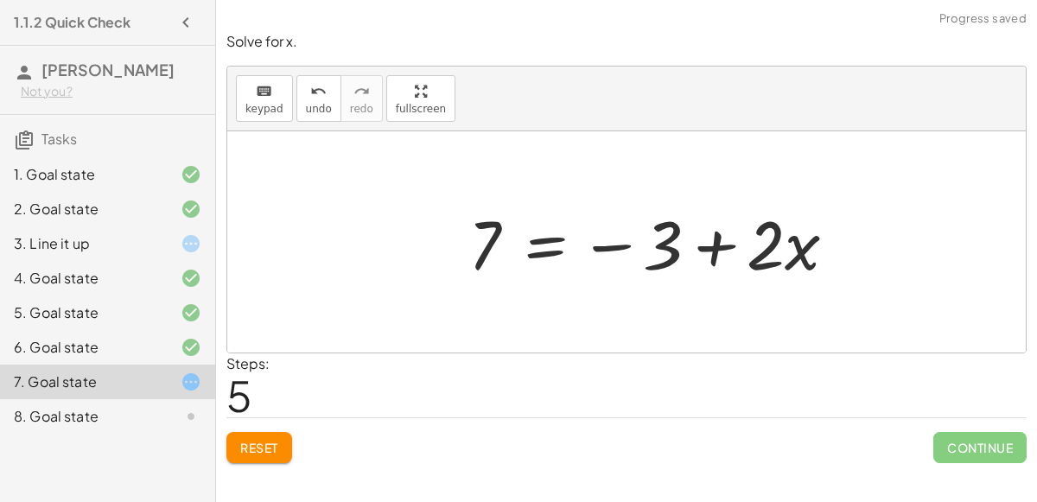
click at [687, 258] on div at bounding box center [659, 242] width 399 height 89
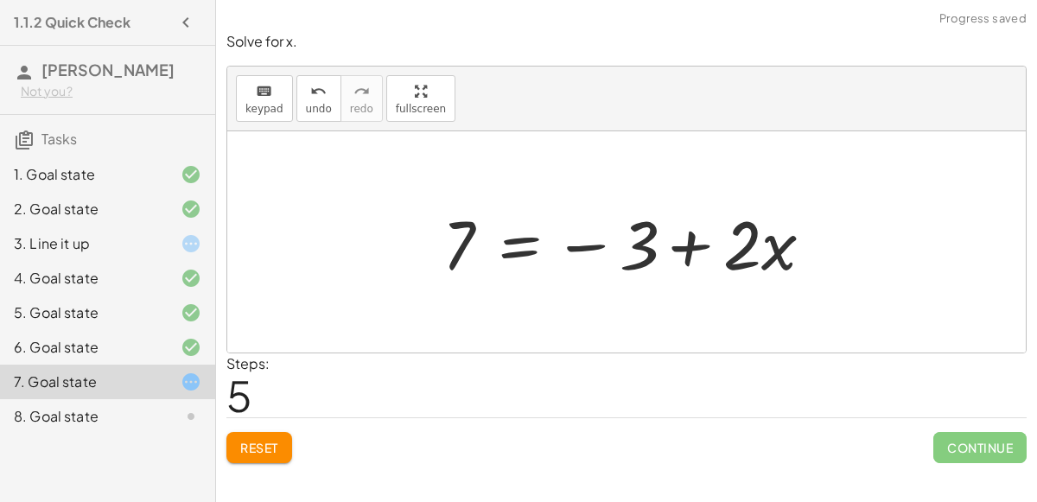
click at [684, 255] on div at bounding box center [633, 242] width 399 height 89
click at [532, 245] on div at bounding box center [633, 242] width 399 height 89
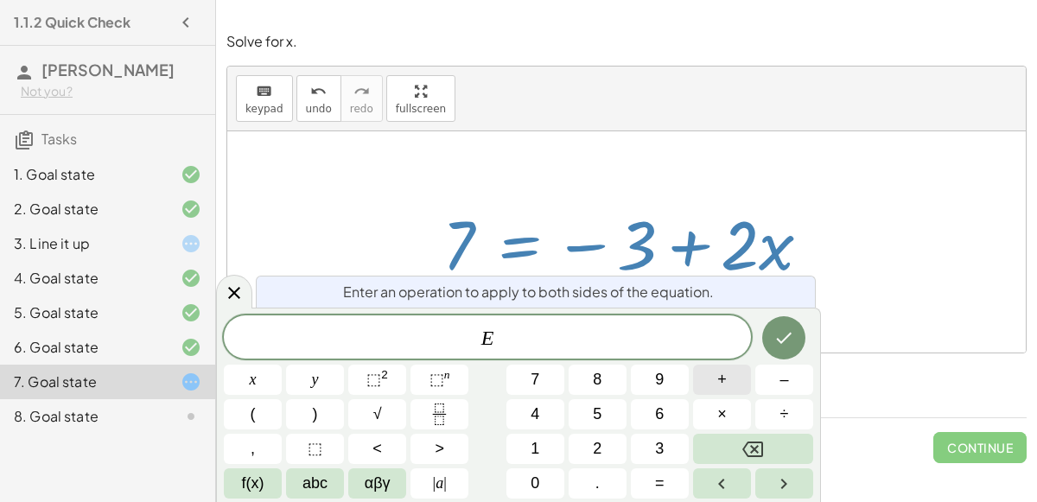
click at [728, 379] on button "+" at bounding box center [722, 380] width 58 height 30
click at [660, 442] on span "3" at bounding box center [659, 448] width 9 height 23
click at [763, 334] on button "Done" at bounding box center [783, 337] width 43 height 43
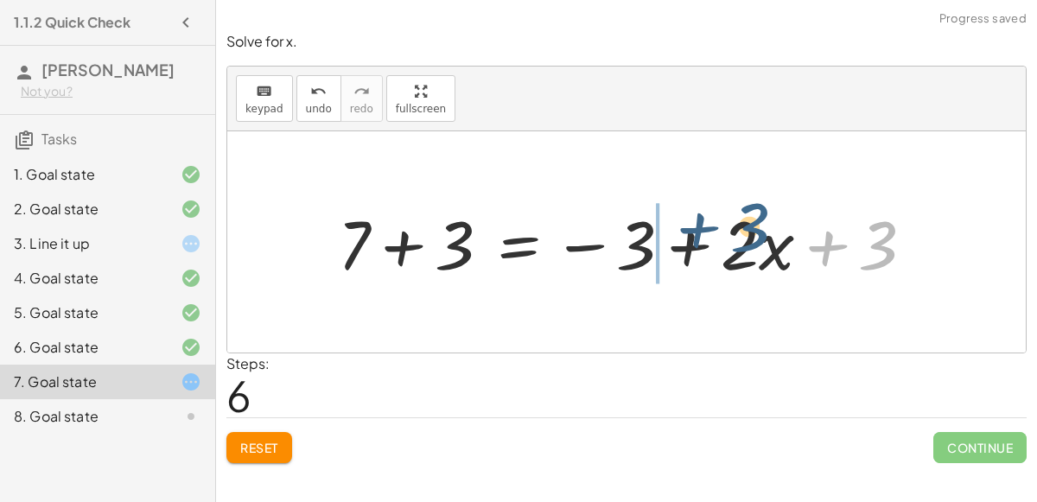
drag, startPoint x: 888, startPoint y: 262, endPoint x: 750, endPoint y: 249, distance: 138.9
click at [750, 249] on div at bounding box center [632, 242] width 607 height 89
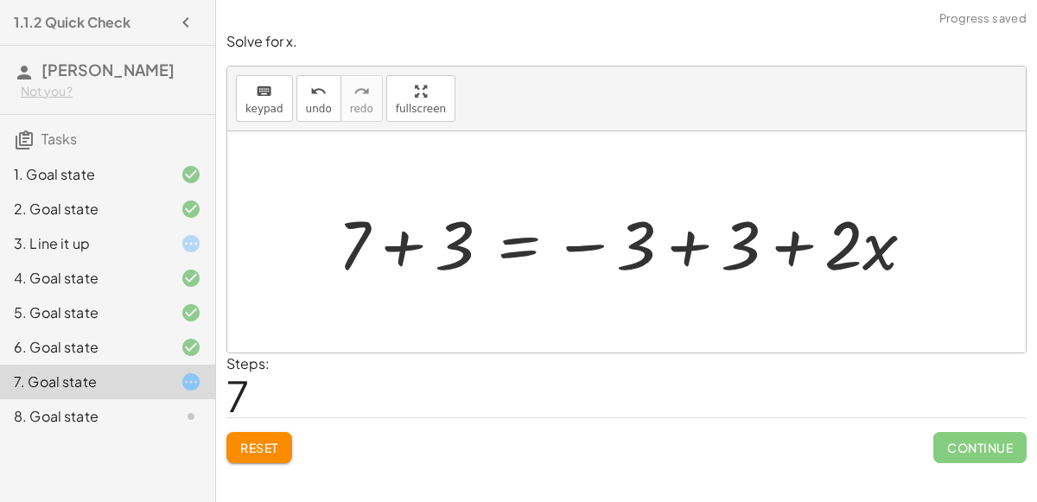
click at [681, 251] on div at bounding box center [632, 242] width 607 height 89
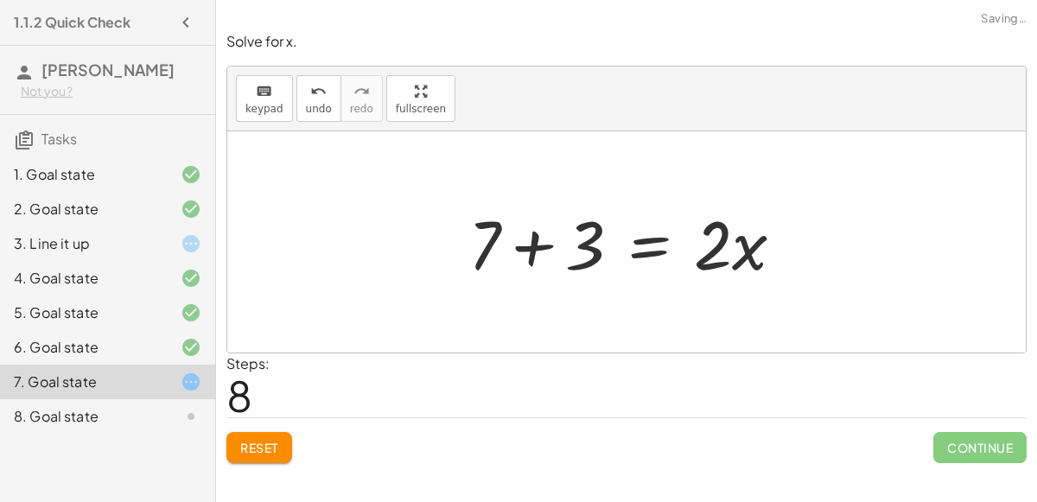
click at [527, 254] on div at bounding box center [633, 242] width 347 height 89
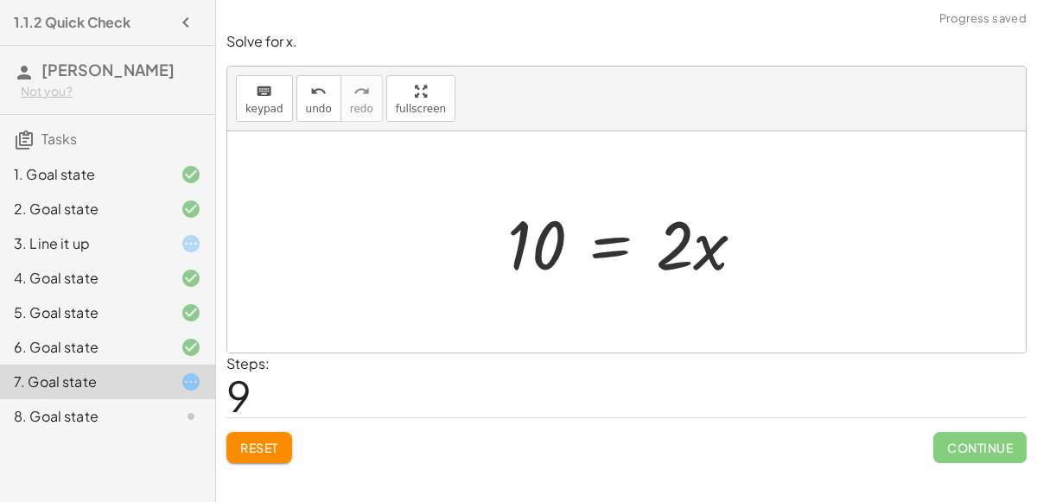
click at [609, 245] on div at bounding box center [634, 242] width 270 height 89
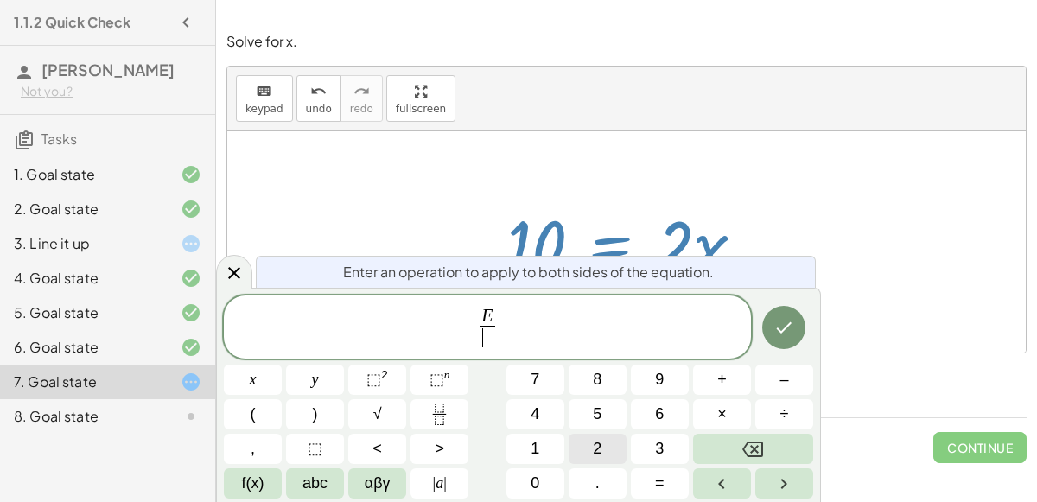
click at [596, 444] on span "2" at bounding box center [597, 448] width 9 height 23
click at [792, 316] on button "Done" at bounding box center [783, 327] width 43 height 43
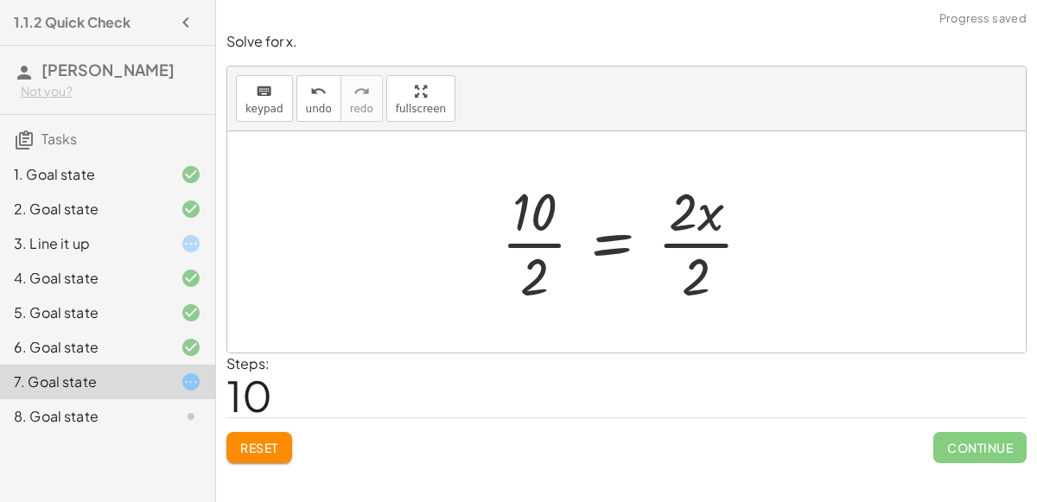
click at [706, 277] on div at bounding box center [633, 241] width 281 height 133
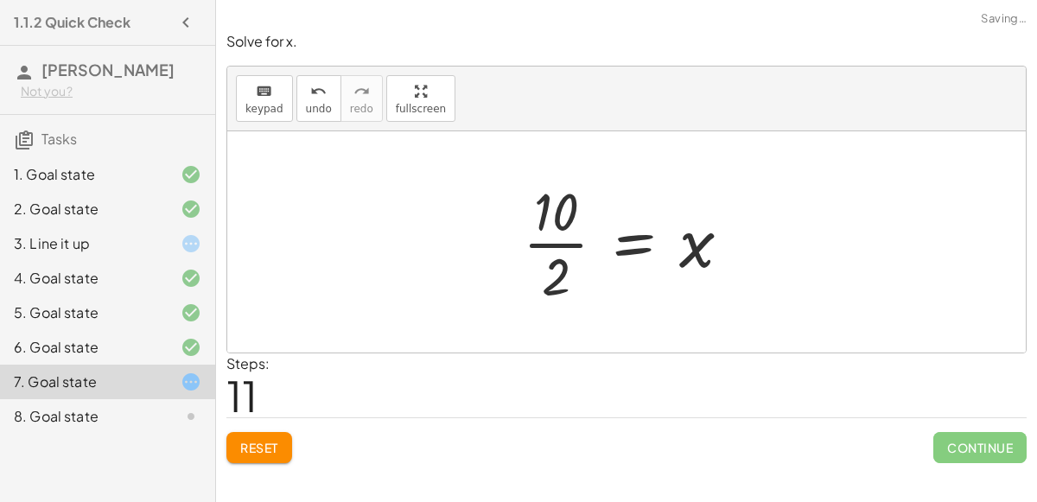
click at [554, 277] on div at bounding box center [633, 241] width 239 height 133
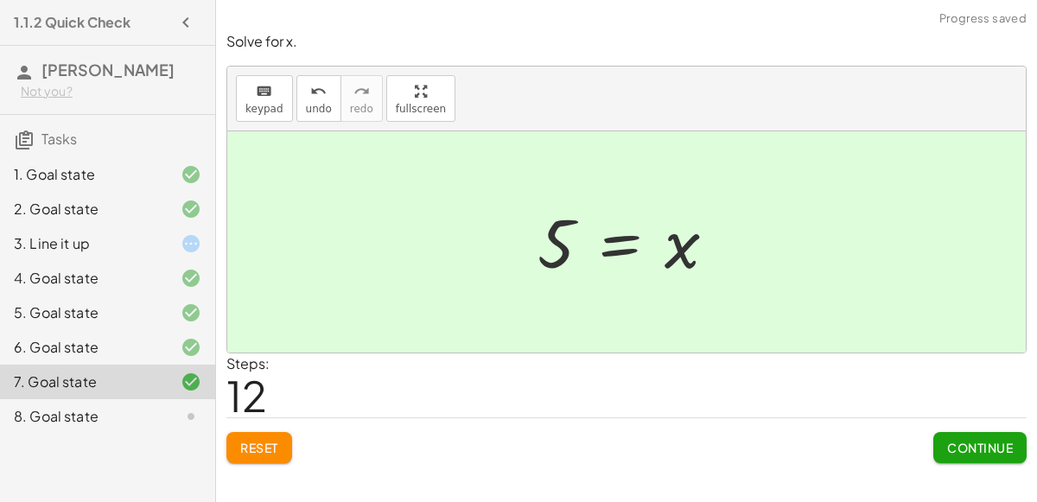
click at [958, 440] on span "Continue" at bounding box center [980, 448] width 66 height 16
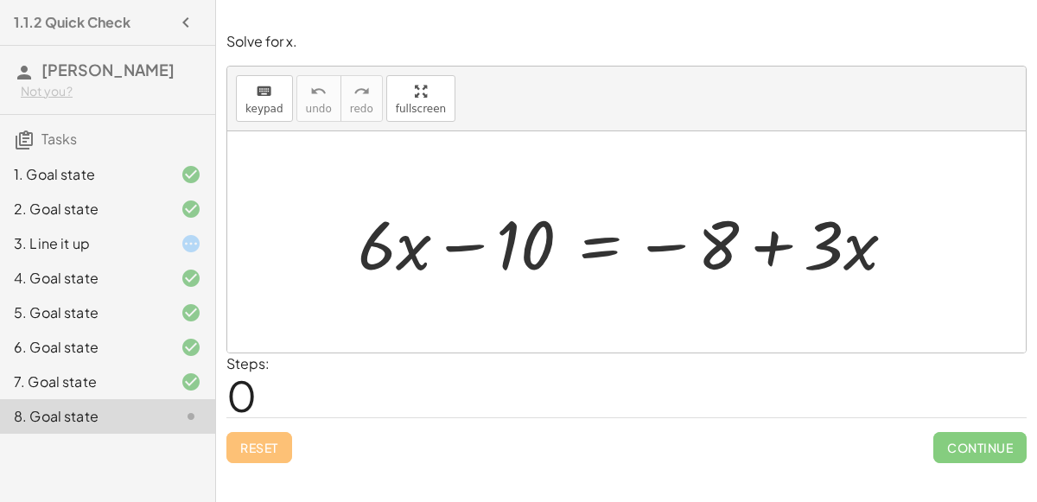
click at [445, 224] on div at bounding box center [633, 242] width 569 height 89
click at [792, 261] on div at bounding box center [633, 242] width 569 height 89
click at [598, 238] on div at bounding box center [633, 242] width 569 height 89
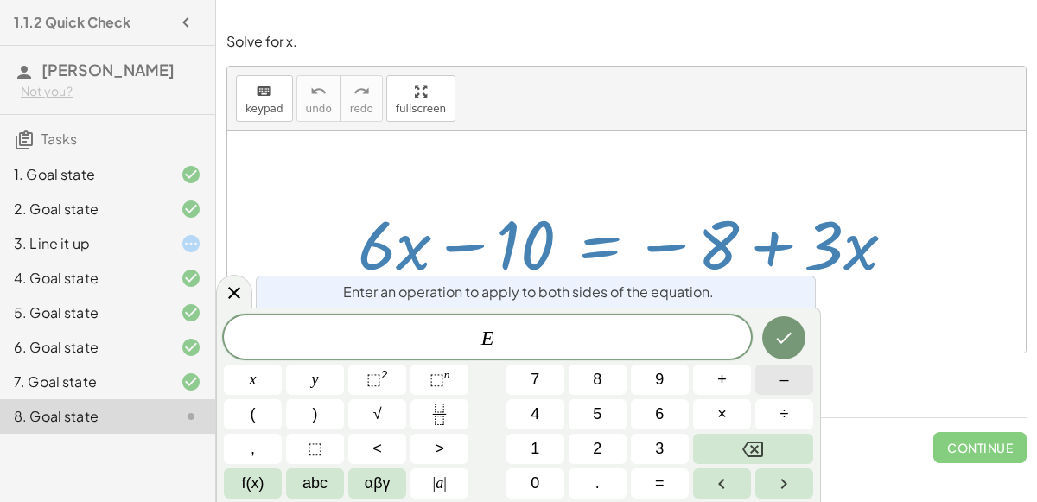
click at [760, 387] on button "–" at bounding box center [784, 380] width 58 height 30
click at [658, 416] on span "6" at bounding box center [659, 414] width 9 height 23
click at [235, 376] on button "x" at bounding box center [253, 380] width 58 height 30
click at [787, 333] on icon "Done" at bounding box center [783, 337] width 21 height 21
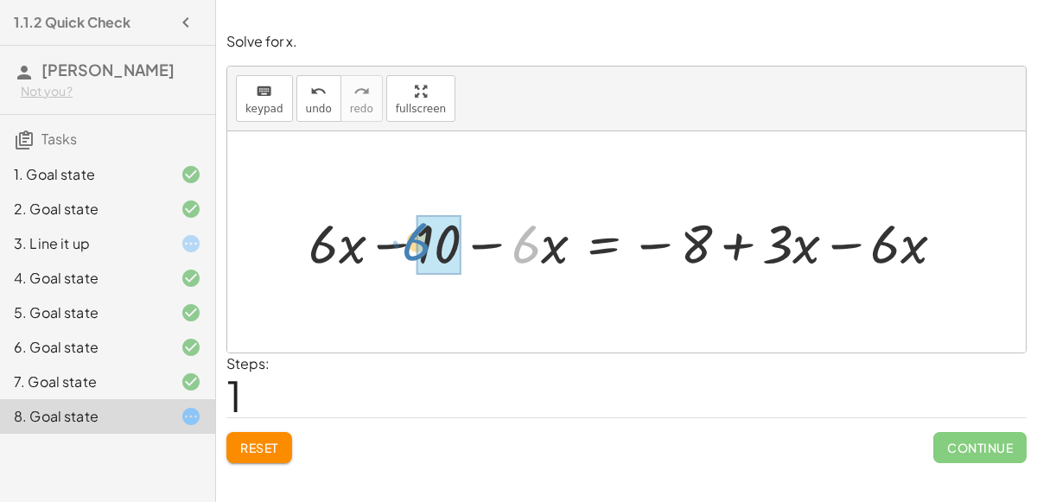
drag, startPoint x: 524, startPoint y: 232, endPoint x: 421, endPoint y: 232, distance: 102.8
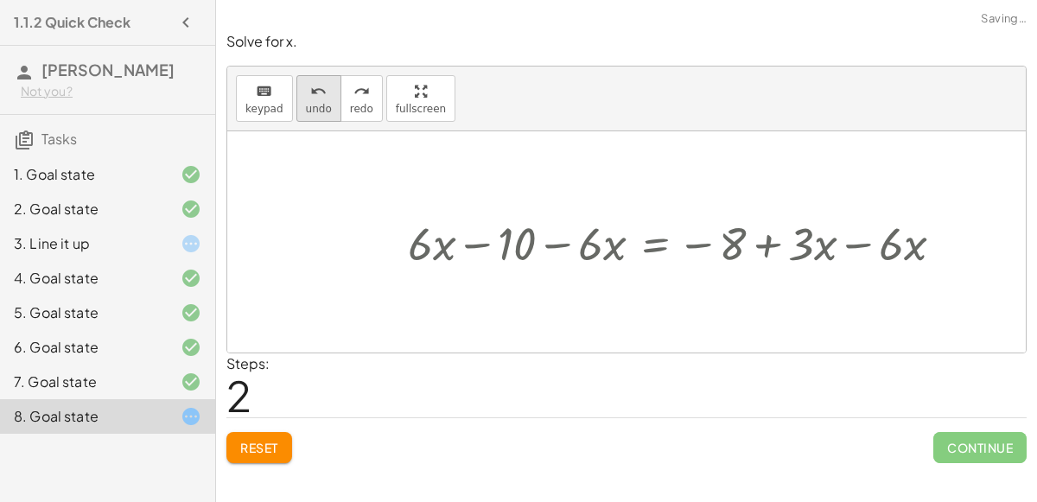
click at [306, 117] on button "undo undo" at bounding box center [318, 98] width 45 height 47
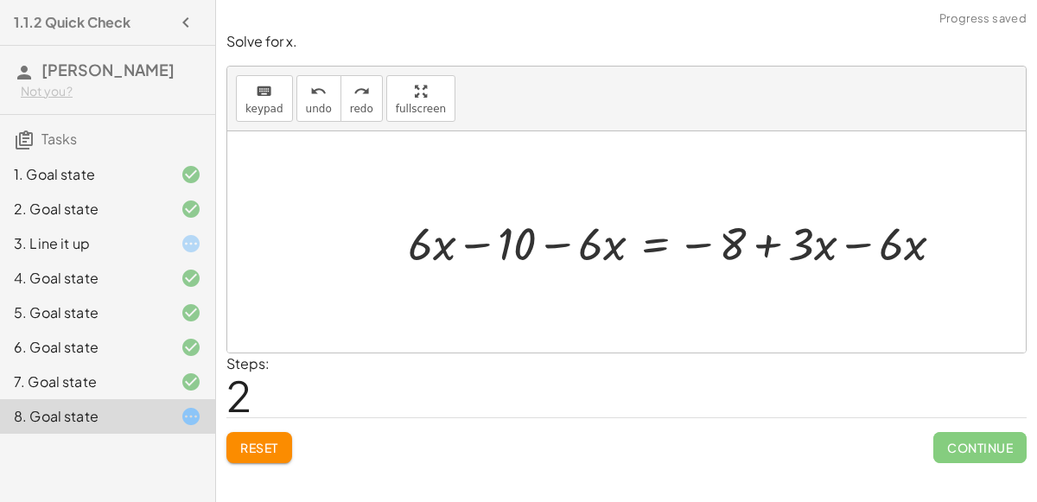
click at [595, 257] on div at bounding box center [682, 242] width 567 height 60
drag, startPoint x: 595, startPoint y: 257, endPoint x: 353, endPoint y: 260, distance: 242.8
click at [353, 260] on div "+ · 6 · x − 10 = − 8 + · 3 · x · 6 − · x + · 6 · x − 10 − · 6 · x = − 8 + · 3 ·…" at bounding box center [626, 241] width 798 height 221
click at [475, 238] on div at bounding box center [657, 242] width 601 height 60
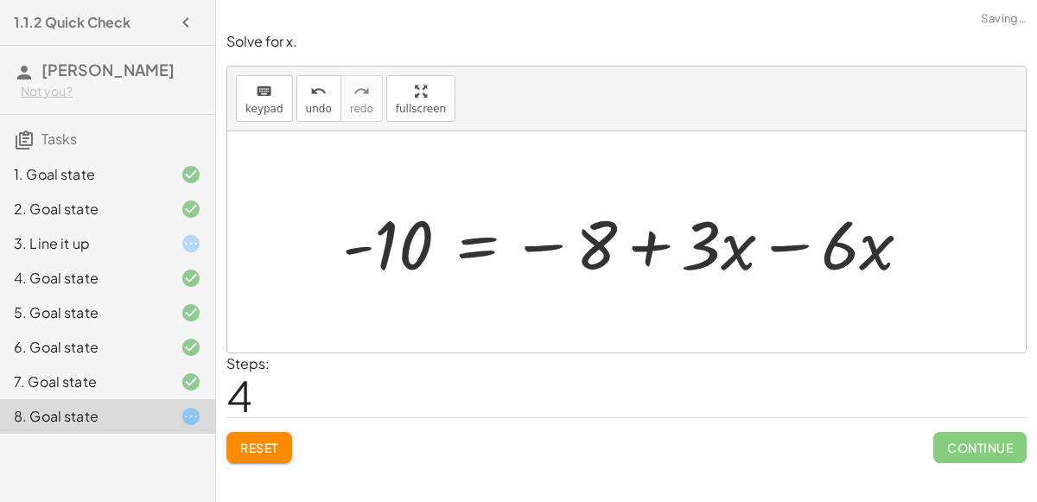
click at [540, 249] on div at bounding box center [634, 242] width 601 height 89
click at [765, 247] on div at bounding box center [634, 242] width 601 height 89
click at [667, 241] on div at bounding box center [564, 242] width 461 height 89
click at [465, 237] on div at bounding box center [564, 242] width 461 height 89
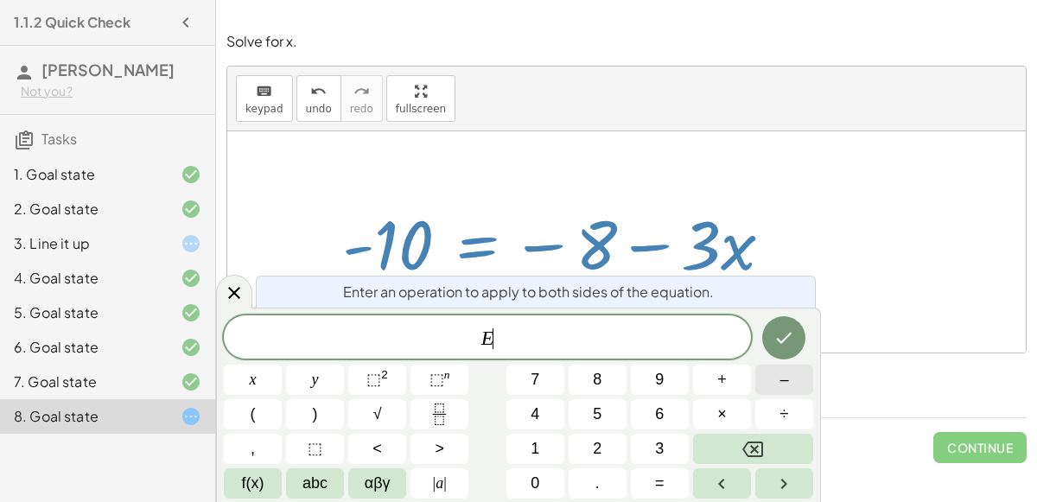
click at [792, 387] on button "–" at bounding box center [784, 380] width 58 height 30
click at [649, 453] on button "3" at bounding box center [660, 449] width 58 height 30
click at [260, 372] on button "x" at bounding box center [253, 380] width 58 height 30
click at [781, 336] on icon "Done" at bounding box center [783, 337] width 21 height 21
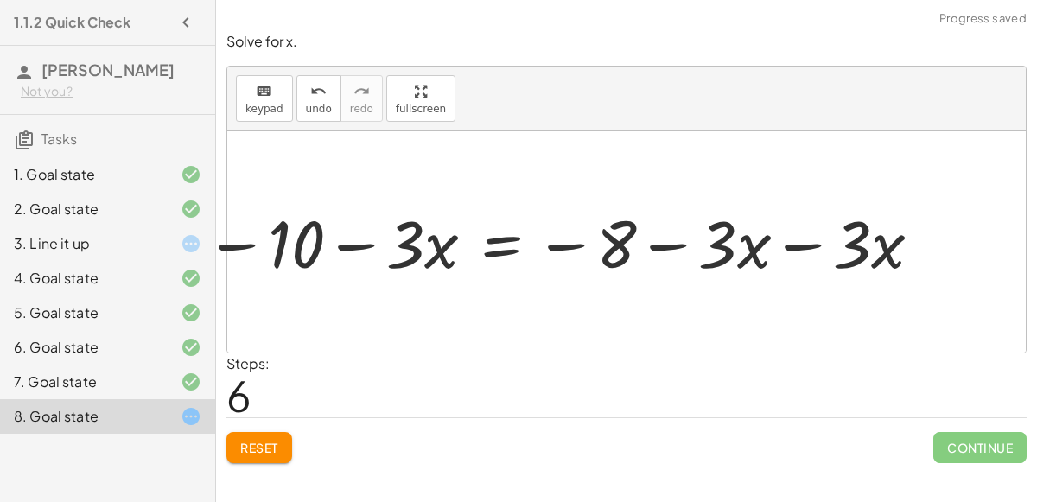
click at [788, 258] on div at bounding box center [560, 242] width 664 height 78
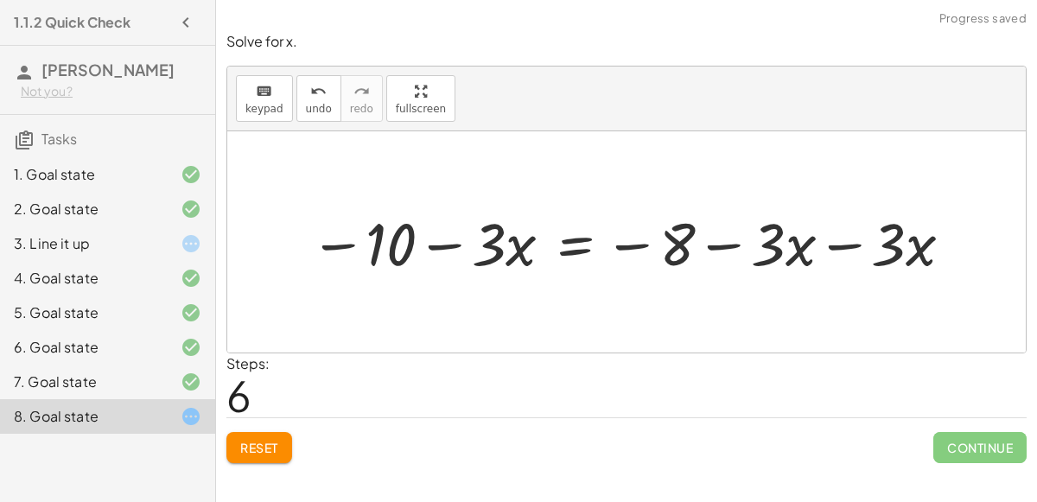
click at [830, 249] on div at bounding box center [634, 242] width 664 height 78
click at [727, 243] on div at bounding box center [573, 242] width 542 height 78
click at [434, 241] on div at bounding box center [573, 242] width 542 height 78
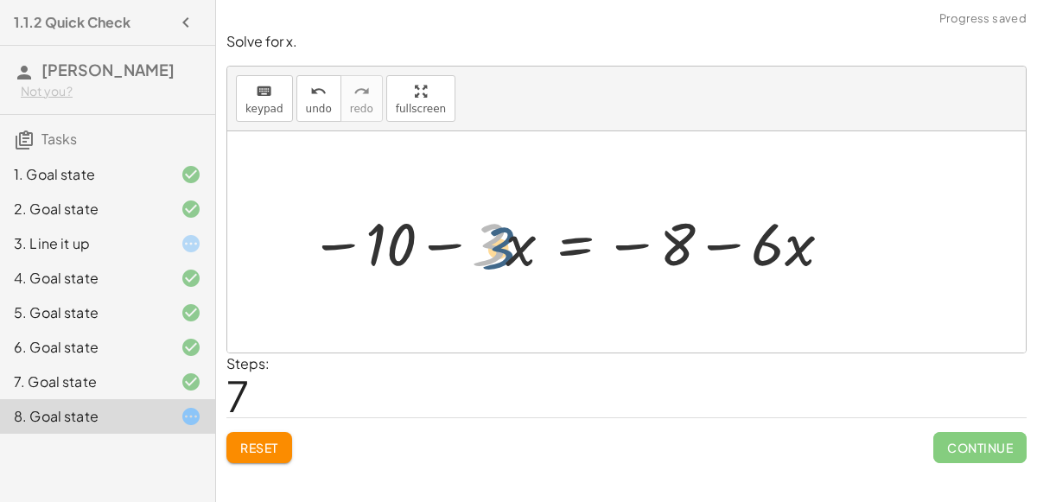
drag, startPoint x: 490, startPoint y: 251, endPoint x: 500, endPoint y: 255, distance: 10.9
click at [500, 255] on div at bounding box center [573, 242] width 542 height 78
click at [448, 244] on div at bounding box center [573, 242] width 542 height 78
click at [306, 105] on span "undo" at bounding box center [319, 109] width 26 height 12
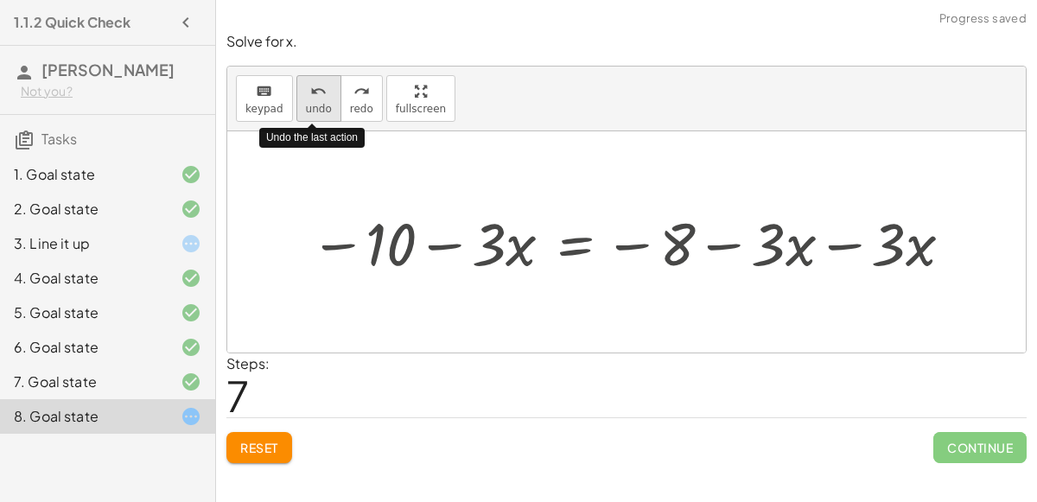
click at [306, 105] on span "undo" at bounding box center [319, 109] width 26 height 12
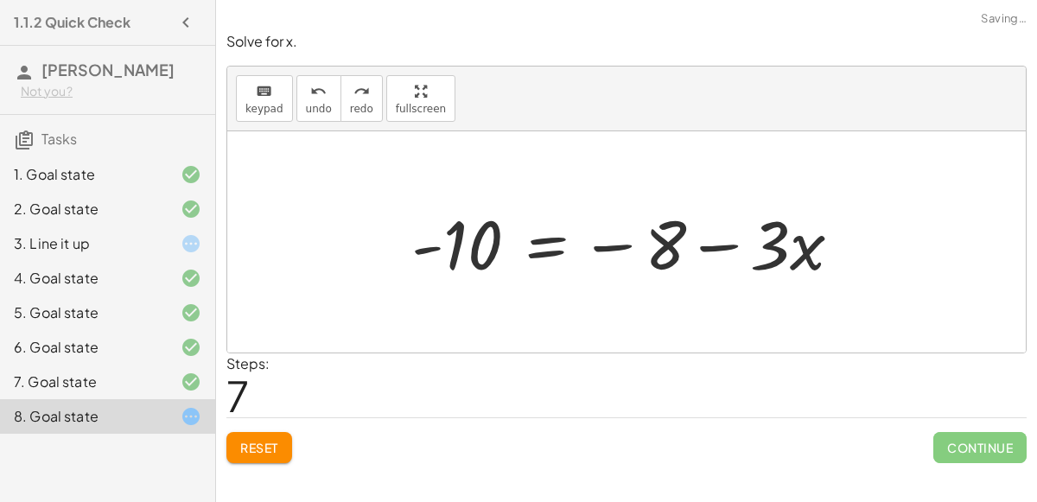
click at [557, 263] on div at bounding box center [633, 242] width 461 height 89
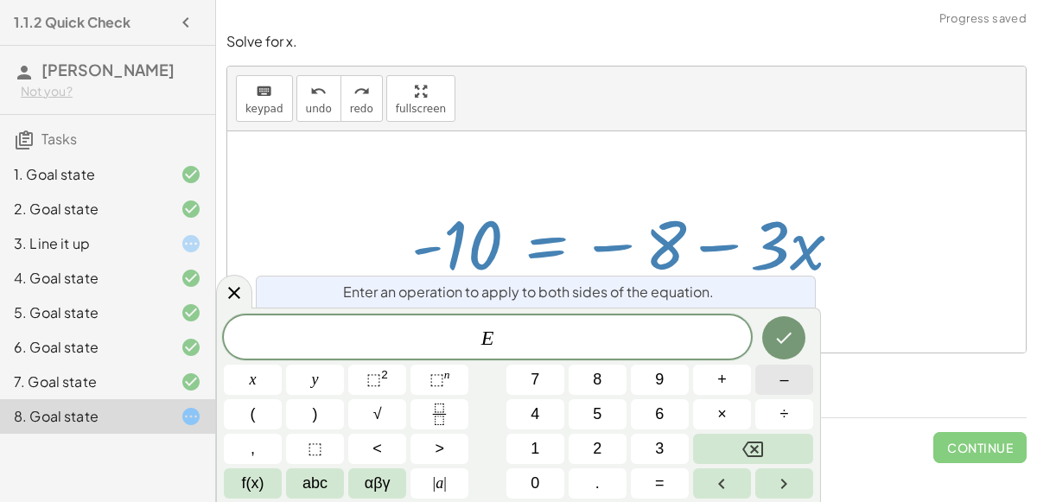
click at [792, 383] on button "–" at bounding box center [784, 380] width 58 height 30
click at [663, 440] on span "3" at bounding box center [659, 448] width 9 height 23
click at [768, 331] on button "Done" at bounding box center [783, 337] width 43 height 43
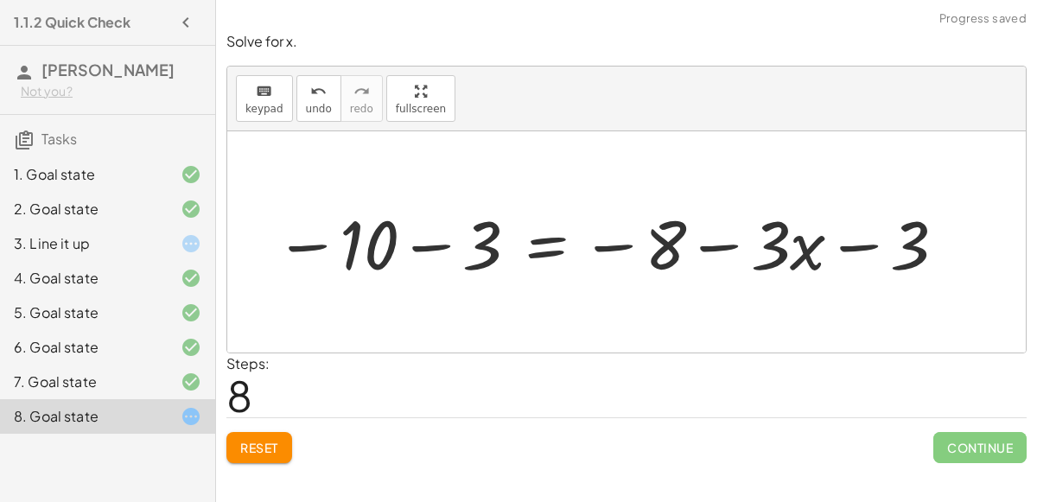
click at [849, 253] on div at bounding box center [611, 242] width 691 height 89
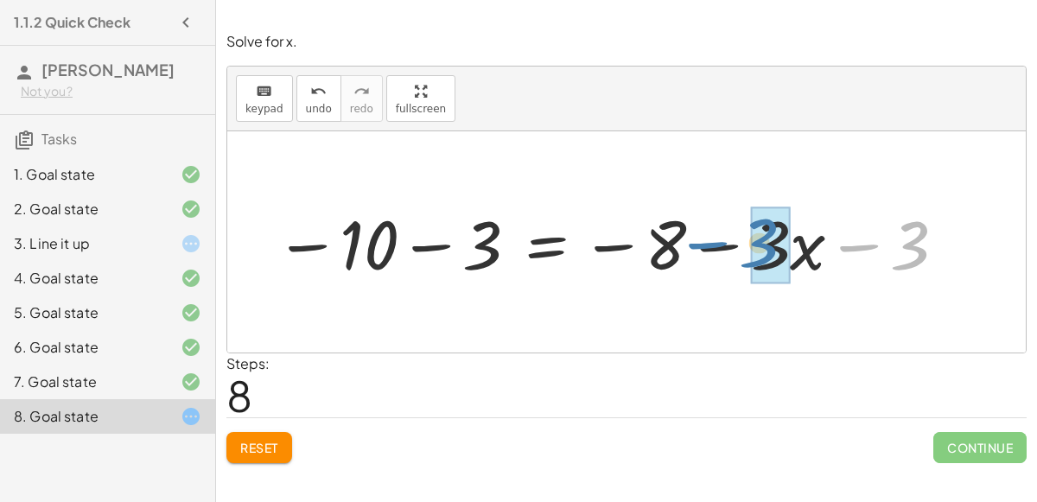
drag, startPoint x: 919, startPoint y: 251, endPoint x: 774, endPoint y: 249, distance: 145.2
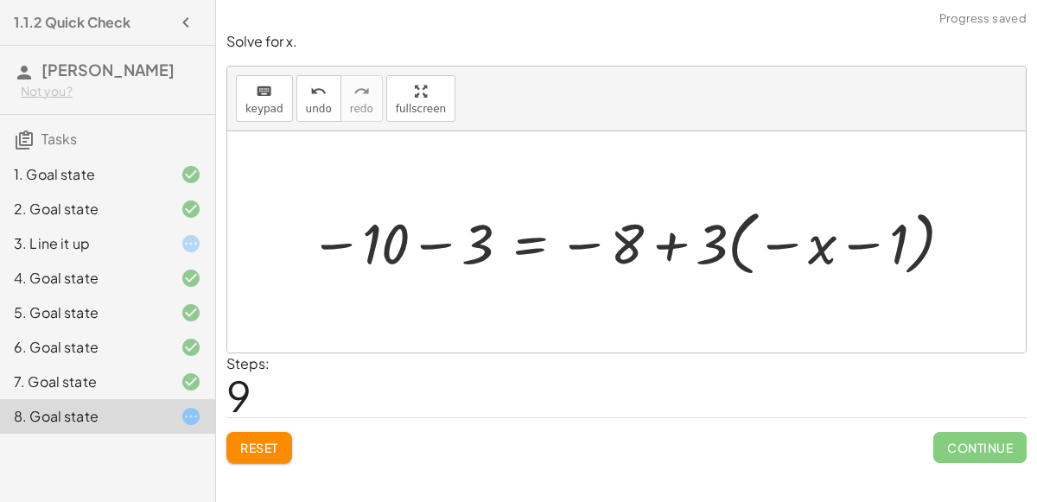
click at [856, 247] on div at bounding box center [633, 241] width 665 height 79
drag, startPoint x: 822, startPoint y: 249, endPoint x: 907, endPoint y: 254, distance: 85.7
click at [850, 245] on div at bounding box center [633, 241] width 665 height 79
click at [674, 246] on div at bounding box center [633, 241] width 665 height 79
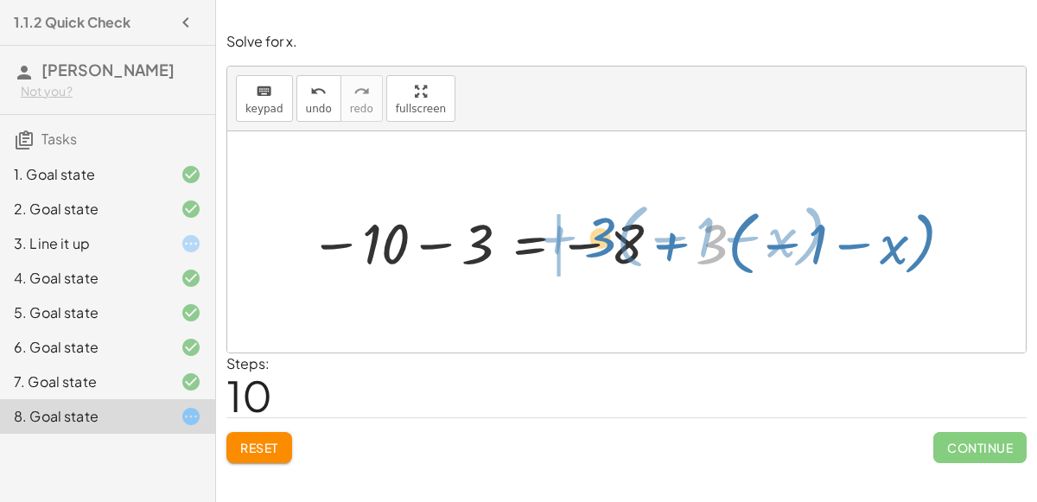
drag, startPoint x: 711, startPoint y: 254, endPoint x: 601, endPoint y: 251, distance: 110.6
click at [601, 251] on div at bounding box center [633, 241] width 665 height 79
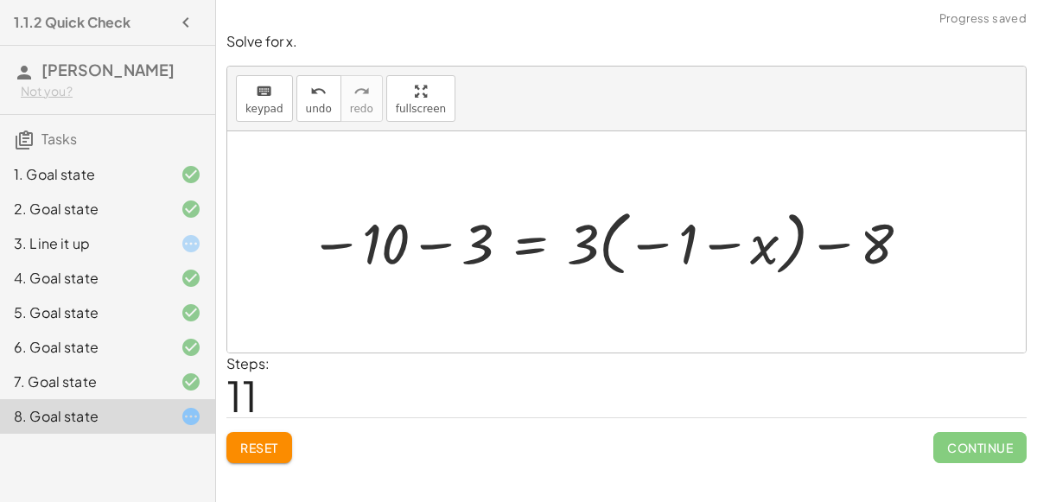
click at [715, 251] on div at bounding box center [612, 241] width 622 height 79
click at [817, 247] on div at bounding box center [612, 241] width 622 height 79
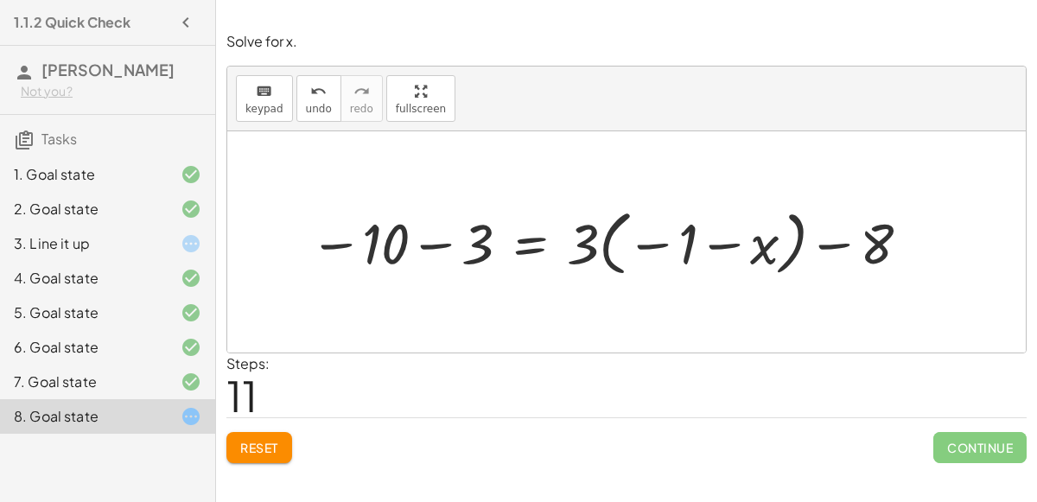
click at [274, 440] on span "Reset" at bounding box center [259, 448] width 38 height 16
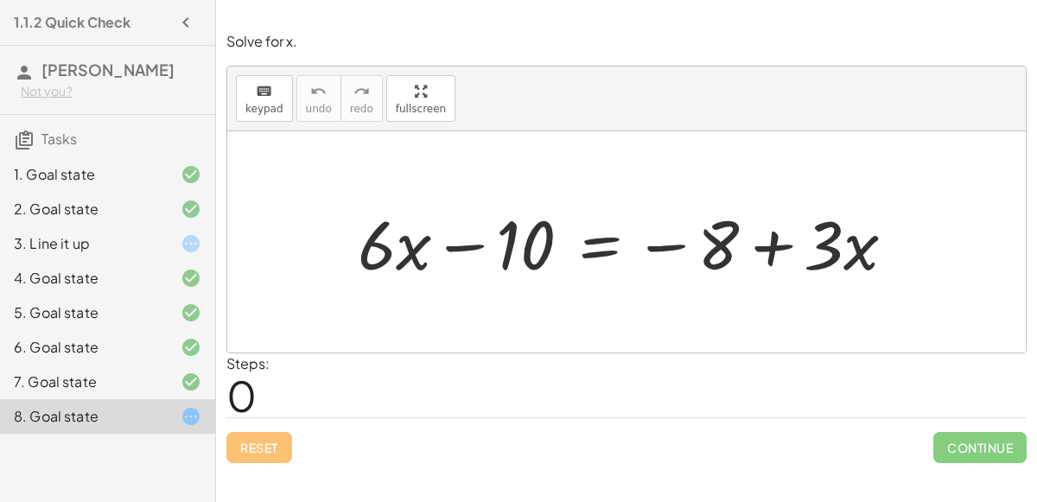
click at [433, 238] on div at bounding box center [633, 242] width 569 height 89
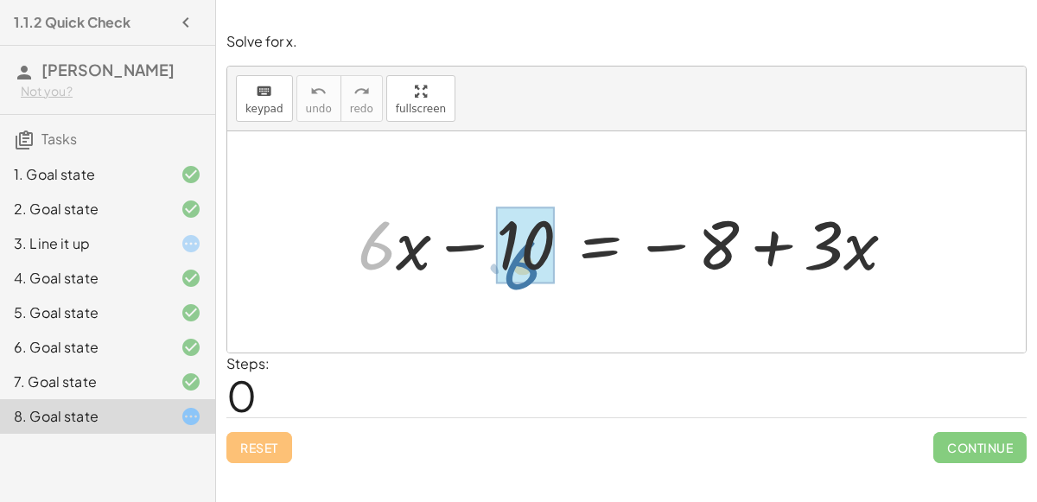
drag, startPoint x: 353, startPoint y: 251, endPoint x: 507, endPoint y: 267, distance: 155.5
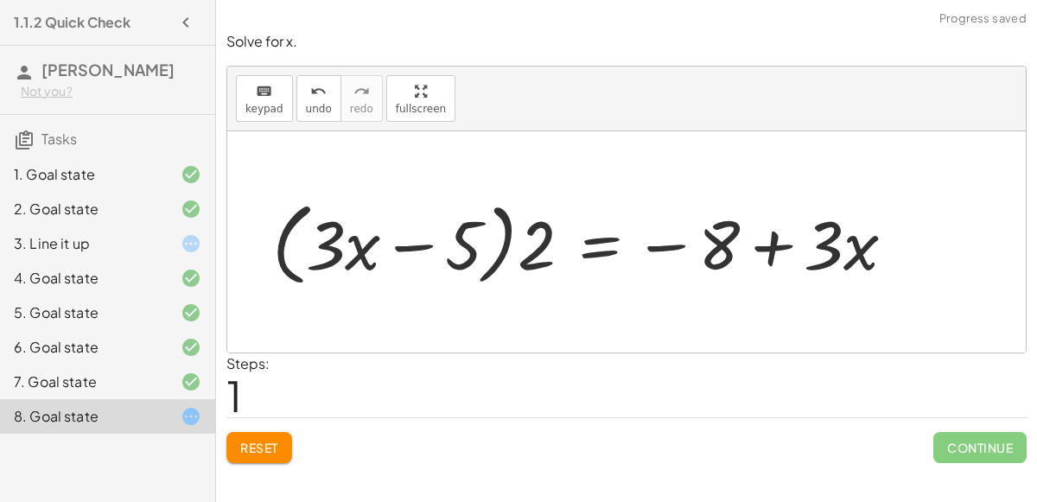
click at [423, 245] on div at bounding box center [591, 242] width 654 height 99
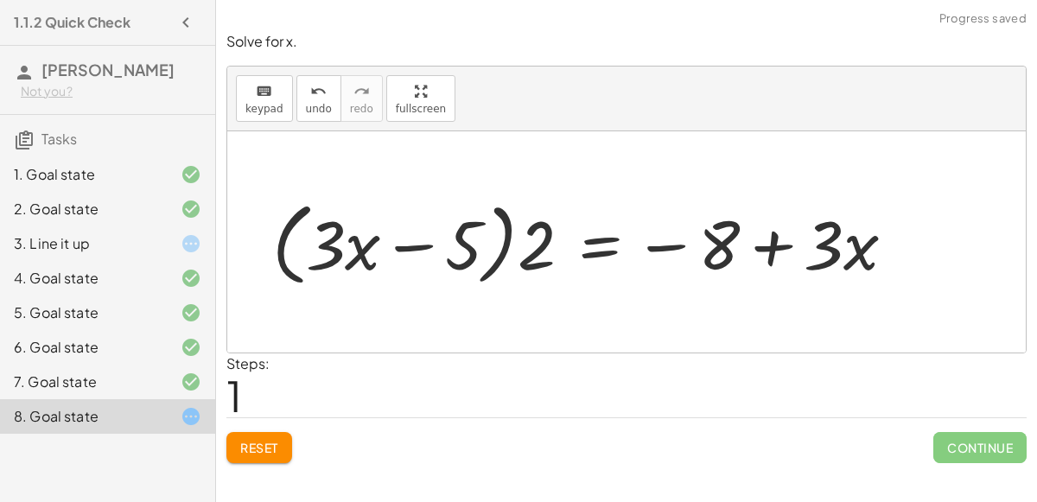
click at [531, 263] on div at bounding box center [591, 242] width 654 height 99
drag, startPoint x: 531, startPoint y: 263, endPoint x: 463, endPoint y: 257, distance: 67.7
click at [463, 257] on div at bounding box center [591, 242] width 654 height 99
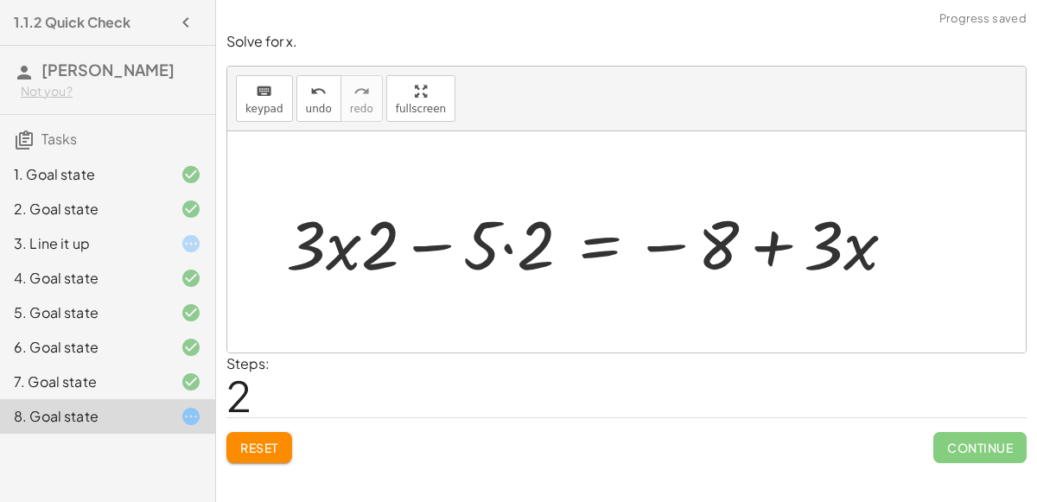
click at [435, 248] on div at bounding box center [597, 242] width 640 height 89
click at [498, 250] on div at bounding box center [597, 242] width 640 height 89
click at [504, 246] on div at bounding box center [597, 242] width 640 height 89
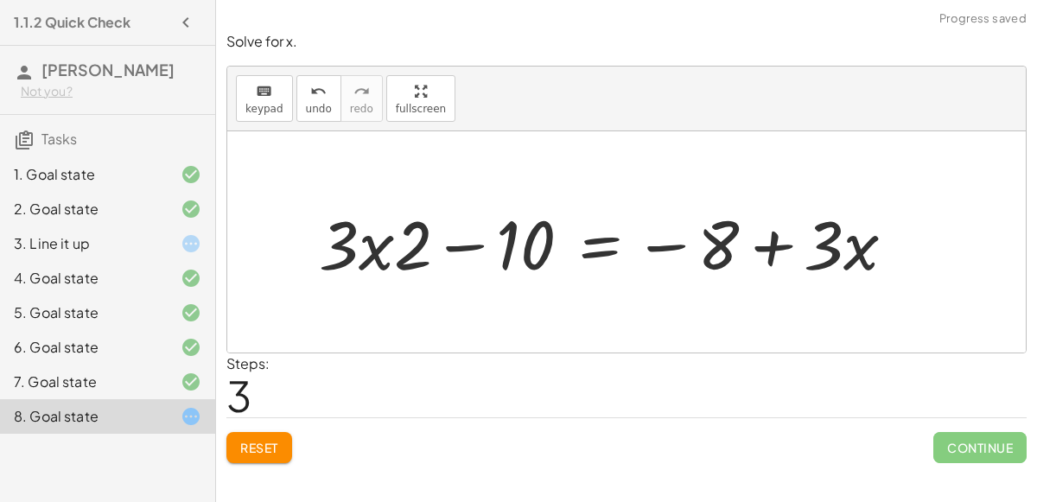
click at [477, 244] on div at bounding box center [613, 242] width 607 height 89
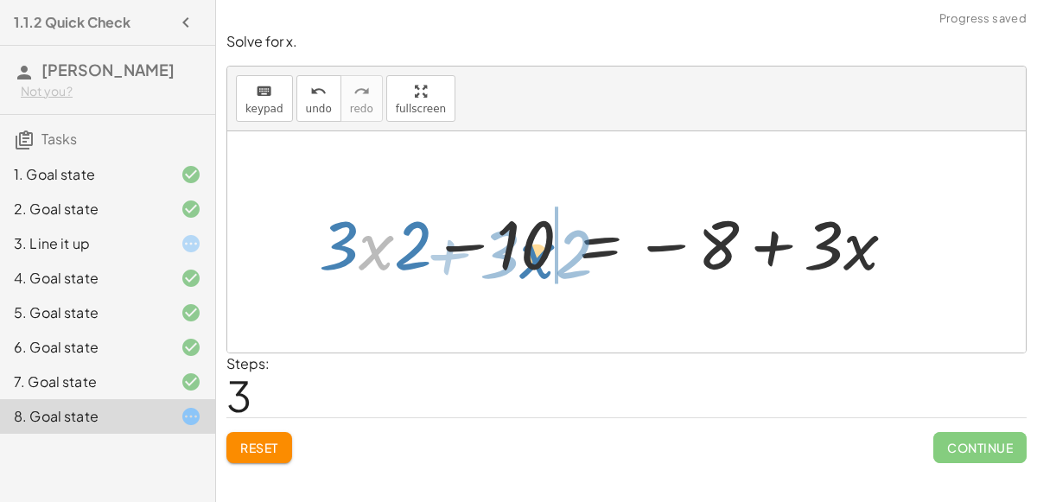
drag, startPoint x: 390, startPoint y: 243, endPoint x: 560, endPoint y: 248, distance: 170.3
click at [560, 248] on div at bounding box center [613, 242] width 607 height 89
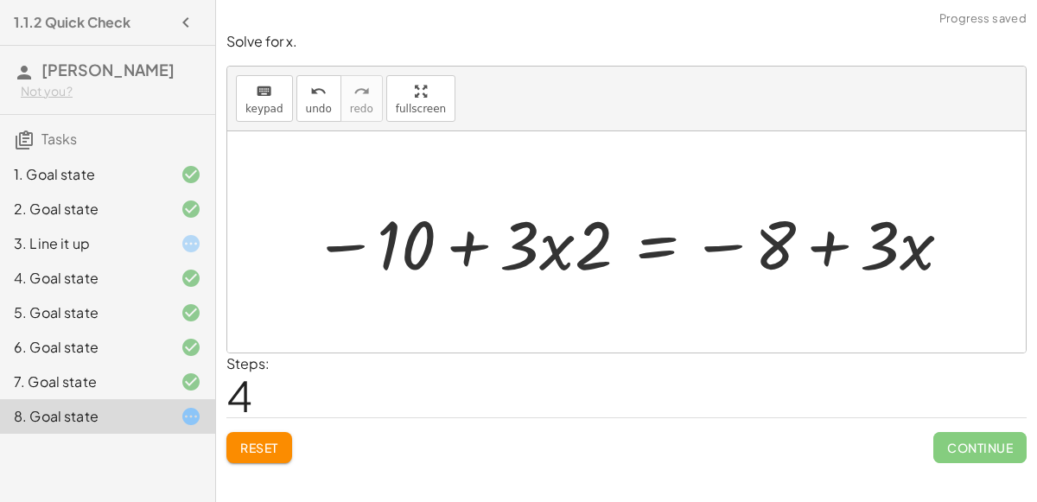
click at [429, 233] on div at bounding box center [633, 242] width 658 height 88
click at [450, 241] on div at bounding box center [633, 242] width 658 height 88
drag, startPoint x: 510, startPoint y: 254, endPoint x: 581, endPoint y: 267, distance: 72.0
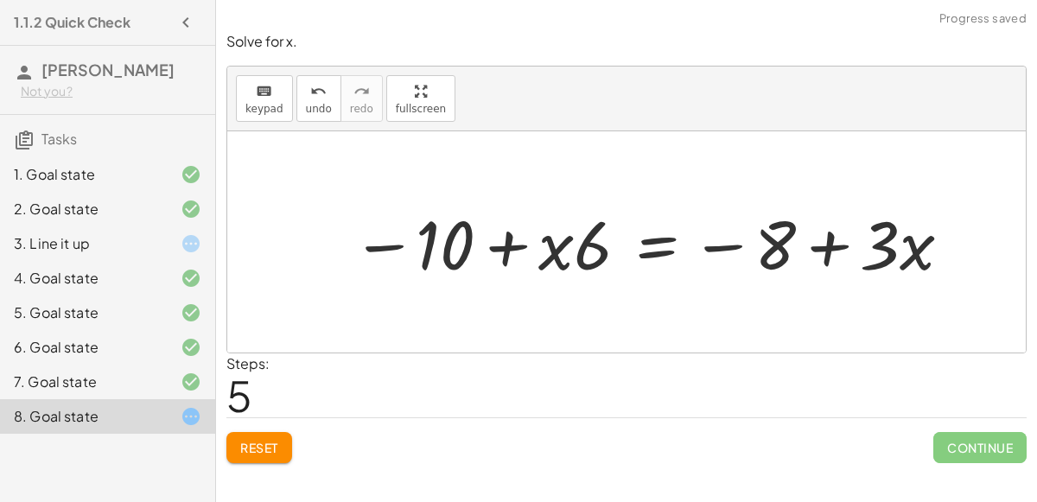
click at [489, 242] on div at bounding box center [652, 242] width 619 height 88
drag, startPoint x: 587, startPoint y: 255, endPoint x: 527, endPoint y: 250, distance: 59.8
click at [527, 250] on div at bounding box center [652, 242] width 619 height 88
click at [511, 246] on div at bounding box center [652, 242] width 619 height 88
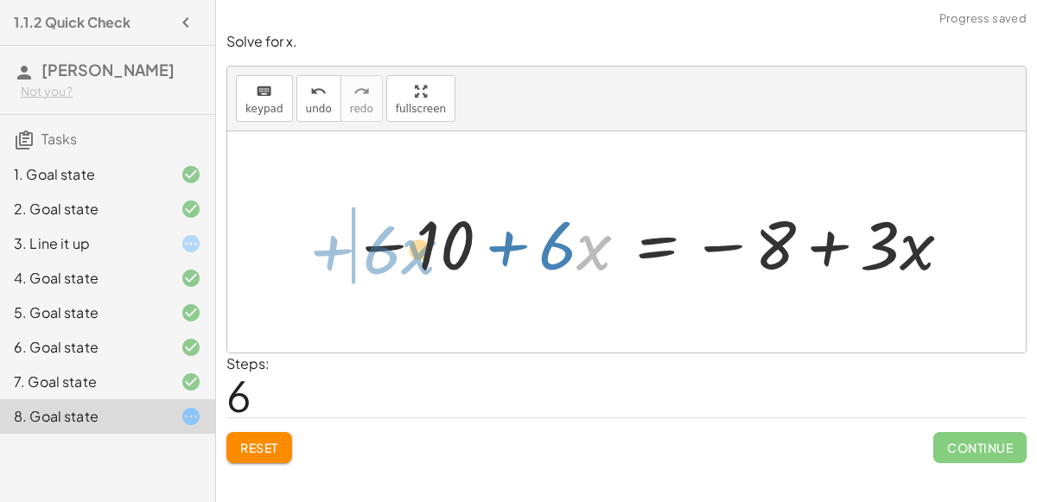
drag, startPoint x: 595, startPoint y: 256, endPoint x: 425, endPoint y: 263, distance: 170.4
click at [425, 263] on div at bounding box center [652, 242] width 619 height 88
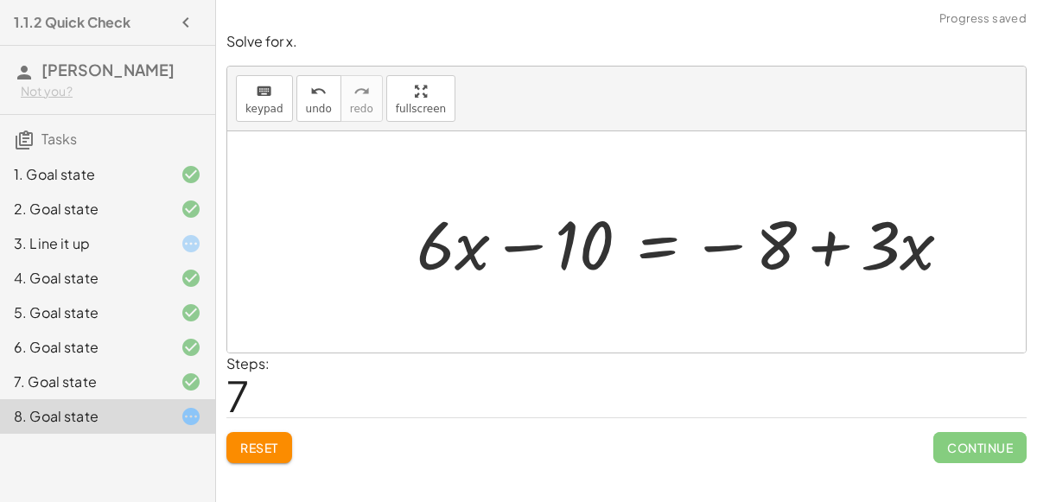
click at [519, 256] on div at bounding box center [691, 242] width 566 height 88
click at [737, 254] on div at bounding box center [691, 242] width 566 height 88
click at [824, 249] on div at bounding box center [691, 242] width 566 height 88
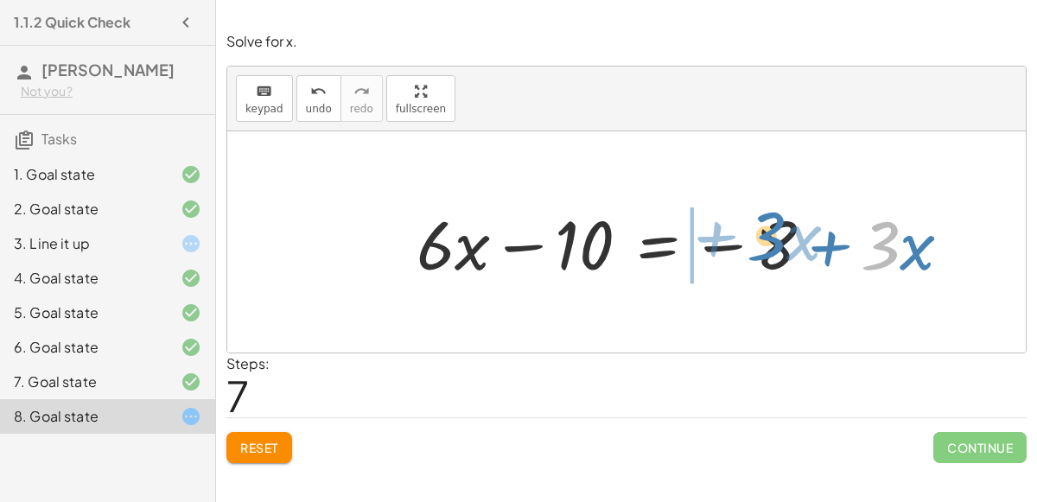
drag, startPoint x: 874, startPoint y: 254, endPoint x: 760, endPoint y: 245, distance: 114.5
click at [760, 245] on div at bounding box center [691, 242] width 566 height 88
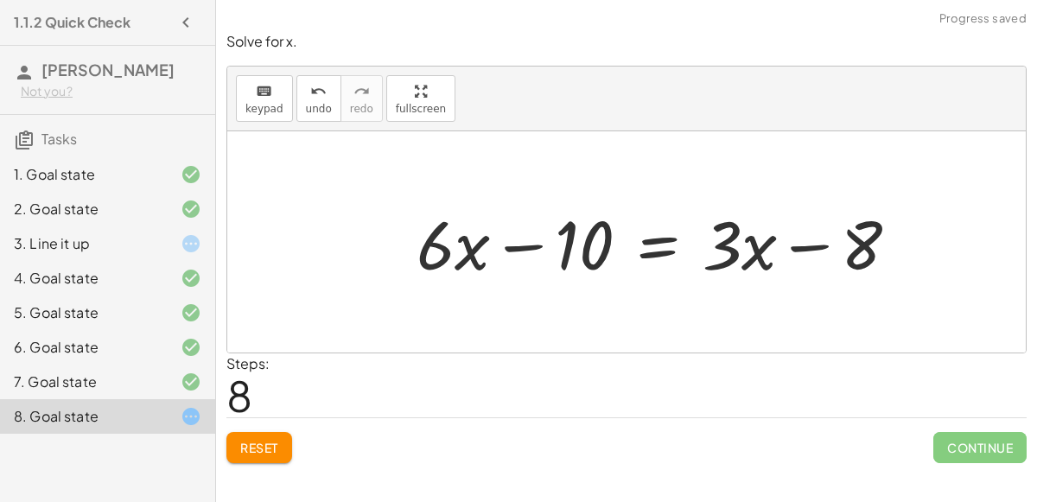
click at [804, 251] on div at bounding box center [664, 242] width 513 height 88
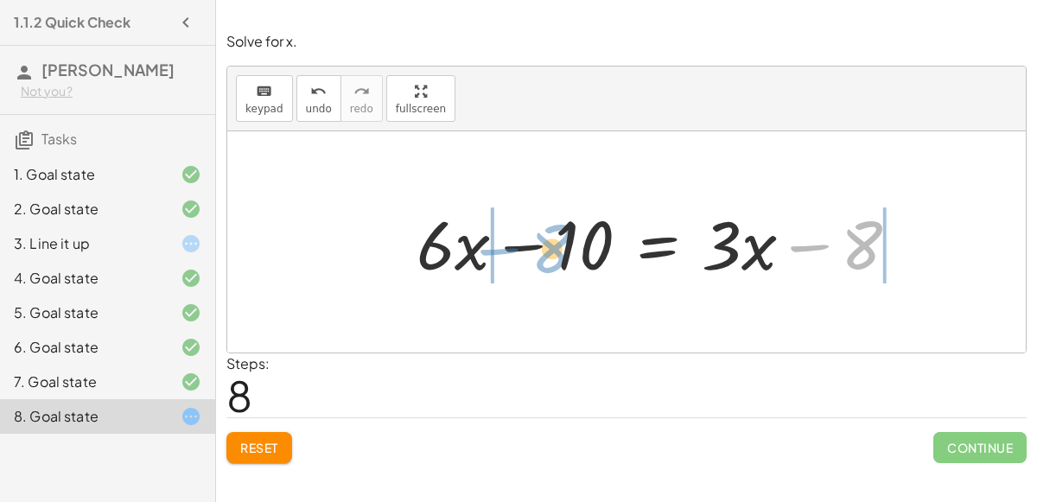
drag, startPoint x: 855, startPoint y: 252, endPoint x: 547, endPoint y: 257, distance: 307.6
click at [547, 257] on div at bounding box center [664, 242] width 513 height 88
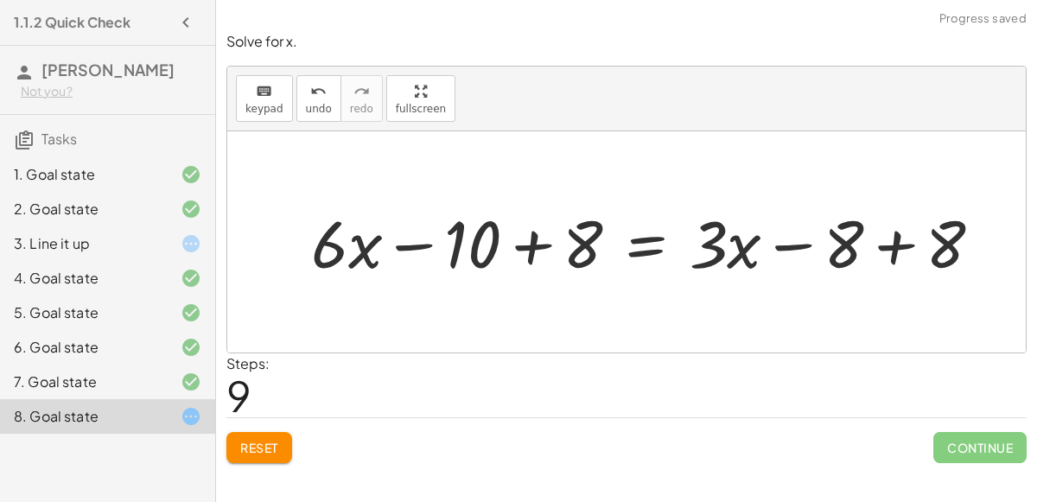
click at [525, 246] on div at bounding box center [654, 241] width 662 height 81
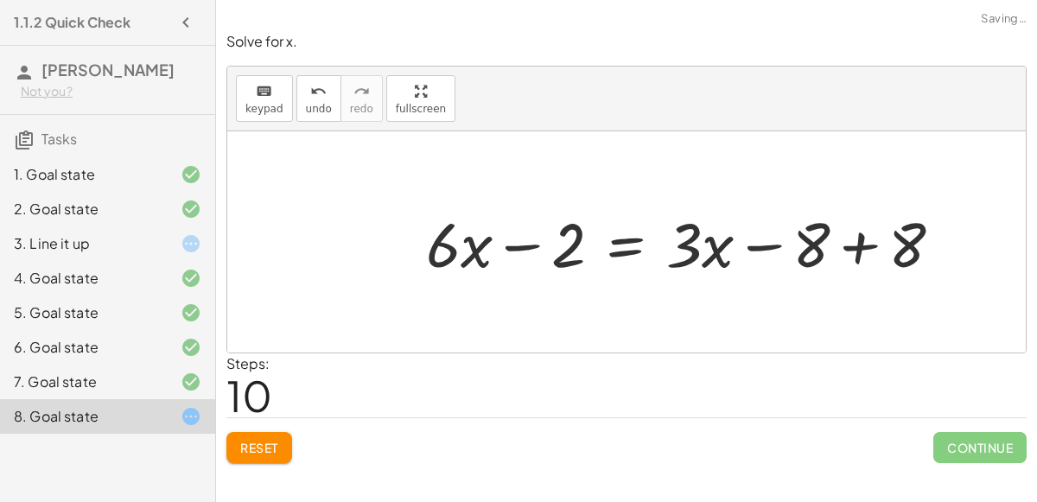
click at [536, 248] on div at bounding box center [690, 241] width 547 height 81
click at [852, 255] on div at bounding box center [690, 241] width 547 height 81
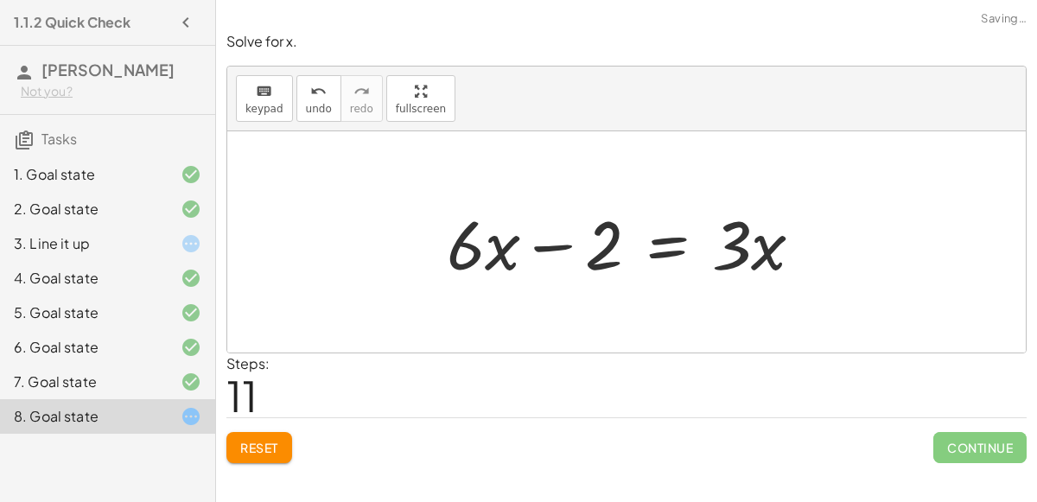
click at [770, 246] on div at bounding box center [631, 242] width 389 height 89
click at [575, 242] on div at bounding box center [633, 242] width 389 height 89
click at [499, 248] on div at bounding box center [633, 242] width 389 height 89
click at [672, 259] on div at bounding box center [633, 242] width 389 height 89
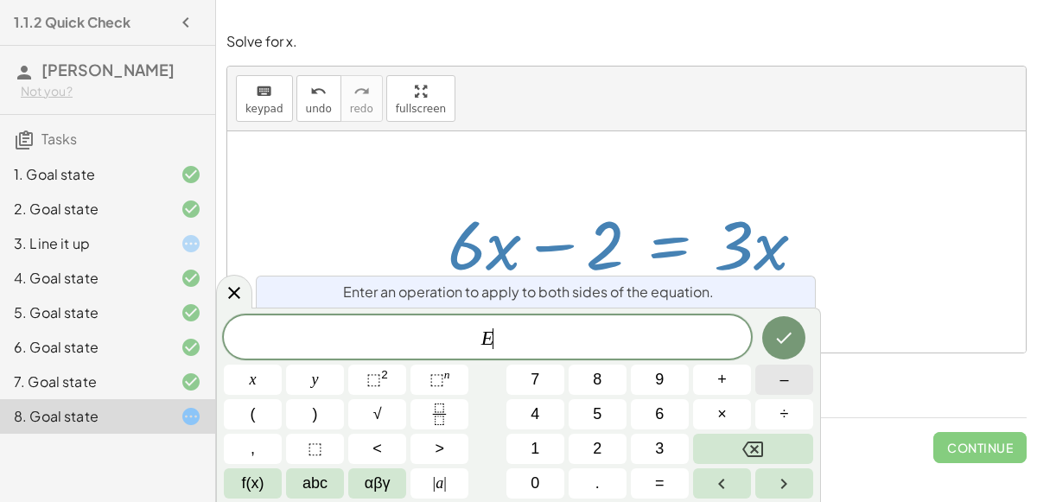
click at [773, 373] on button "–" at bounding box center [784, 380] width 58 height 30
click at [659, 436] on button "3" at bounding box center [660, 449] width 58 height 30
click at [270, 378] on button "x" at bounding box center [253, 380] width 58 height 30
click at [787, 346] on icon "Done" at bounding box center [783, 337] width 21 height 21
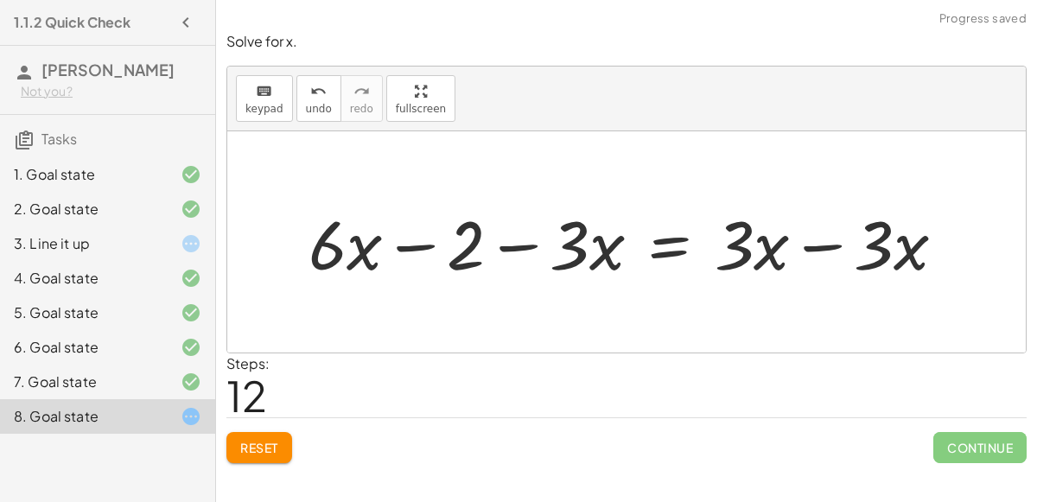
click at [807, 257] on div at bounding box center [634, 242] width 668 height 89
click at [516, 238] on div at bounding box center [544, 242] width 488 height 89
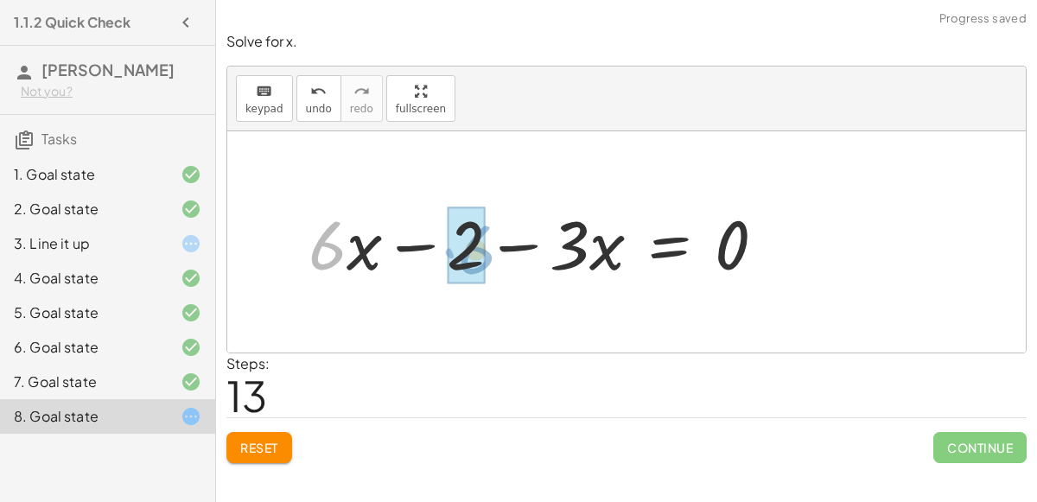
drag, startPoint x: 334, startPoint y: 240, endPoint x: 489, endPoint y: 245, distance: 154.8
click at [489, 245] on div at bounding box center [544, 242] width 488 height 89
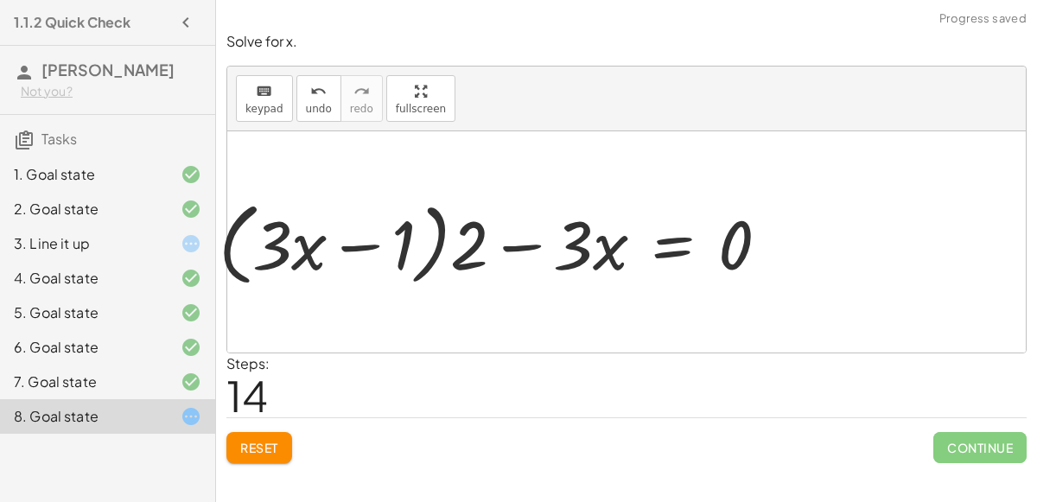
click at [513, 249] on div at bounding box center [501, 242] width 582 height 99
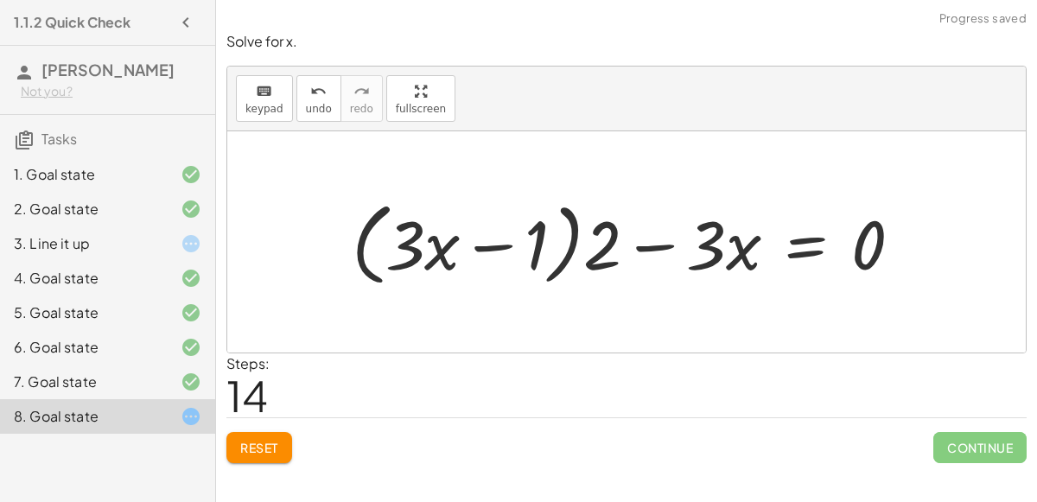
click at [663, 246] on div at bounding box center [634, 242] width 582 height 99
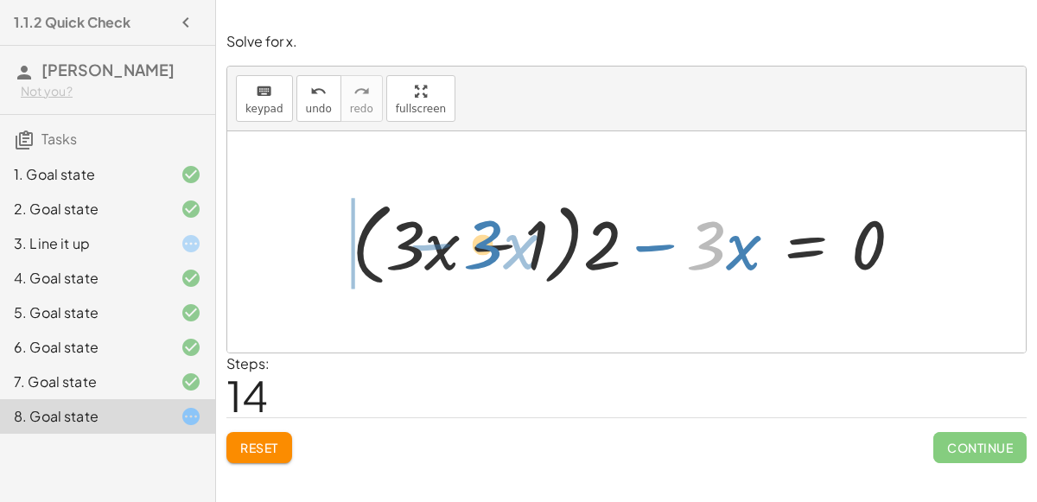
drag, startPoint x: 715, startPoint y: 251, endPoint x: 495, endPoint y: 251, distance: 220.3
click at [495, 251] on div at bounding box center [634, 242] width 582 height 99
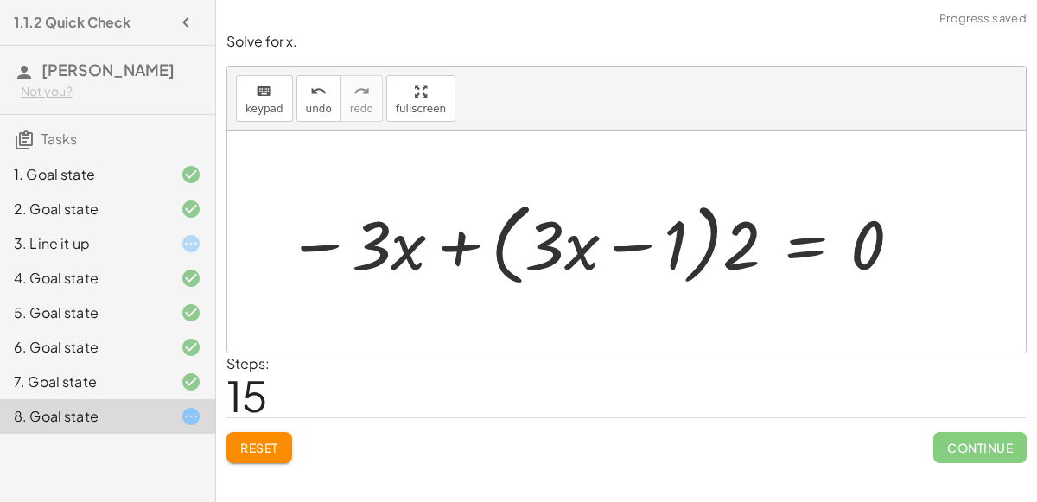
click at [453, 245] on div at bounding box center [595, 242] width 634 height 99
drag, startPoint x: 544, startPoint y: 257, endPoint x: 501, endPoint y: 285, distance: 51.8
click at [501, 285] on div at bounding box center [595, 242] width 634 height 99
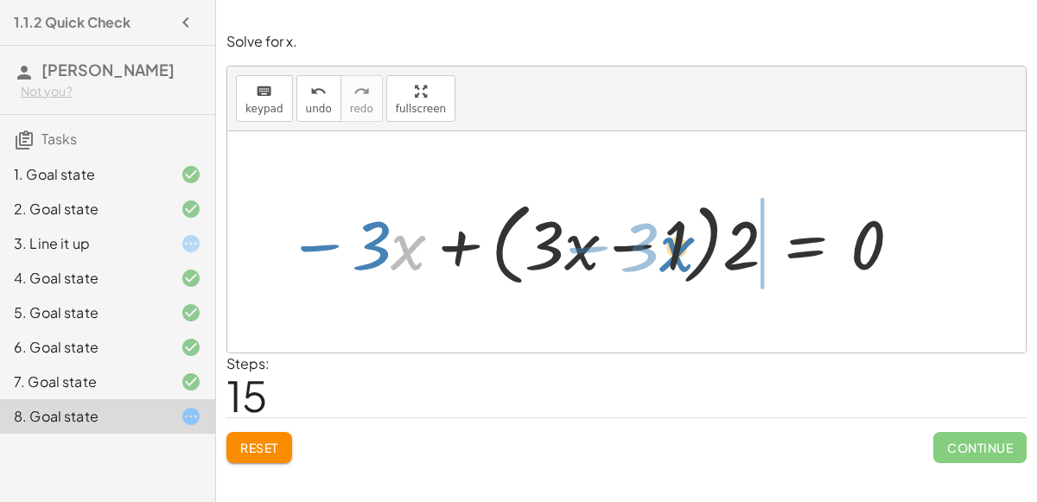
drag, startPoint x: 413, startPoint y: 233, endPoint x: 774, endPoint y: 209, distance: 362.0
click at [774, 209] on div at bounding box center [595, 242] width 634 height 99
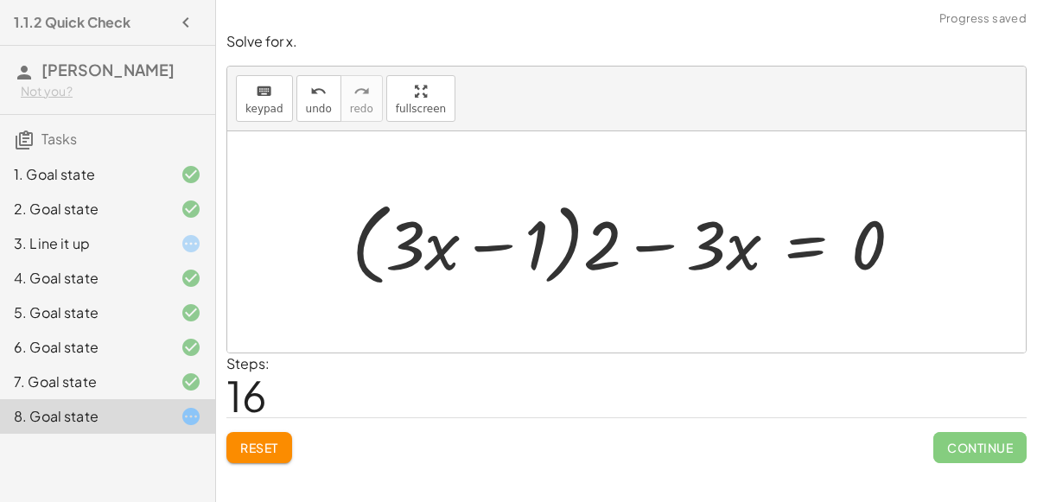
click at [644, 247] on div at bounding box center [634, 242] width 582 height 99
click at [498, 254] on div at bounding box center [634, 242] width 582 height 99
click at [296, 112] on button "undo undo" at bounding box center [318, 98] width 45 height 47
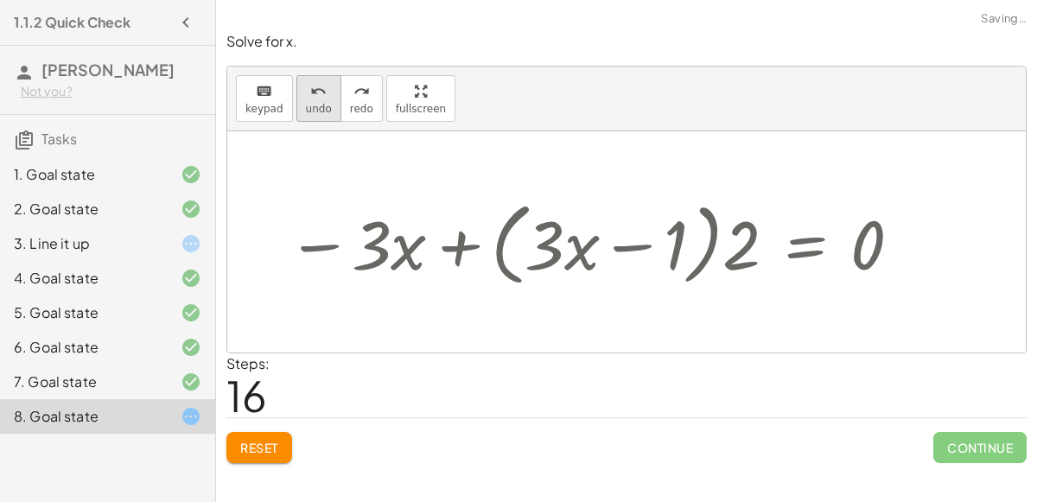
click at [296, 112] on button "undo undo" at bounding box center [318, 98] width 45 height 47
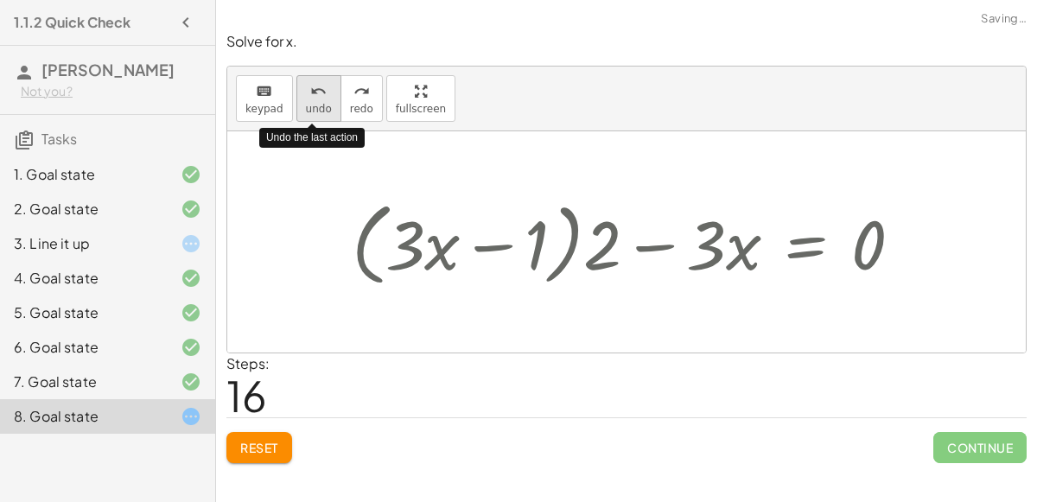
click at [296, 112] on button "undo undo" at bounding box center [318, 98] width 45 height 47
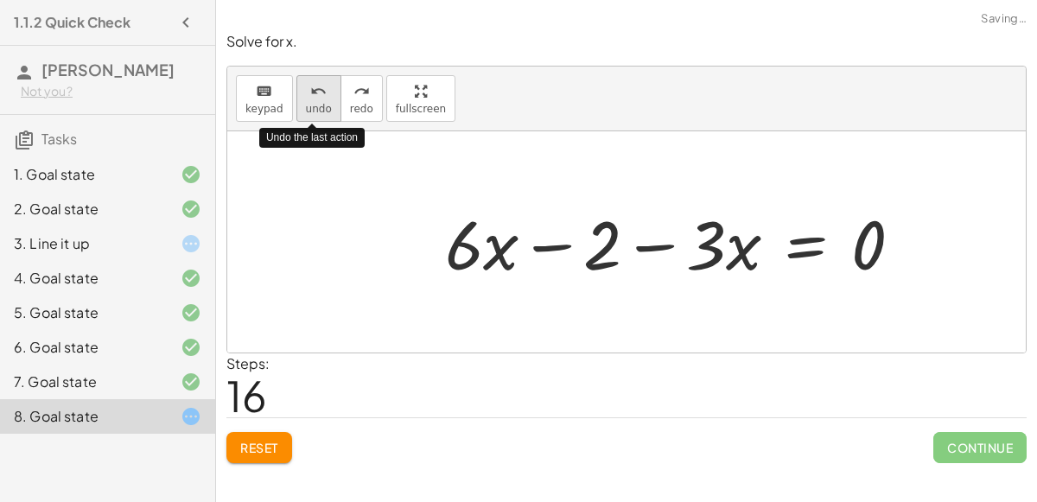
click at [296, 111] on button "undo undo" at bounding box center [318, 98] width 45 height 47
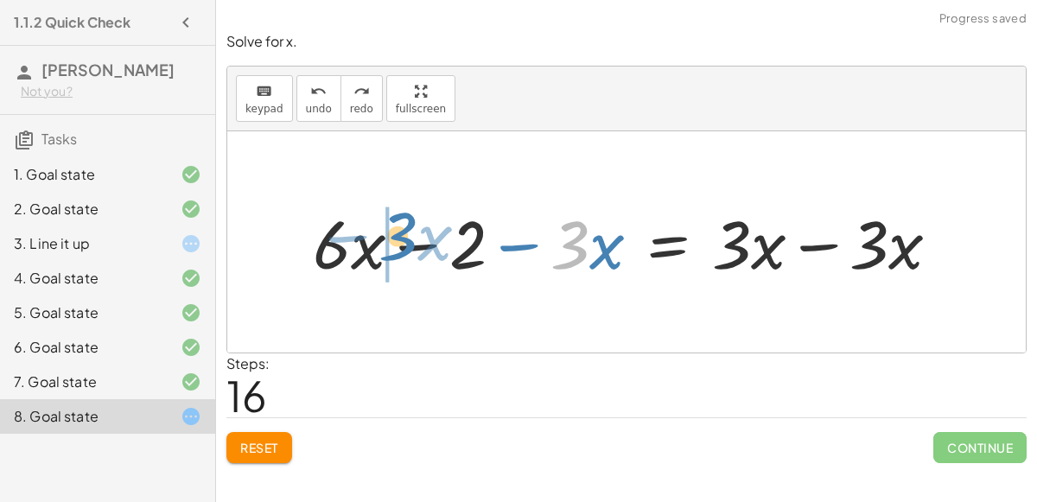
drag, startPoint x: 571, startPoint y: 245, endPoint x: 403, endPoint y: 238, distance: 168.6
click at [403, 238] on div at bounding box center [633, 241] width 658 height 87
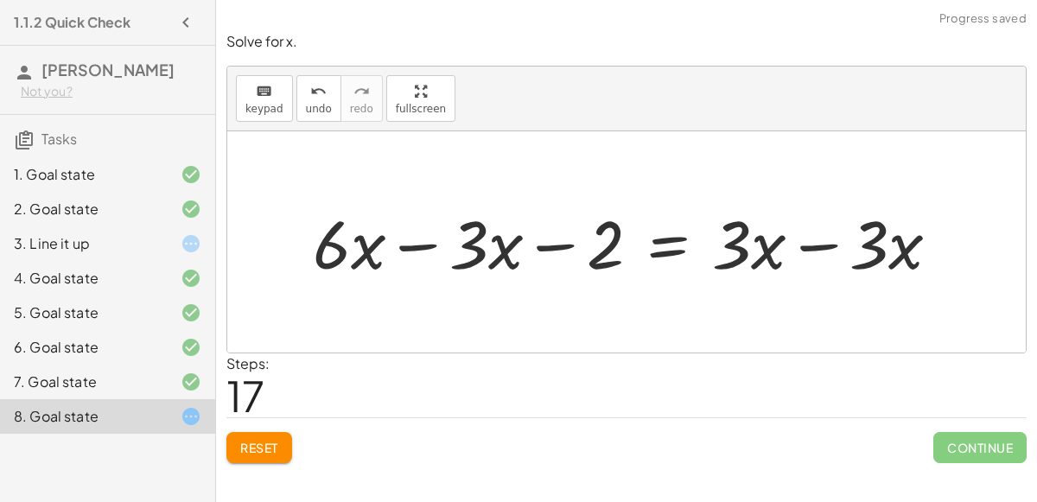
click at [426, 242] on div at bounding box center [633, 241] width 658 height 87
click at [532, 250] on div at bounding box center [702, 241] width 522 height 87
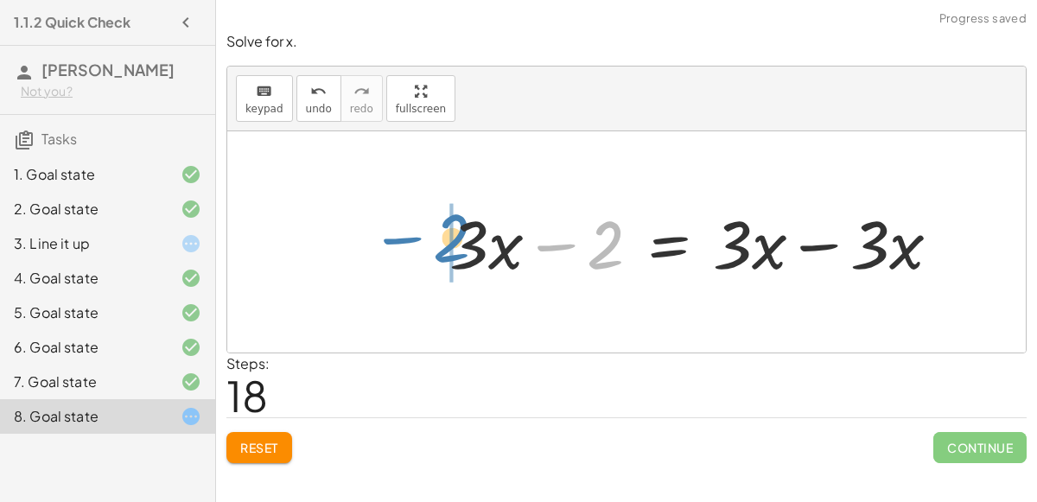
drag, startPoint x: 604, startPoint y: 256, endPoint x: 448, endPoint y: 249, distance: 156.6
click at [448, 249] on div at bounding box center [702, 241] width 522 height 87
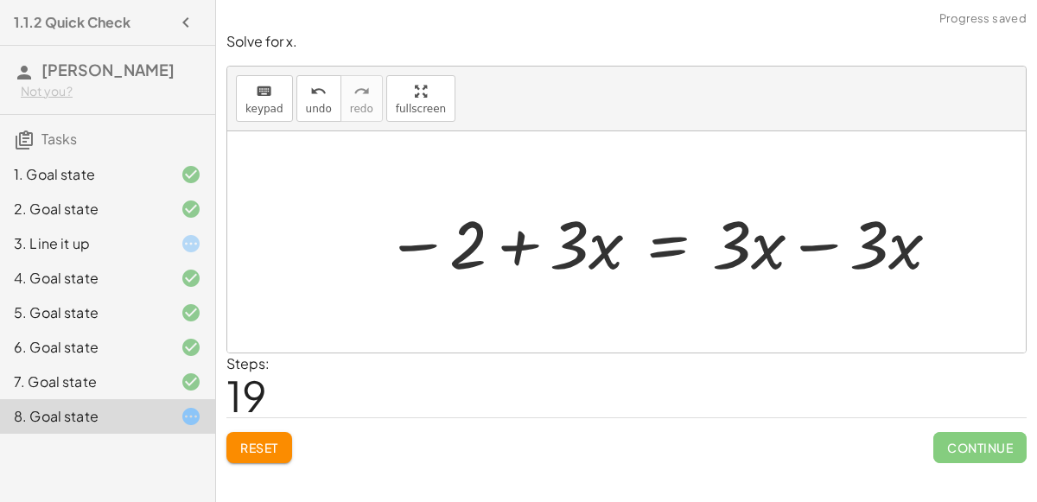
click at [523, 246] on div at bounding box center [664, 241] width 575 height 87
click at [824, 253] on div at bounding box center [664, 241] width 575 height 87
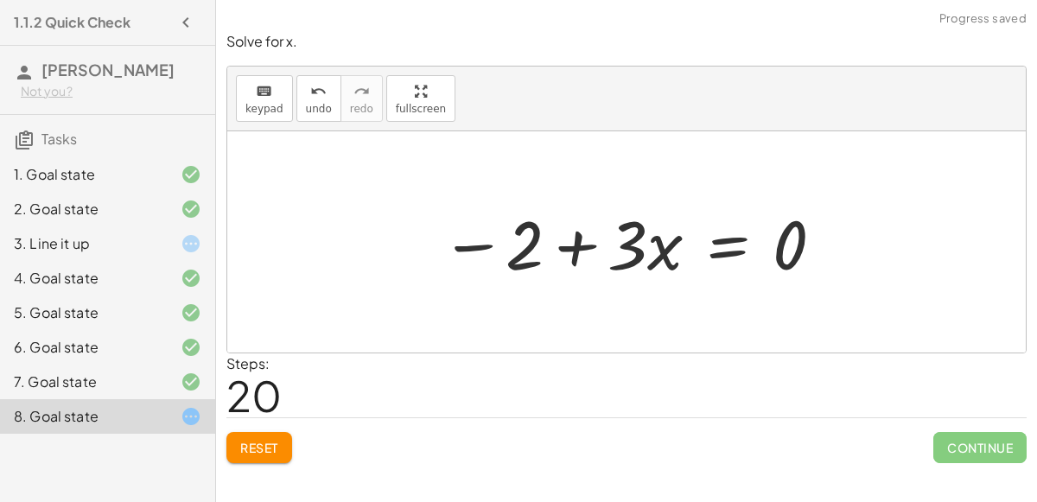
click at [571, 243] on div at bounding box center [633, 242] width 403 height 89
drag, startPoint x: 658, startPoint y: 252, endPoint x: 606, endPoint y: 252, distance: 52.7
click at [606, 252] on div at bounding box center [633, 242] width 403 height 89
click at [576, 241] on div at bounding box center [633, 242] width 403 height 89
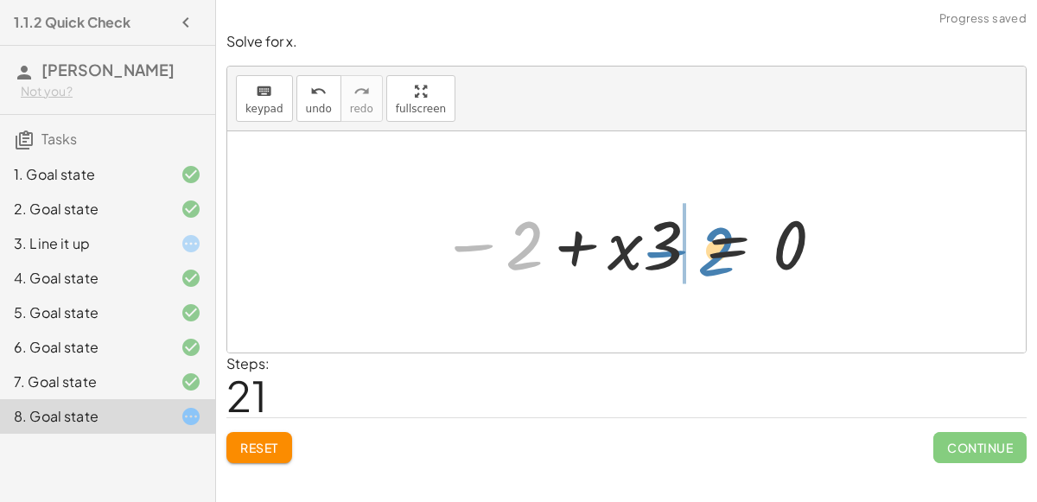
drag, startPoint x: 474, startPoint y: 245, endPoint x: 663, endPoint y: 246, distance: 188.4
click at [663, 246] on div at bounding box center [633, 242] width 403 height 89
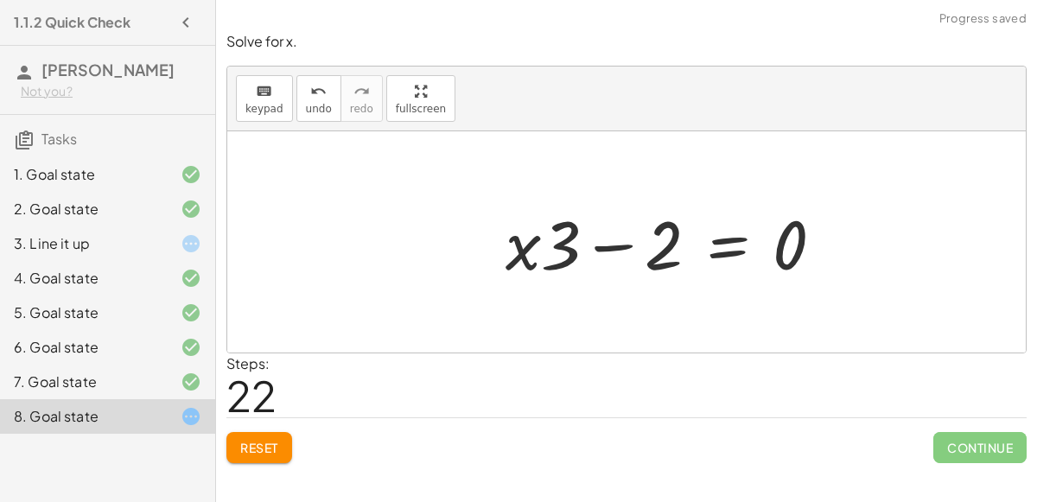
click at [625, 242] on div at bounding box center [671, 242] width 349 height 89
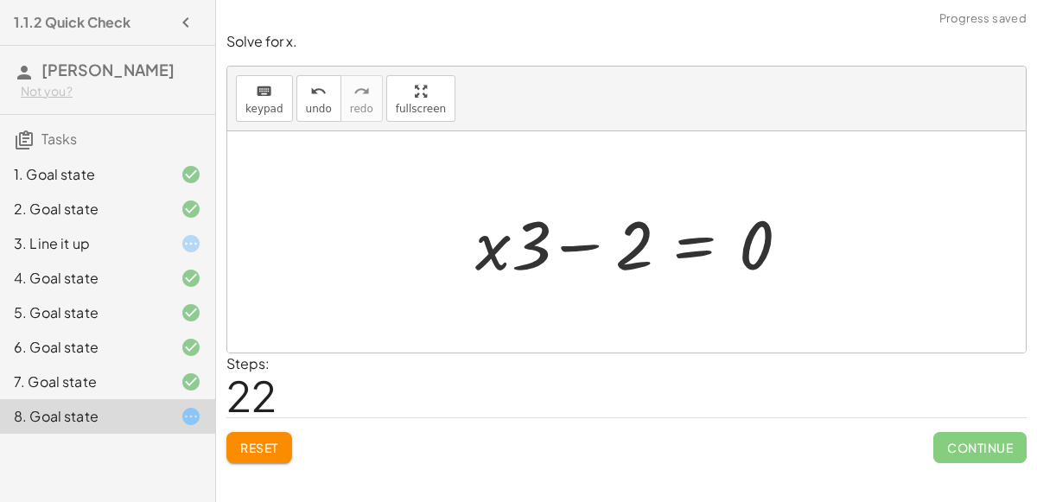
click at [625, 242] on div at bounding box center [637, 242] width 349 height 89
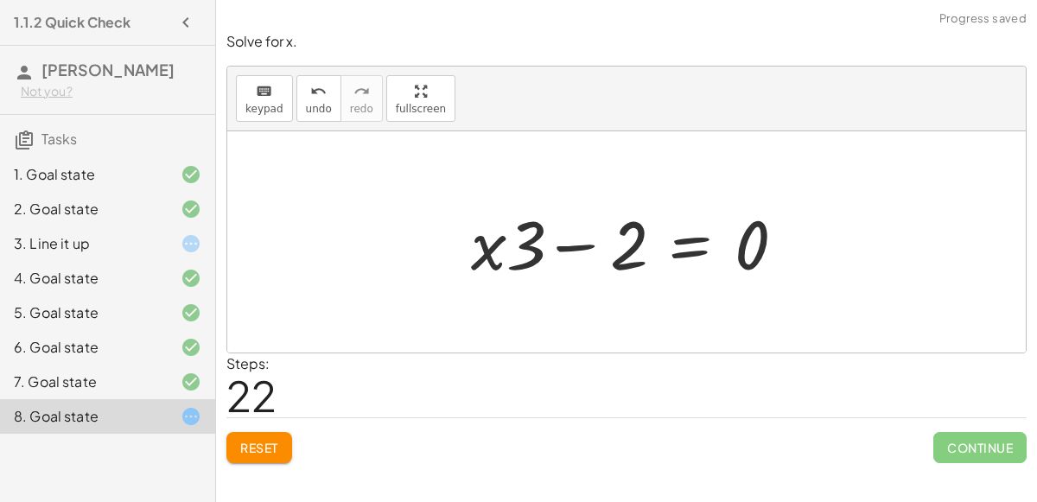
click at [596, 245] on div at bounding box center [633, 242] width 349 height 89
click at [575, 229] on div at bounding box center [633, 242] width 349 height 89
drag, startPoint x: 476, startPoint y: 245, endPoint x: 531, endPoint y: 244, distance: 54.4
click at [531, 244] on div at bounding box center [633, 242] width 349 height 89
click at [556, 243] on div at bounding box center [633, 242] width 349 height 89
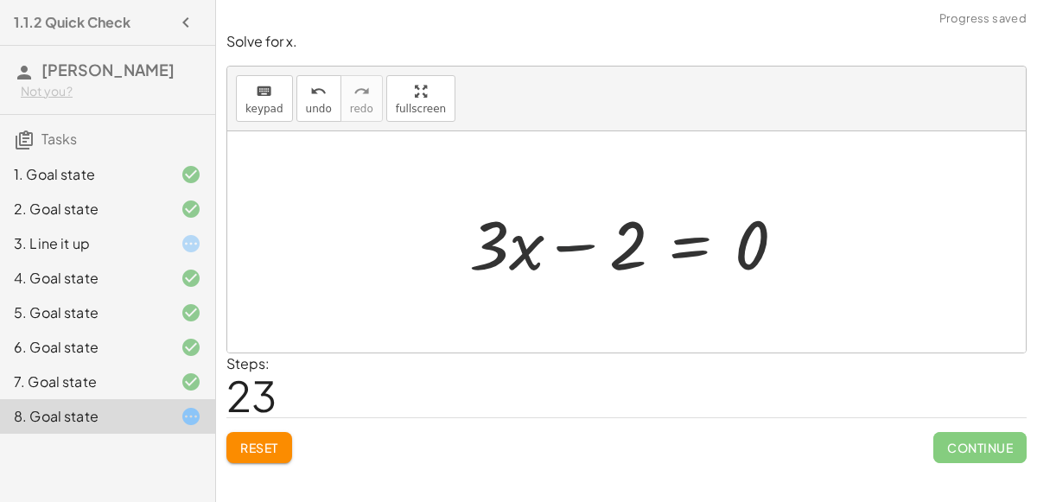
click at [556, 243] on div at bounding box center [633, 242] width 349 height 89
drag, startPoint x: 633, startPoint y: 251, endPoint x: 451, endPoint y: 255, distance: 182.4
click at [451, 255] on div "+ · 6 · x − 10 = − 8 + · 3 · x + · 2 · 3 · x − · 2 · 5 = − 8 + · 3 · x · ( + · …" at bounding box center [627, 243] width 371 height 98
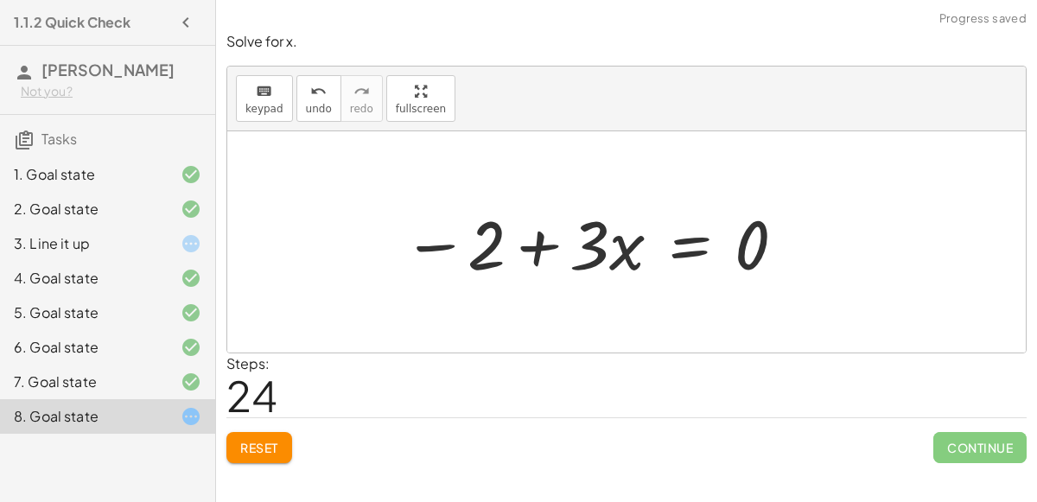
click at [540, 245] on div at bounding box center [595, 242] width 403 height 89
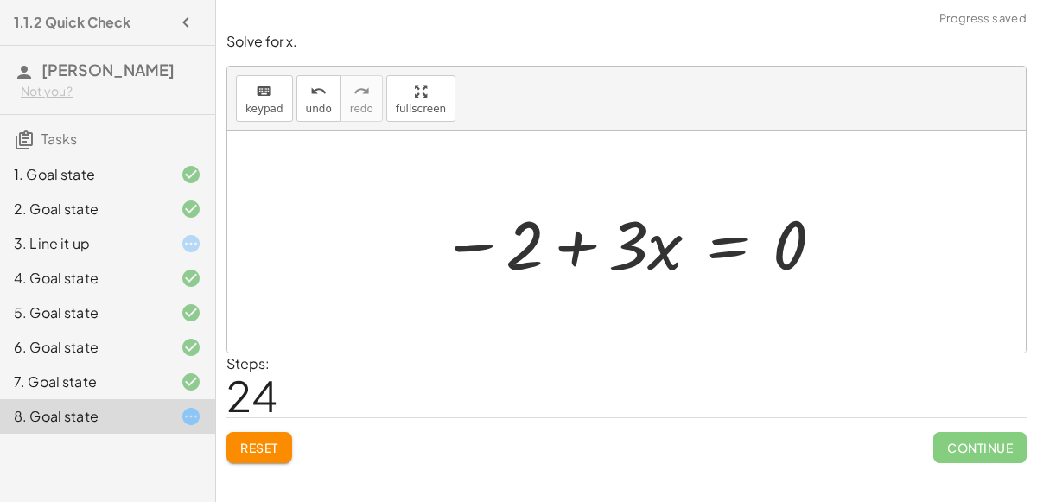
click at [564, 249] on div at bounding box center [633, 242] width 403 height 89
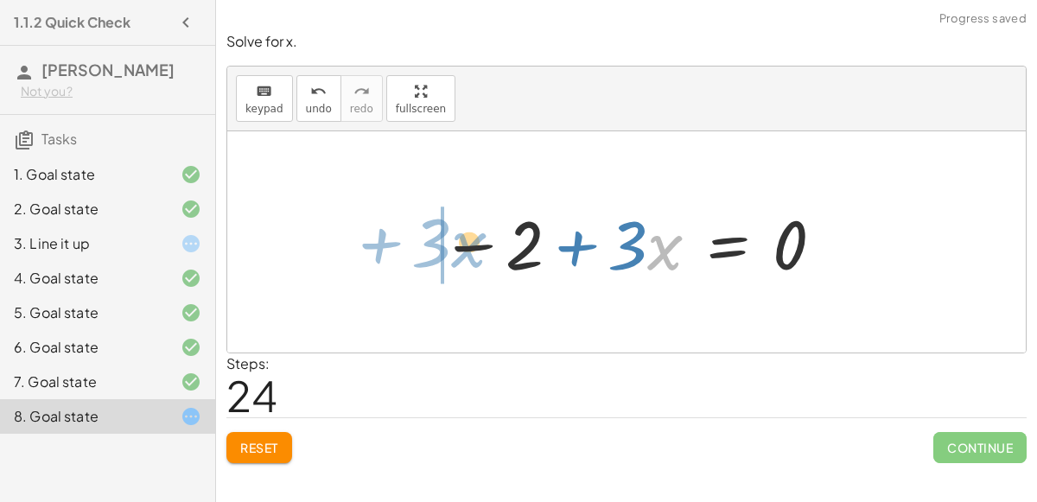
drag, startPoint x: 661, startPoint y: 255, endPoint x: 474, endPoint y: 252, distance: 187.5
click at [474, 252] on div at bounding box center [633, 242] width 403 height 89
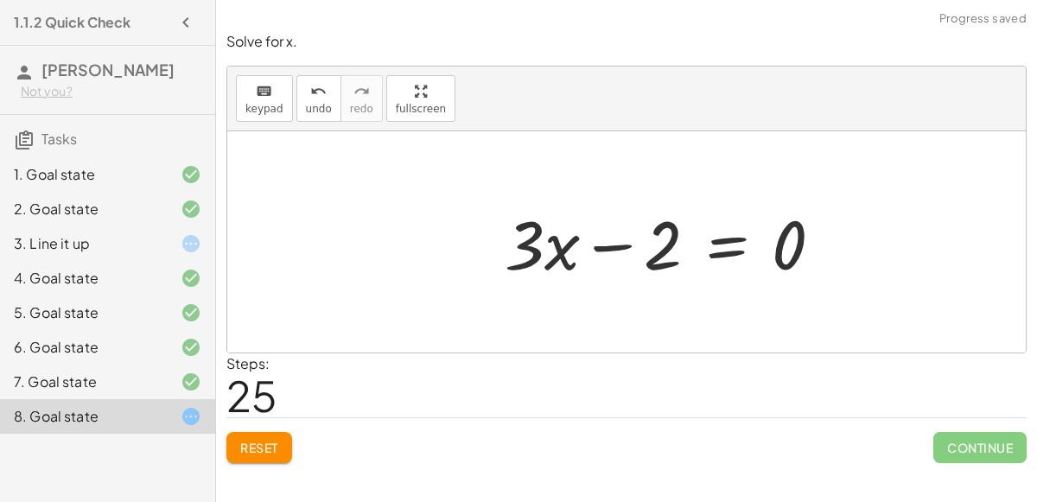
click at [594, 252] on div at bounding box center [670, 242] width 349 height 89
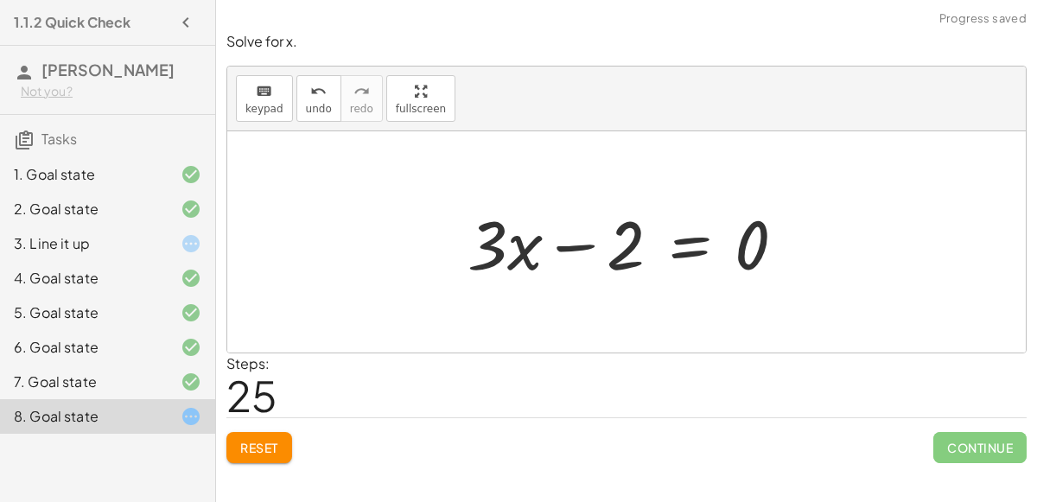
click at [695, 248] on div at bounding box center [633, 242] width 349 height 89
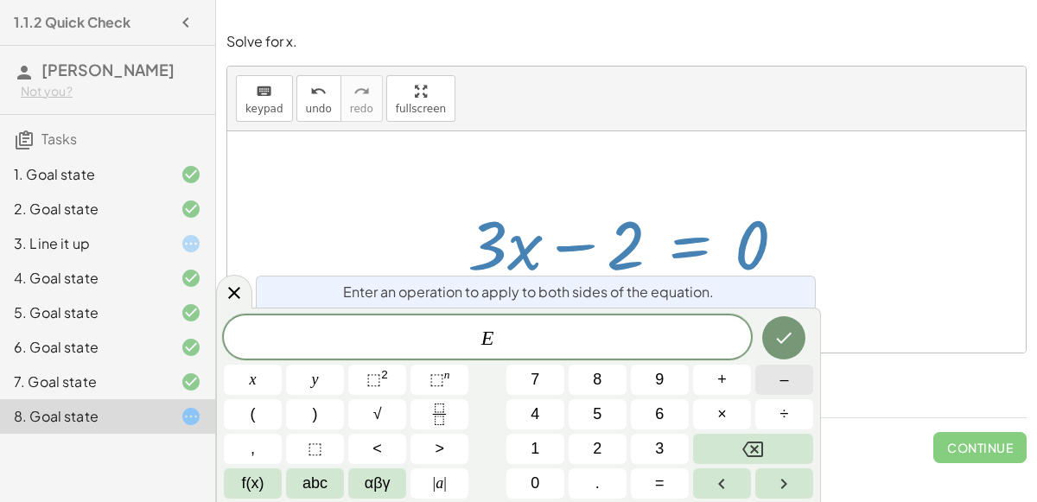
click at [791, 383] on button "–" at bounding box center [784, 380] width 58 height 30
click at [682, 437] on button "3" at bounding box center [660, 449] width 58 height 30
click at [263, 375] on button "x" at bounding box center [253, 380] width 58 height 30
click at [282, 365] on div at bounding box center [253, 380] width 58 height 30
click at [789, 329] on icon "Done" at bounding box center [783, 337] width 21 height 21
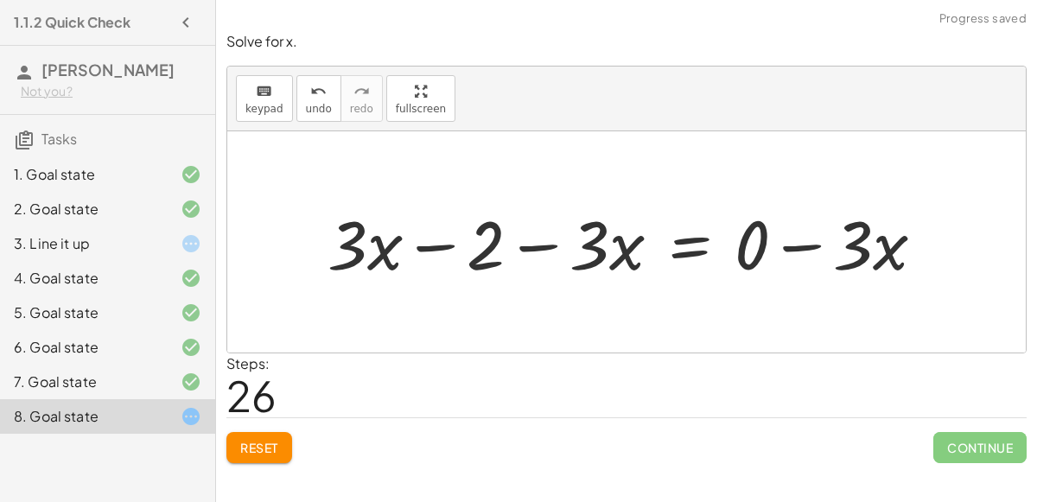
click at [803, 250] on div at bounding box center [633, 242] width 628 height 89
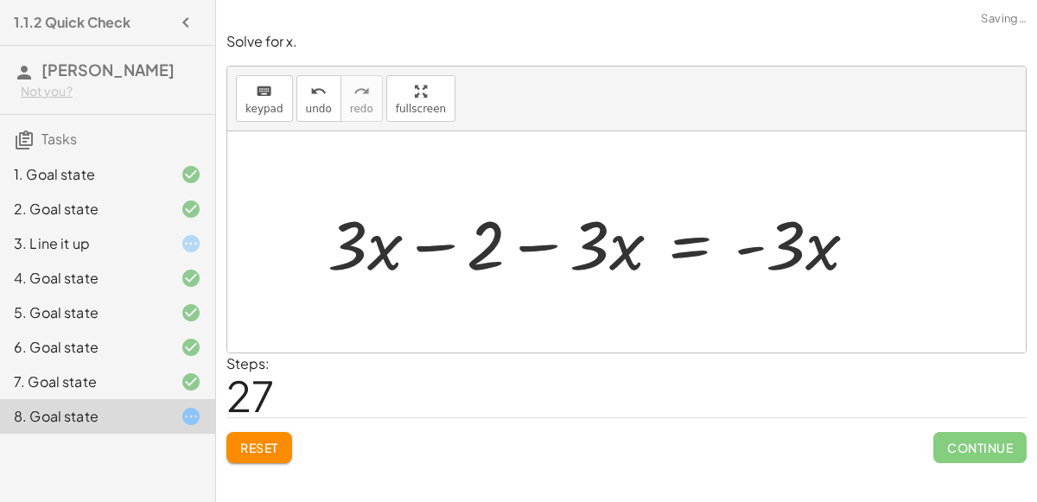
click at [755, 248] on div at bounding box center [599, 242] width 561 height 89
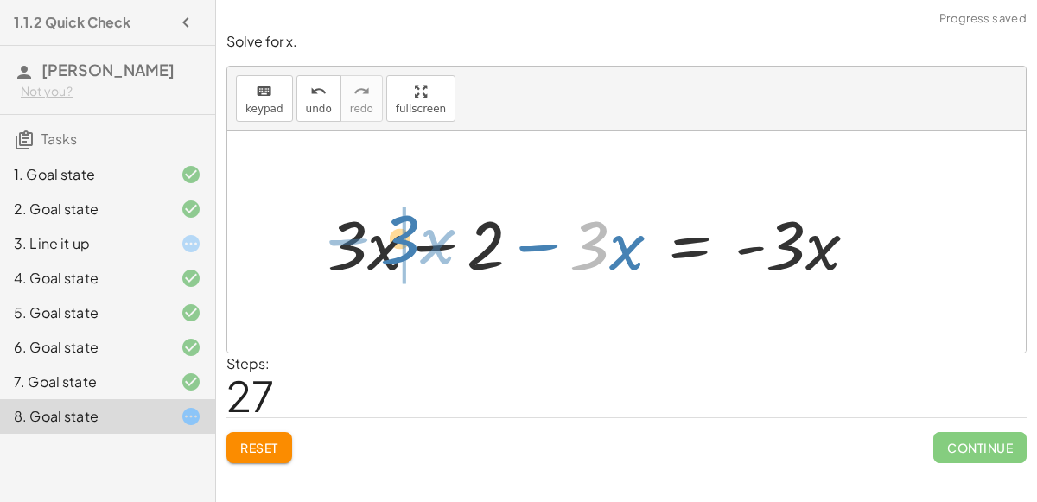
drag, startPoint x: 596, startPoint y: 234, endPoint x: 409, endPoint y: 230, distance: 187.6
click at [409, 230] on div at bounding box center [599, 242] width 561 height 89
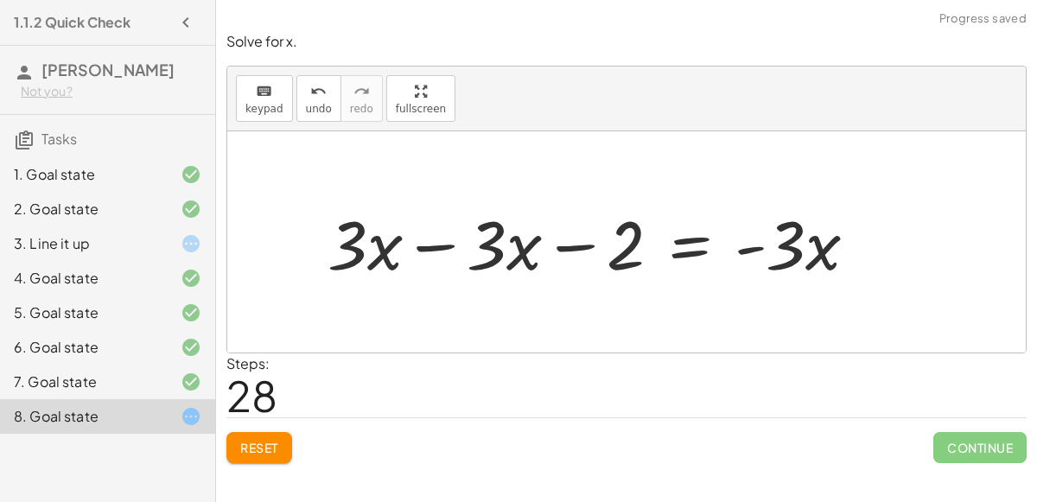
click at [429, 245] on div at bounding box center [599, 242] width 561 height 89
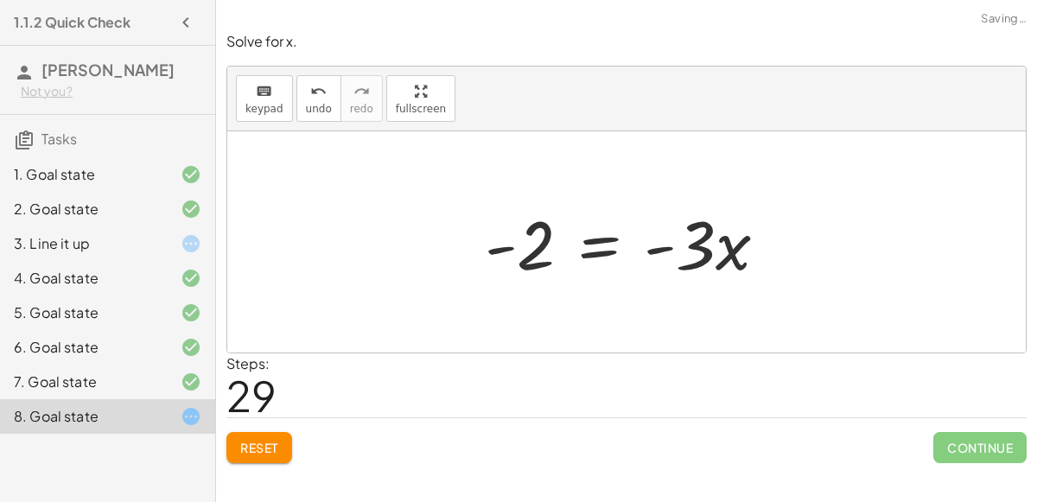
click at [520, 246] on div at bounding box center [633, 242] width 314 height 89
drag, startPoint x: 533, startPoint y: 253, endPoint x: 715, endPoint y: 257, distance: 181.5
click at [715, 257] on div at bounding box center [633, 242] width 314 height 89
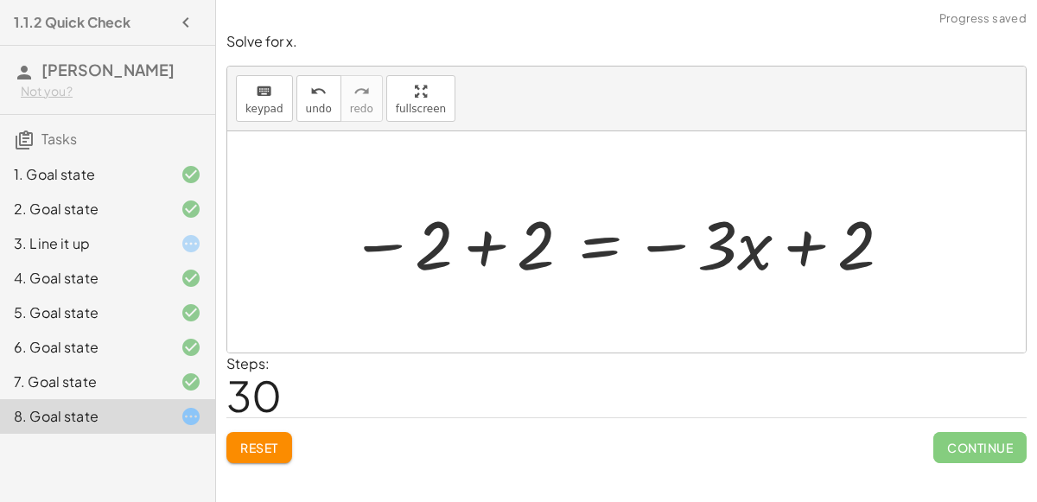
click at [679, 239] on div at bounding box center [621, 242] width 561 height 89
click at [794, 247] on div at bounding box center [621, 242] width 561 height 89
click at [668, 246] on div at bounding box center [621, 242] width 561 height 89
click at [487, 244] on div at bounding box center [621, 242] width 561 height 89
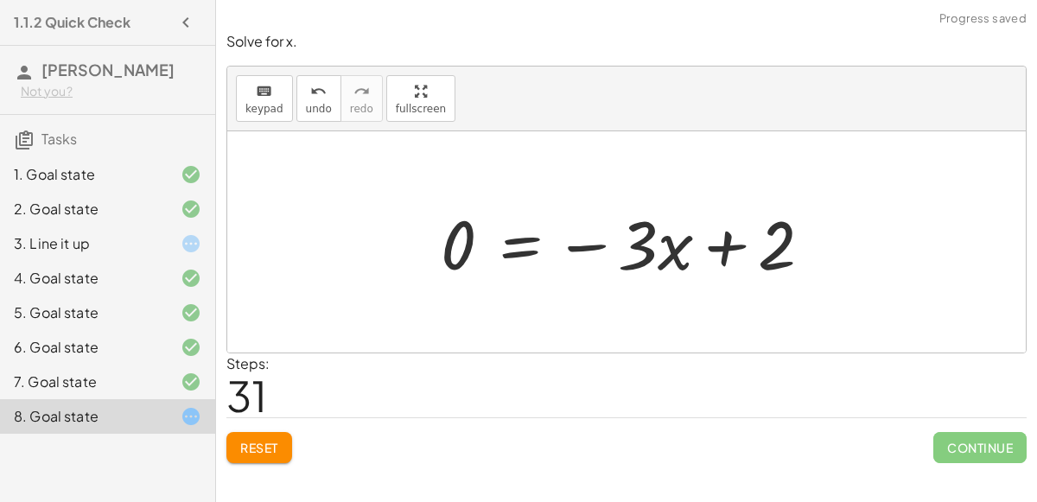
click at [606, 245] on div at bounding box center [633, 242] width 403 height 89
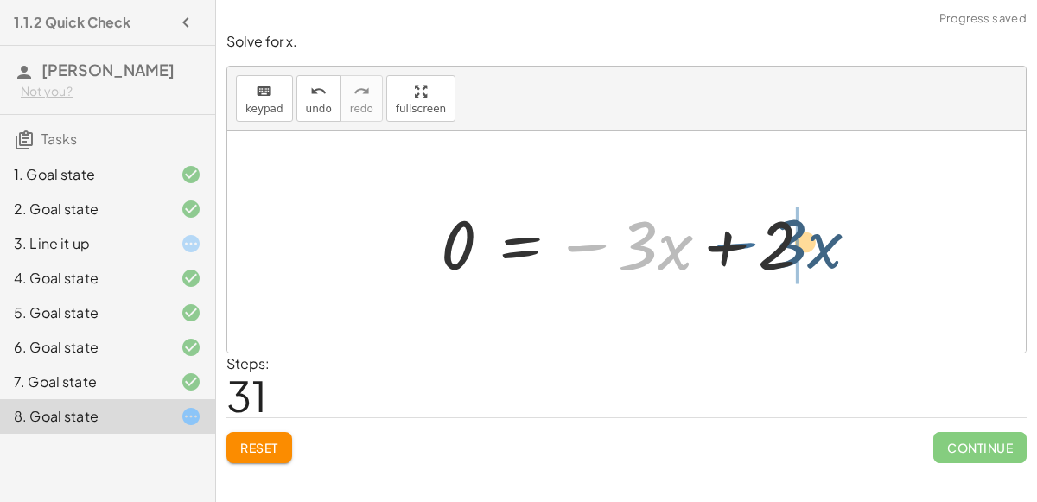
drag, startPoint x: 606, startPoint y: 245, endPoint x: 758, endPoint y: 244, distance: 152.1
click at [758, 244] on div at bounding box center [633, 242] width 403 height 89
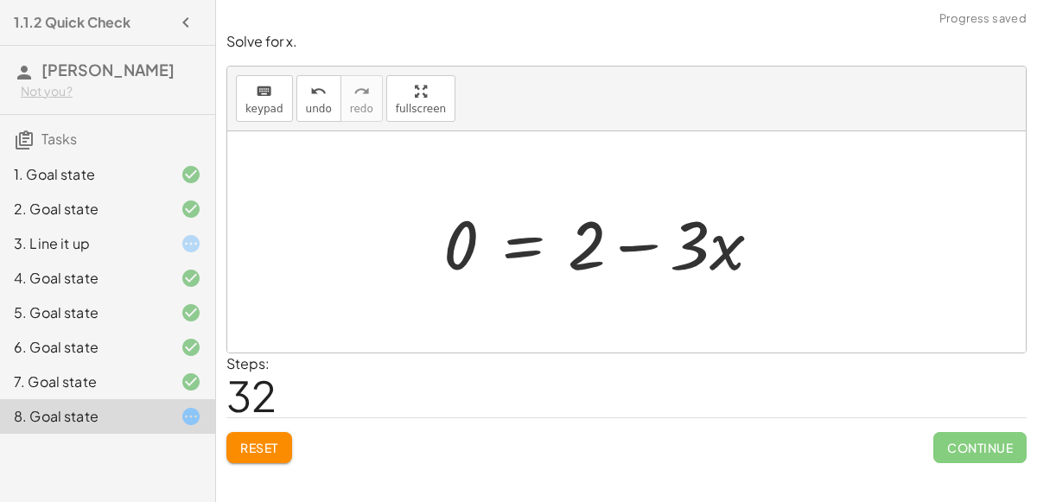
click at [649, 247] on div at bounding box center [609, 242] width 349 height 89
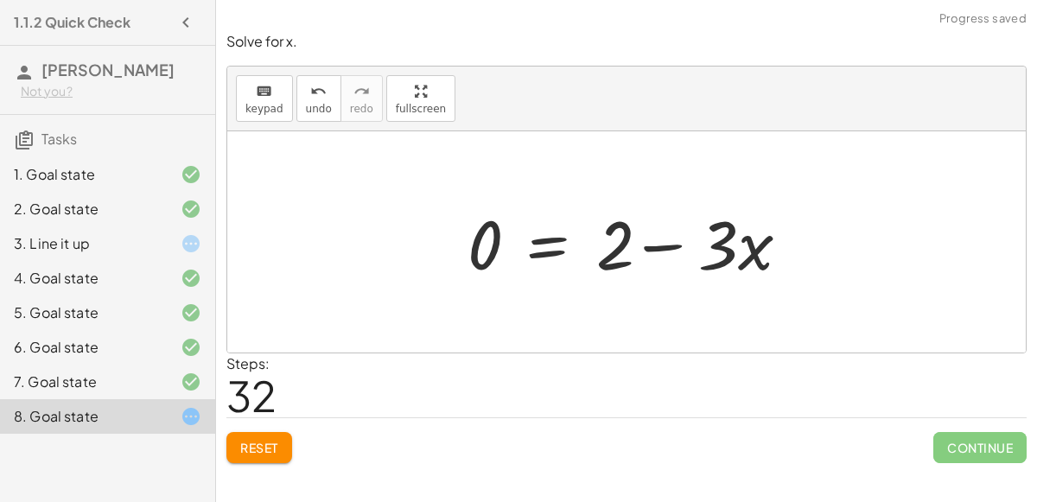
click at [649, 247] on div at bounding box center [633, 242] width 349 height 89
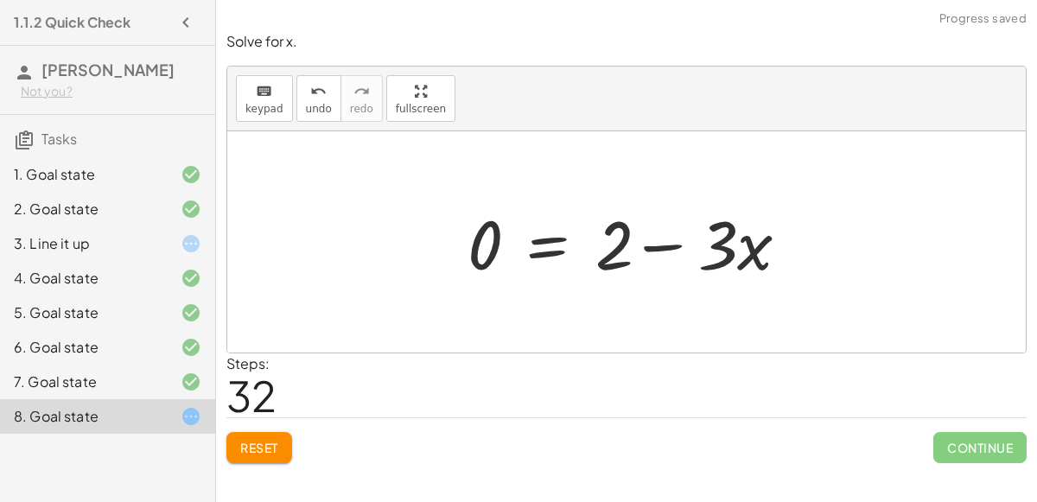
click at [649, 247] on div at bounding box center [633, 242] width 349 height 89
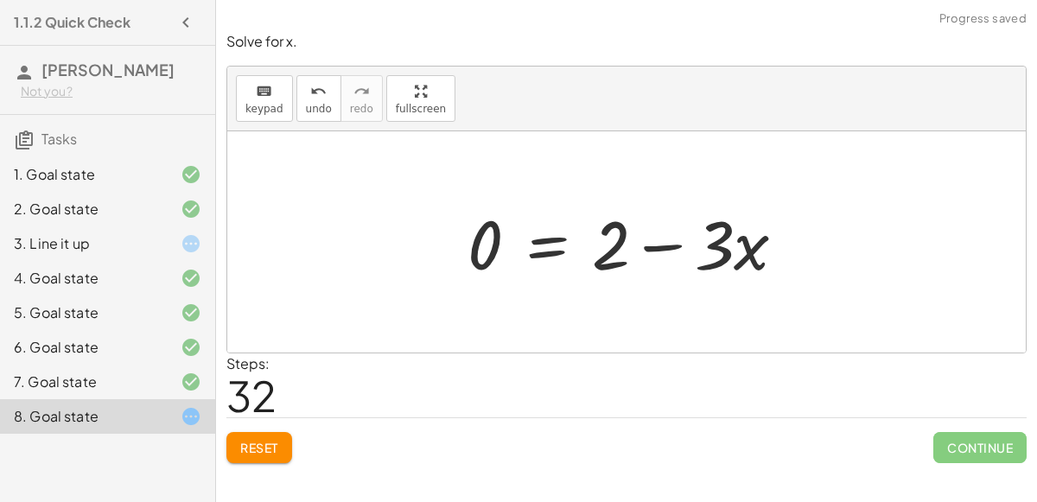
click at [649, 247] on div at bounding box center [633, 242] width 349 height 89
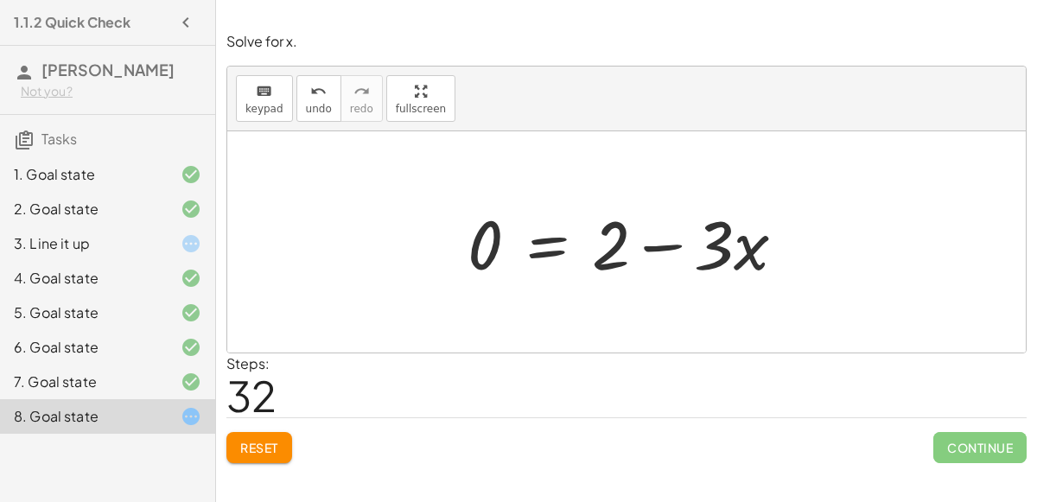
click at [649, 247] on div at bounding box center [633, 242] width 349 height 89
click at [288, 446] on button "Reset" at bounding box center [259, 447] width 66 height 31
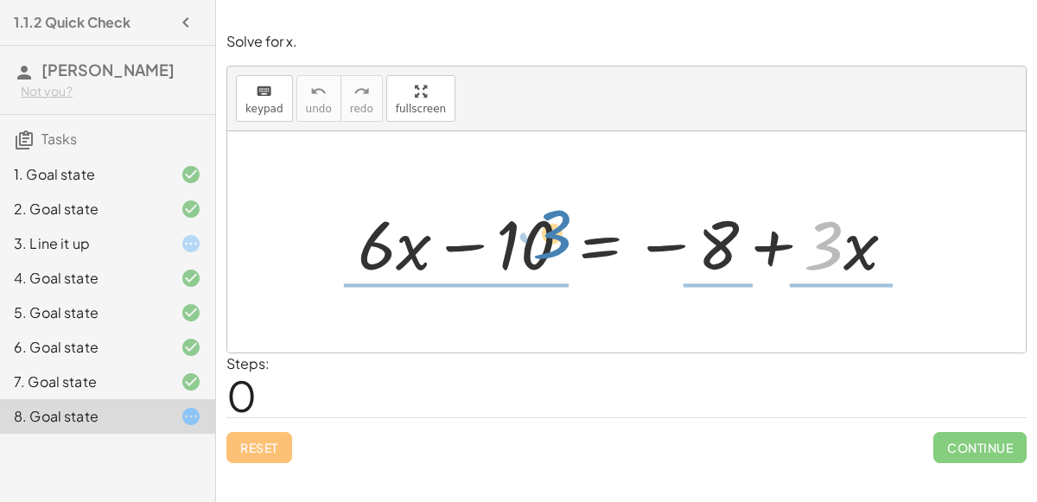
drag, startPoint x: 836, startPoint y: 231, endPoint x: 572, endPoint y: 218, distance: 264.7
click at [572, 218] on div at bounding box center [633, 242] width 569 height 89
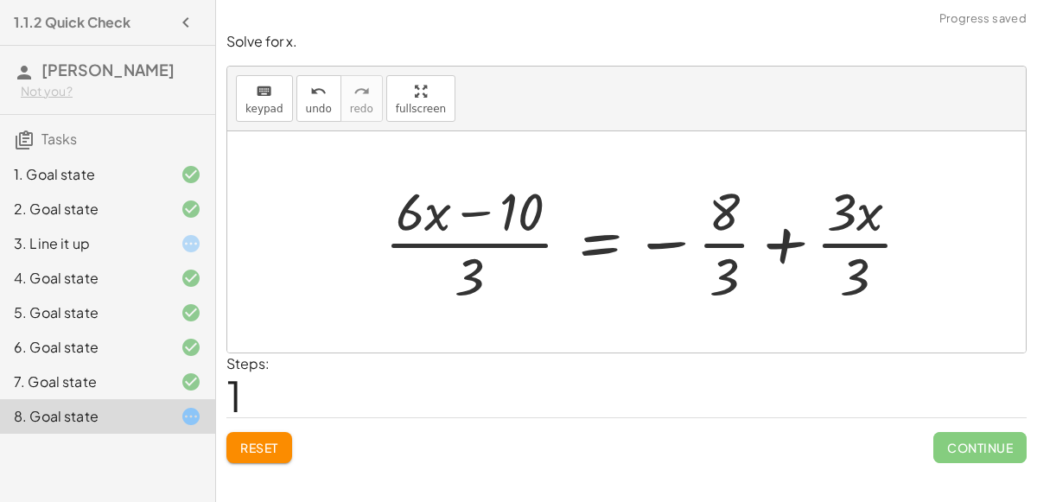
click at [506, 237] on div at bounding box center [654, 241] width 557 height 133
click at [479, 213] on div at bounding box center [654, 241] width 557 height 133
click at [474, 268] on div at bounding box center [654, 241] width 557 height 133
click at [501, 243] on div at bounding box center [654, 241] width 557 height 133
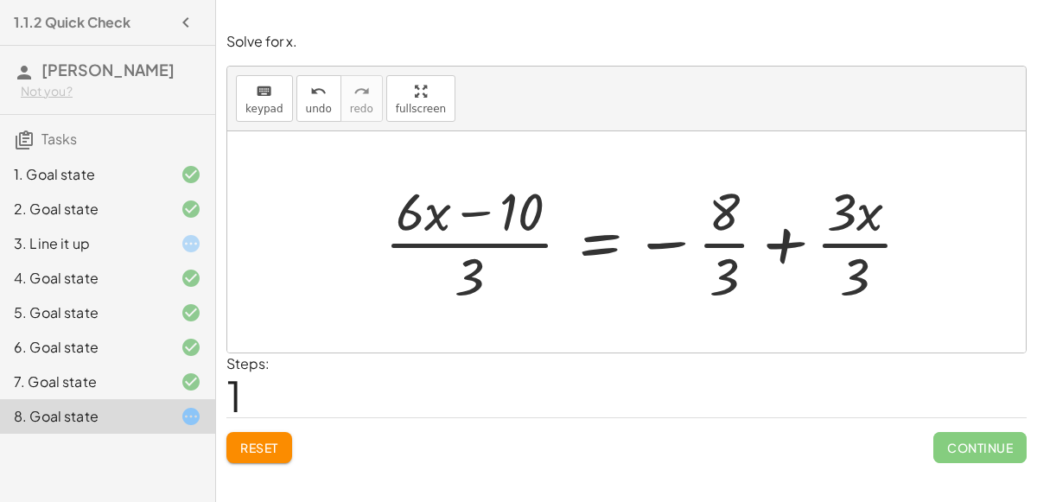
click at [798, 248] on div at bounding box center [654, 241] width 557 height 133
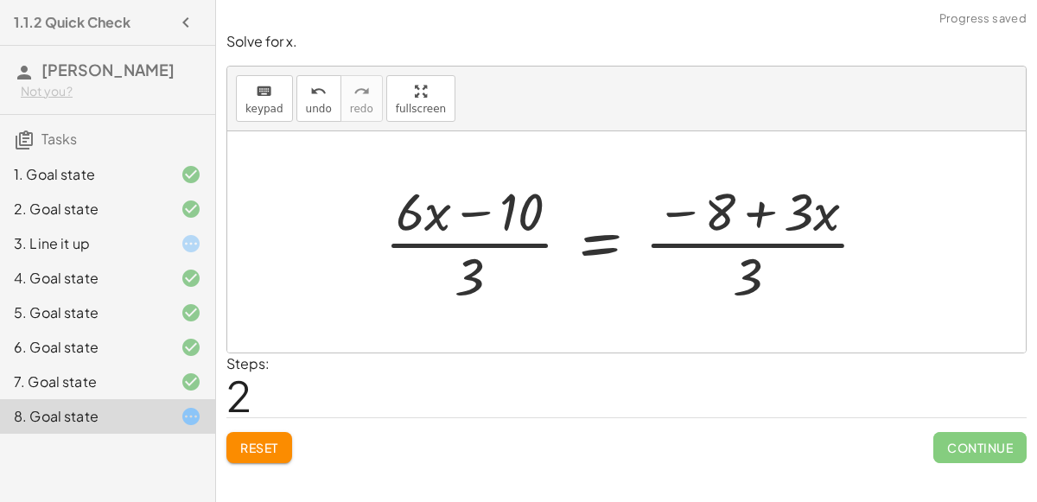
click at [781, 245] on div at bounding box center [633, 241] width 514 height 133
click at [772, 225] on div at bounding box center [633, 241] width 514 height 133
click at [759, 211] on div at bounding box center [633, 241] width 514 height 133
click at [264, 451] on span "Reset" at bounding box center [259, 448] width 38 height 16
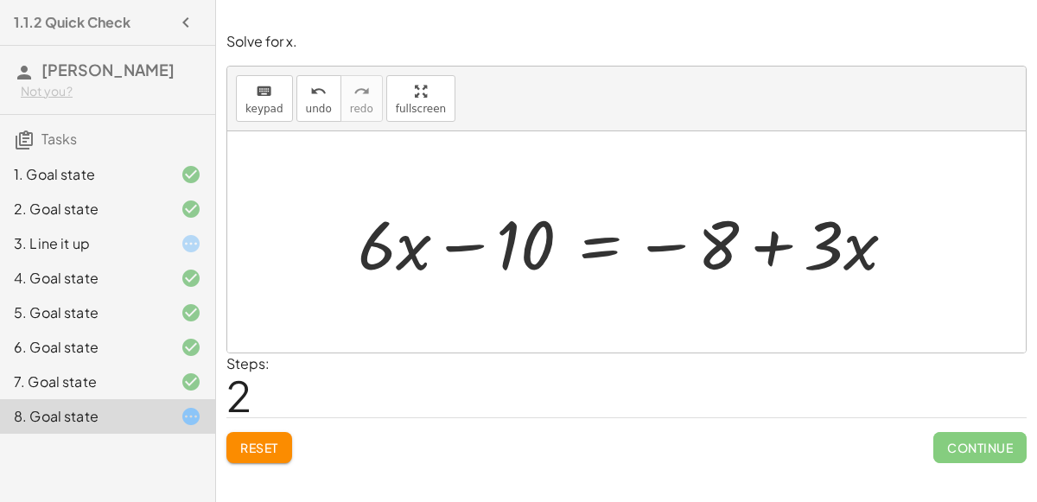
click at [275, 459] on button "Reset" at bounding box center [259, 447] width 66 height 31
